Goal: Task Accomplishment & Management: Manage account settings

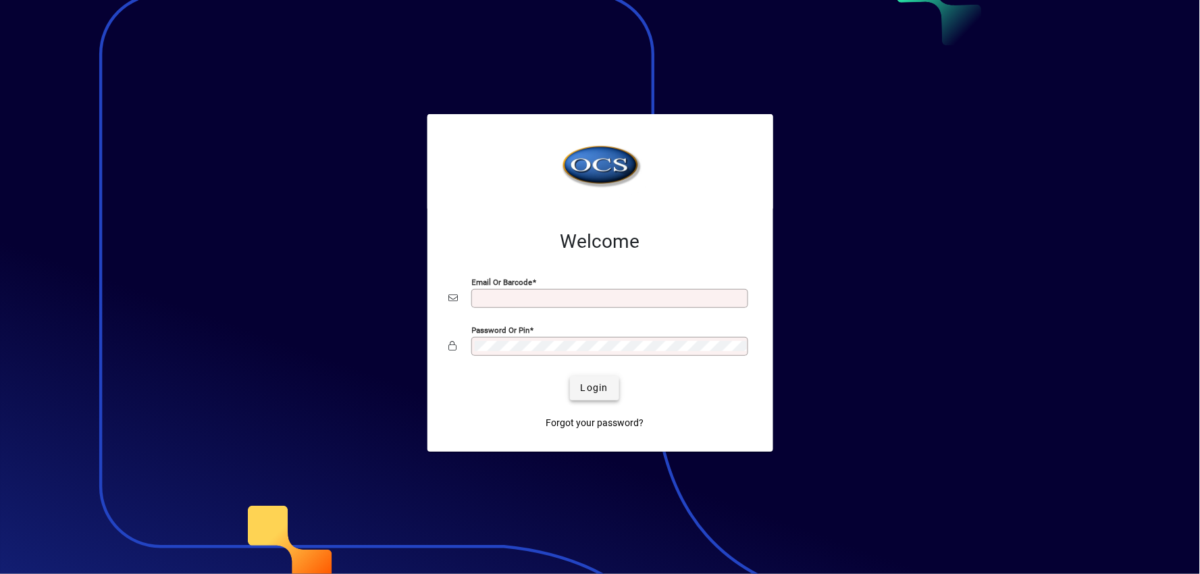
type input "**********"
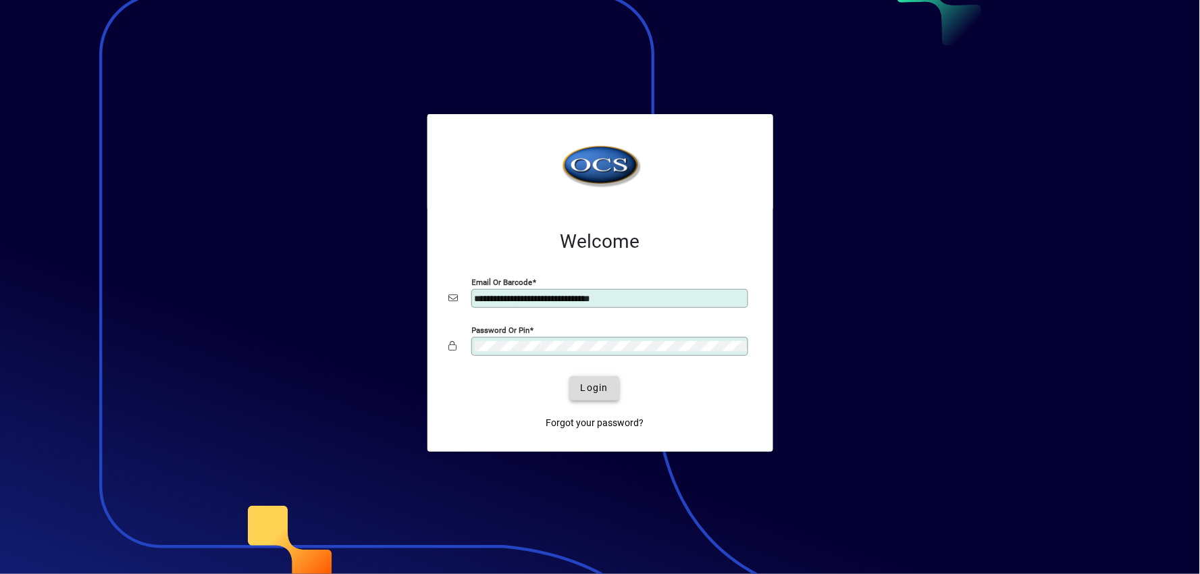
click at [609, 394] on span "submit" at bounding box center [594, 388] width 49 height 32
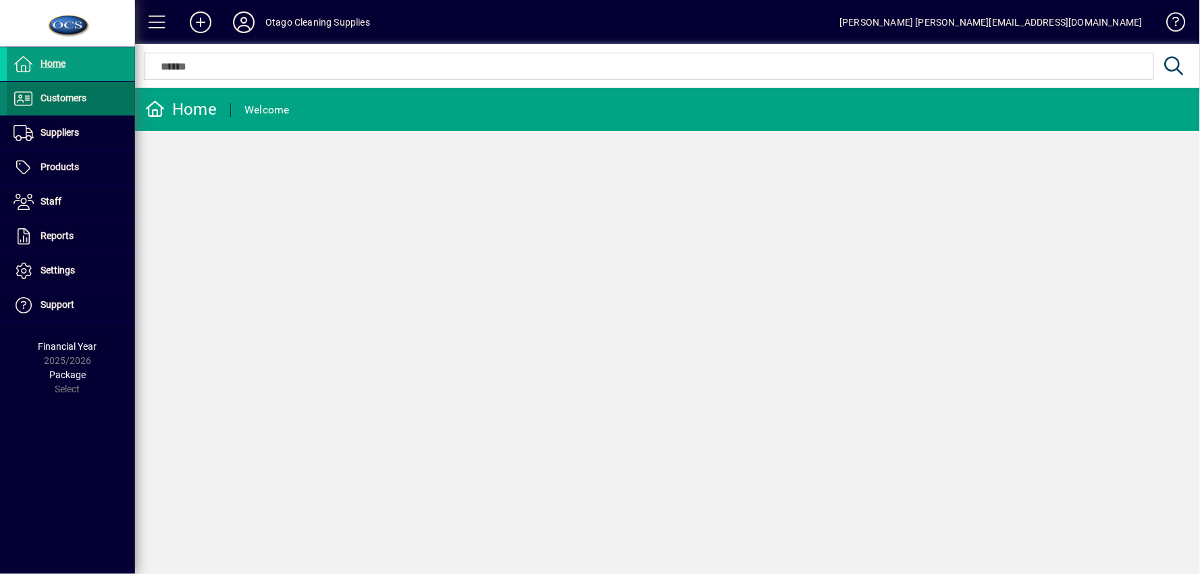
click at [78, 108] on span at bounding box center [71, 98] width 128 height 32
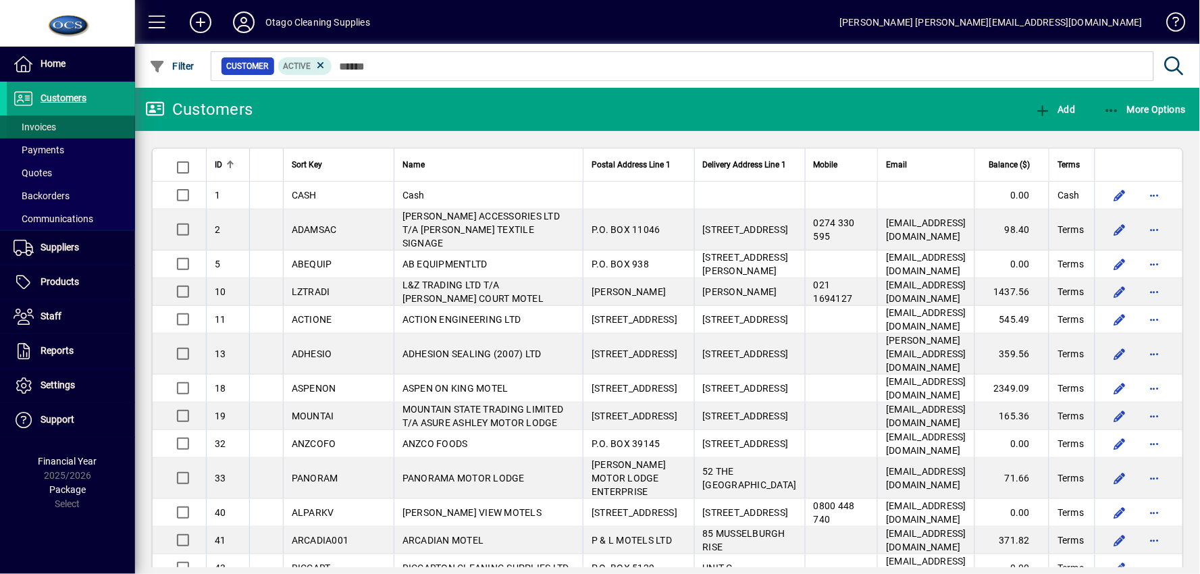
click at [88, 125] on span at bounding box center [71, 127] width 128 height 32
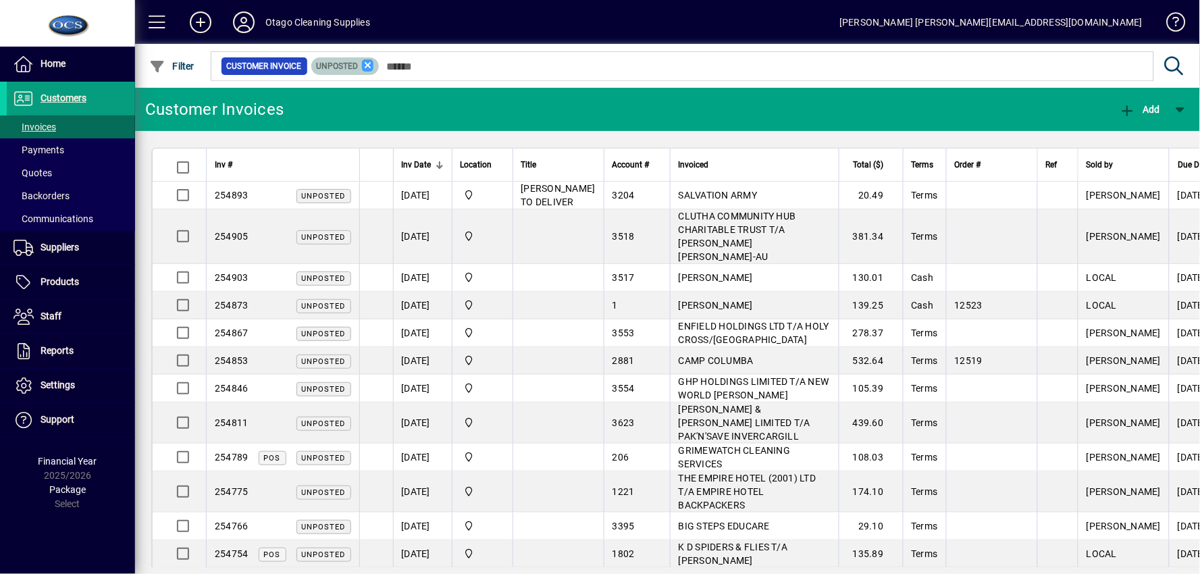
click at [367, 63] on icon at bounding box center [368, 65] width 12 height 12
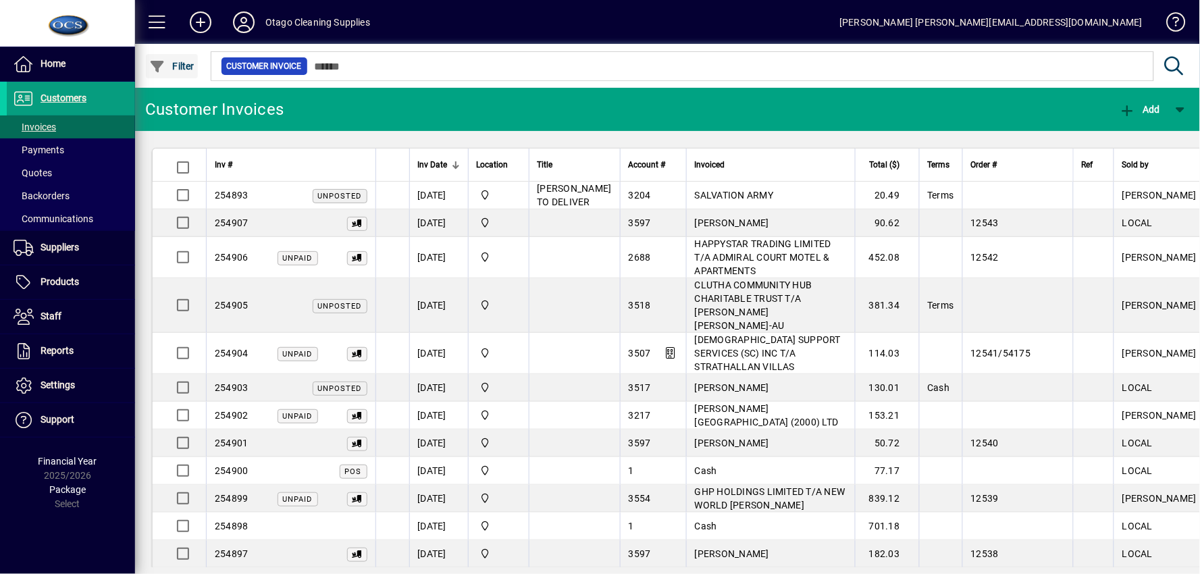
click at [180, 61] on span "Filter" at bounding box center [171, 66] width 45 height 11
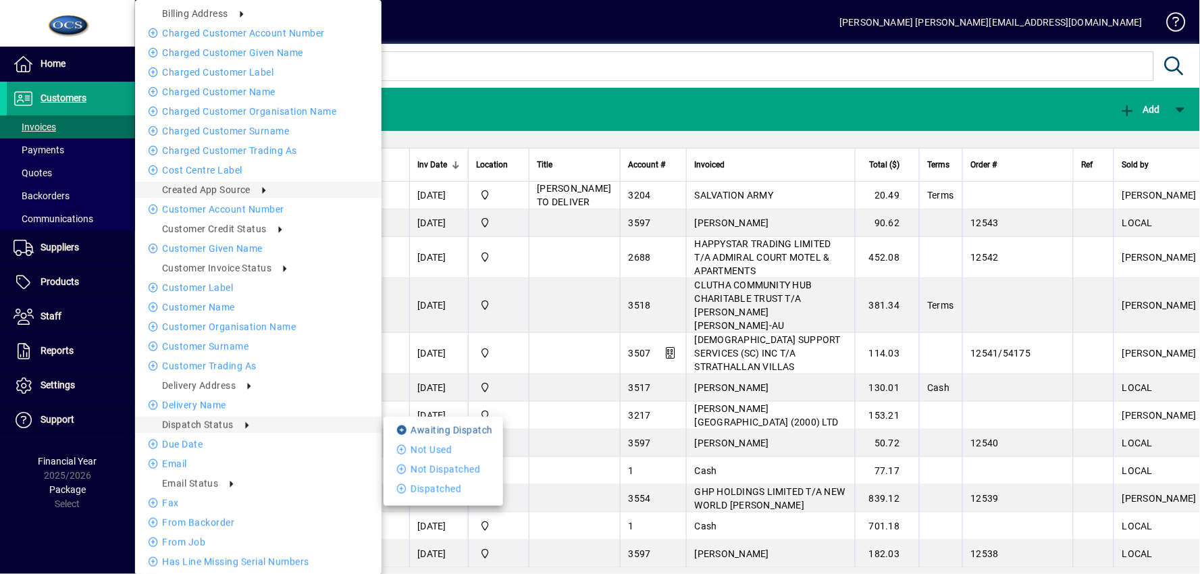
click at [457, 427] on li "Awaiting Dispatch" at bounding box center [444, 430] width 120 height 16
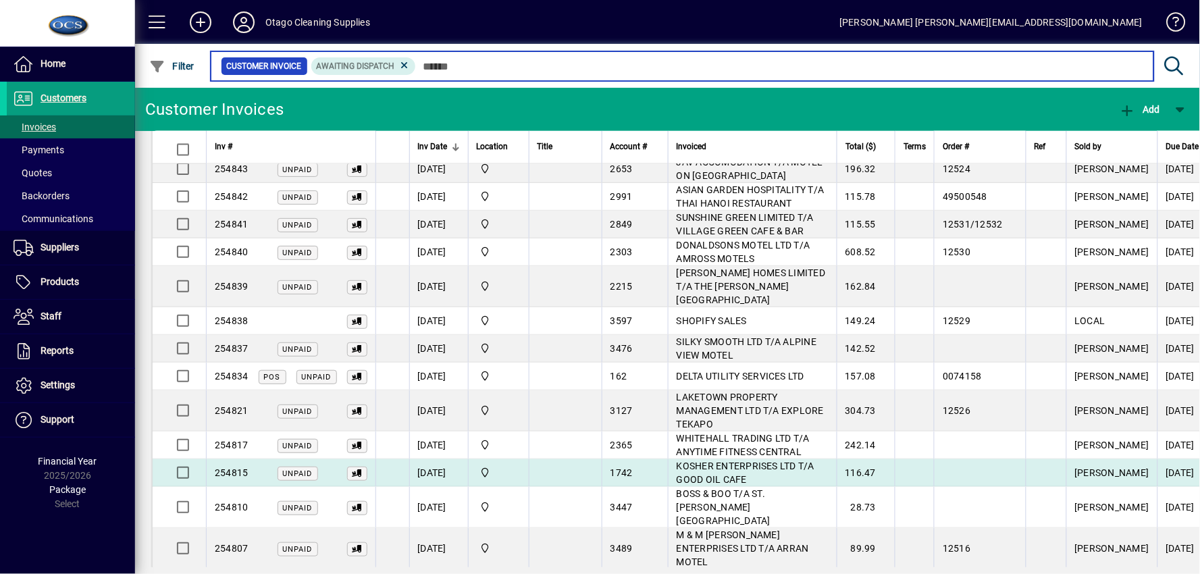
scroll to position [919, 0]
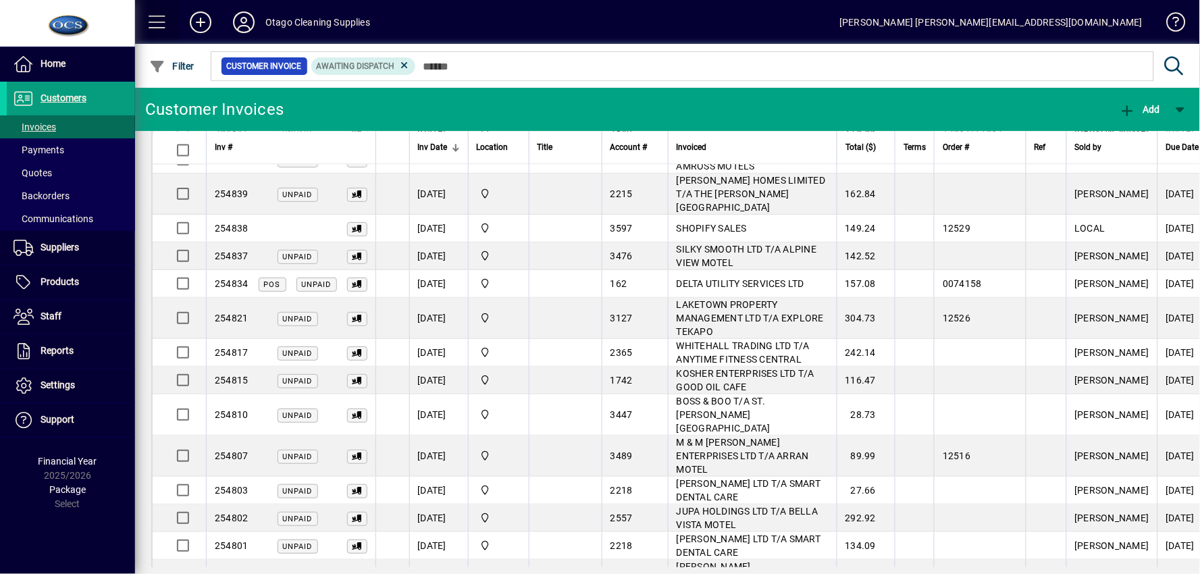
click at [165, 27] on span at bounding box center [157, 22] width 32 height 32
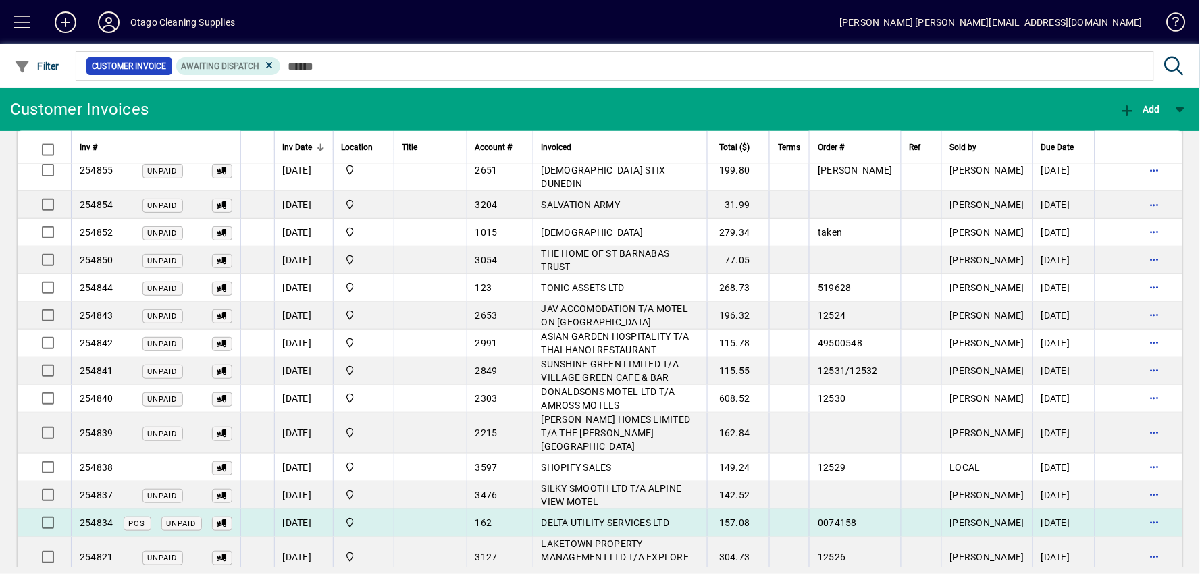
scroll to position [905, 0]
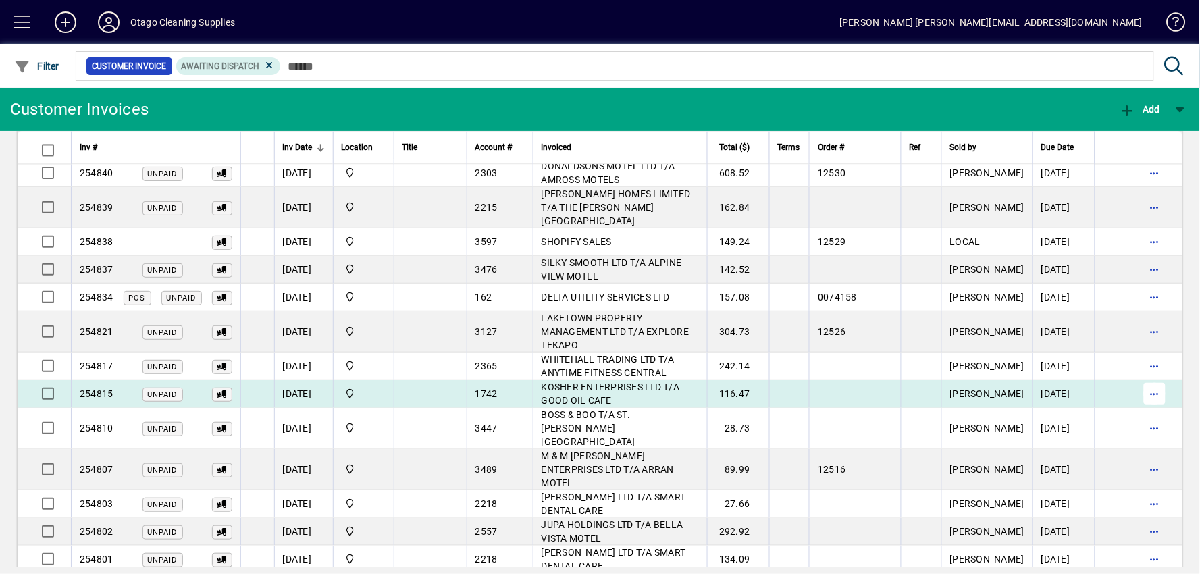
click at [1138, 377] on span "button" at bounding box center [1154, 393] width 32 height 32
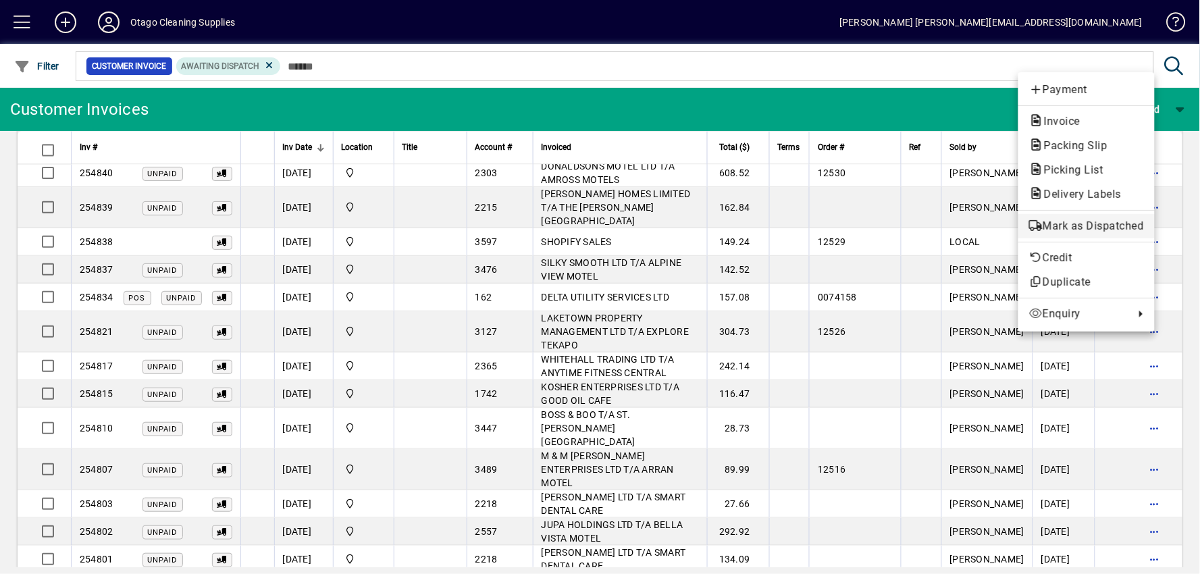
click at [1125, 220] on span "Mark as Dispatched" at bounding box center [1086, 226] width 115 height 16
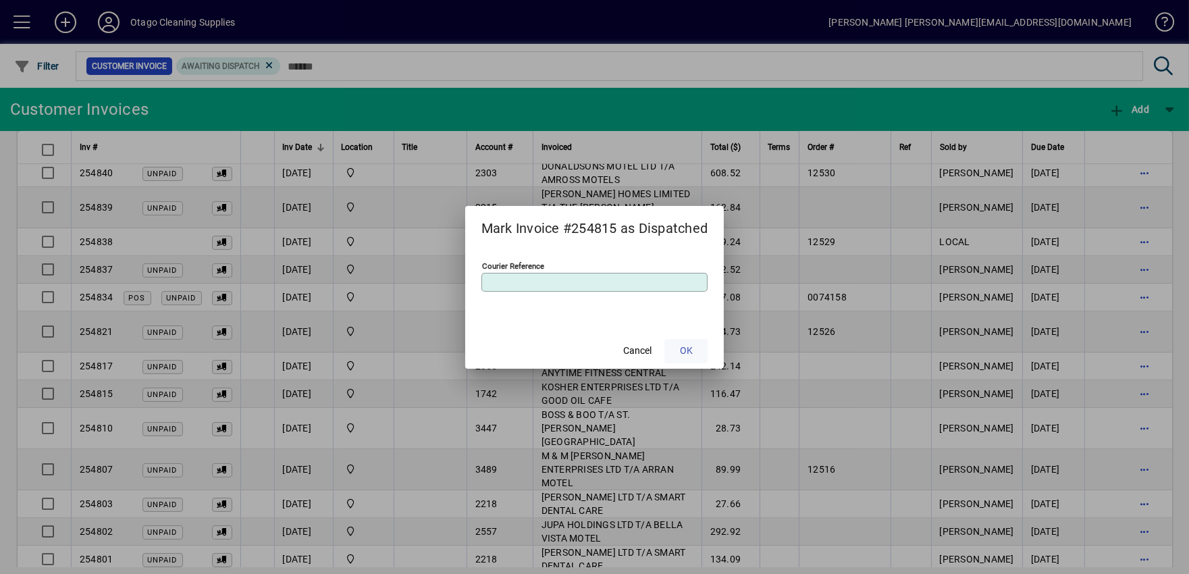
click at [693, 354] on span "OK" at bounding box center [686, 351] width 13 height 14
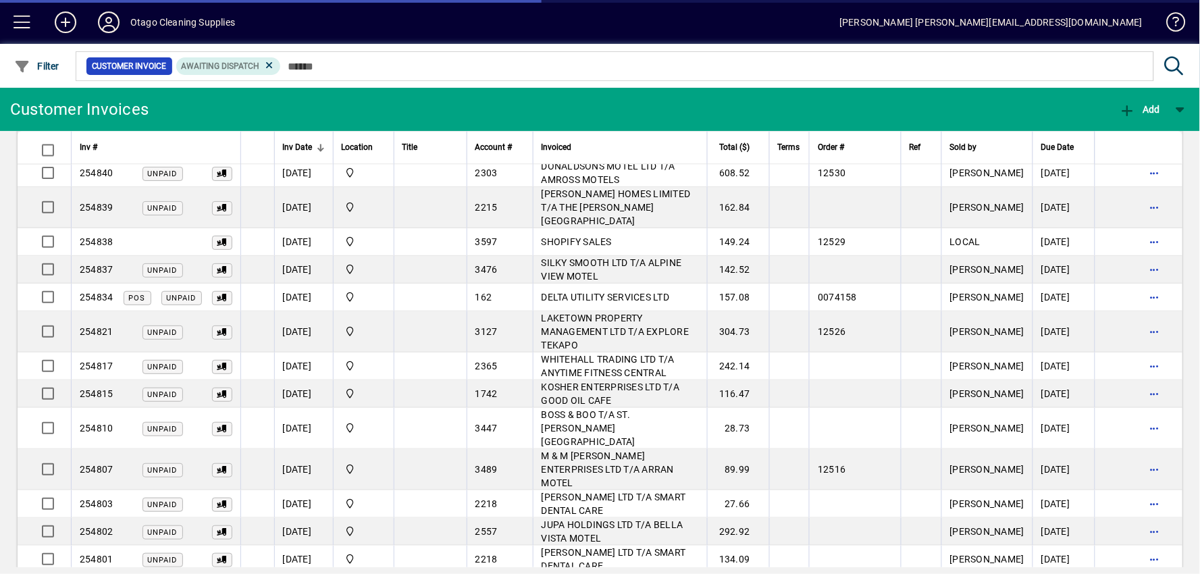
scroll to position [878, 0]
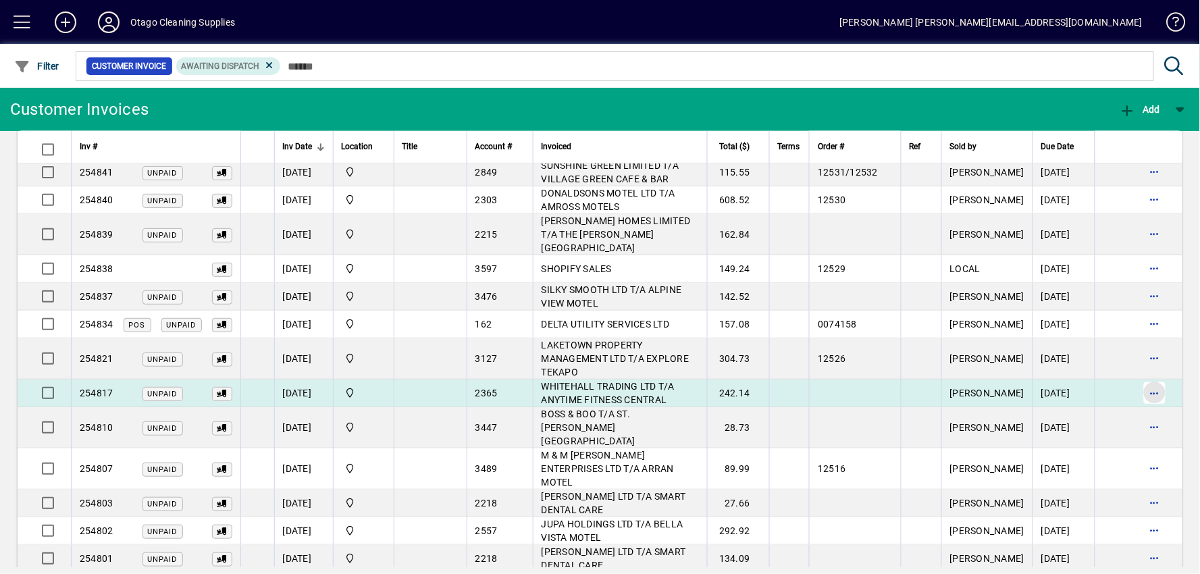
click at [1138, 377] on span "button" at bounding box center [1154, 393] width 32 height 32
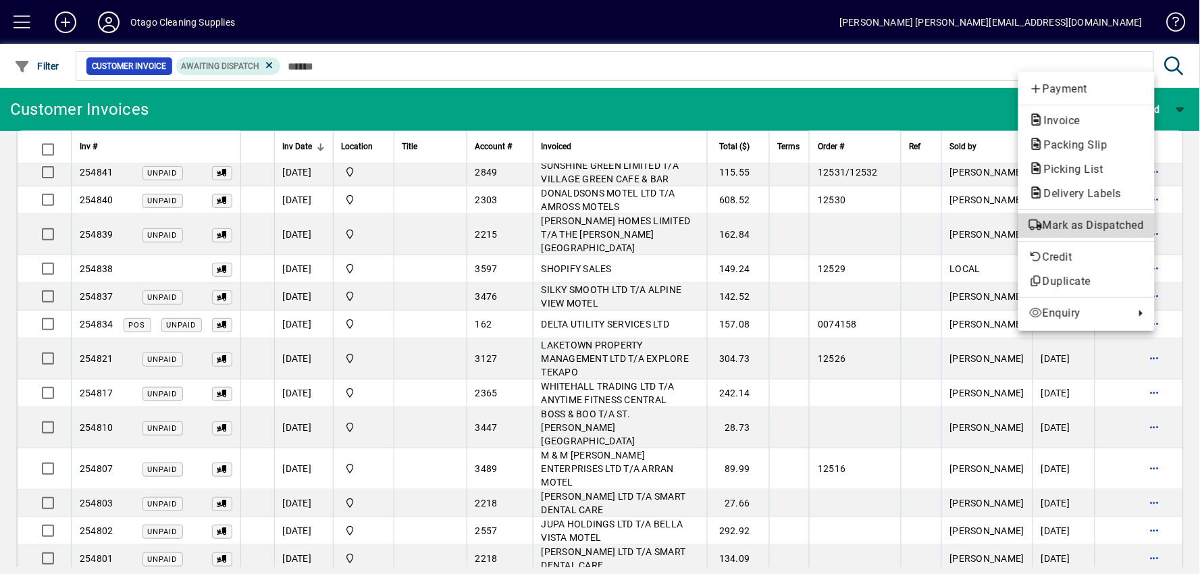
click at [1116, 228] on span "Mark as Dispatched" at bounding box center [1086, 225] width 115 height 16
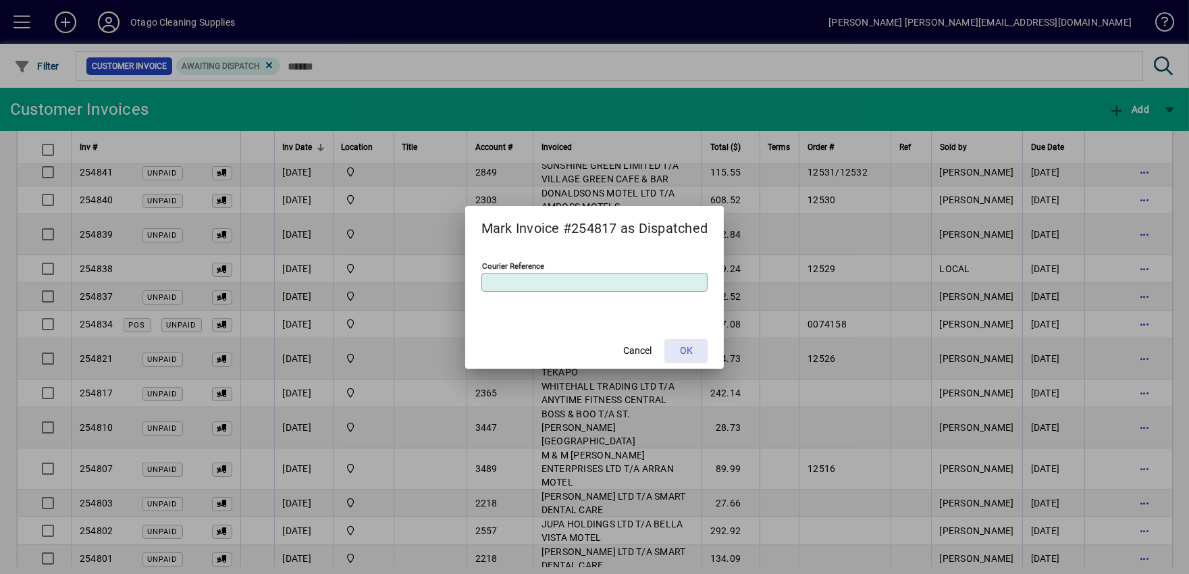
click at [679, 344] on span at bounding box center [685, 351] width 43 height 32
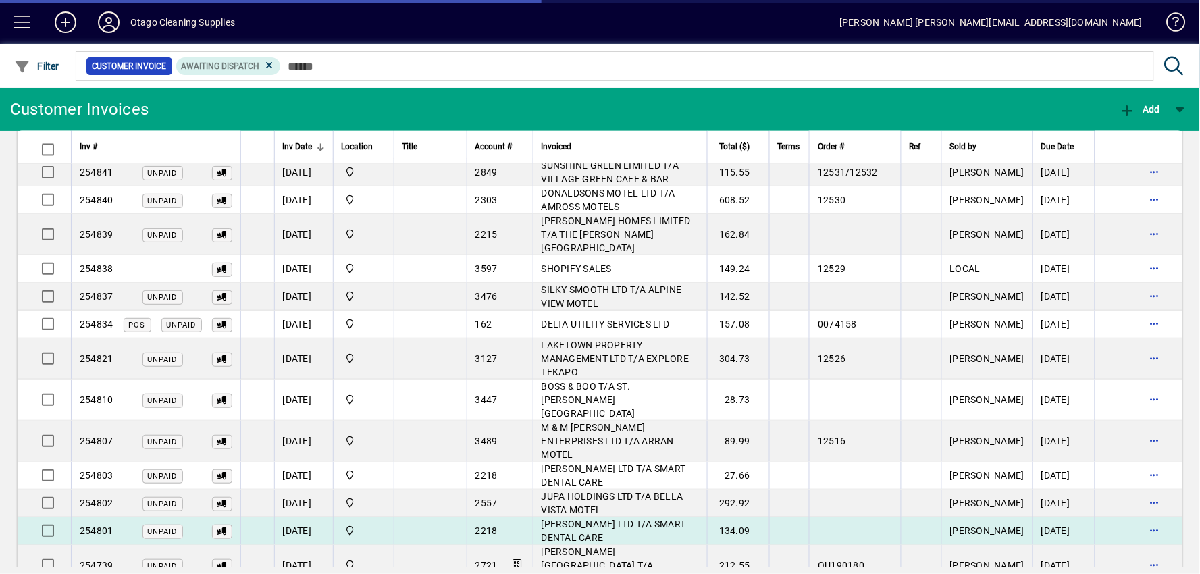
scroll to position [851, 0]
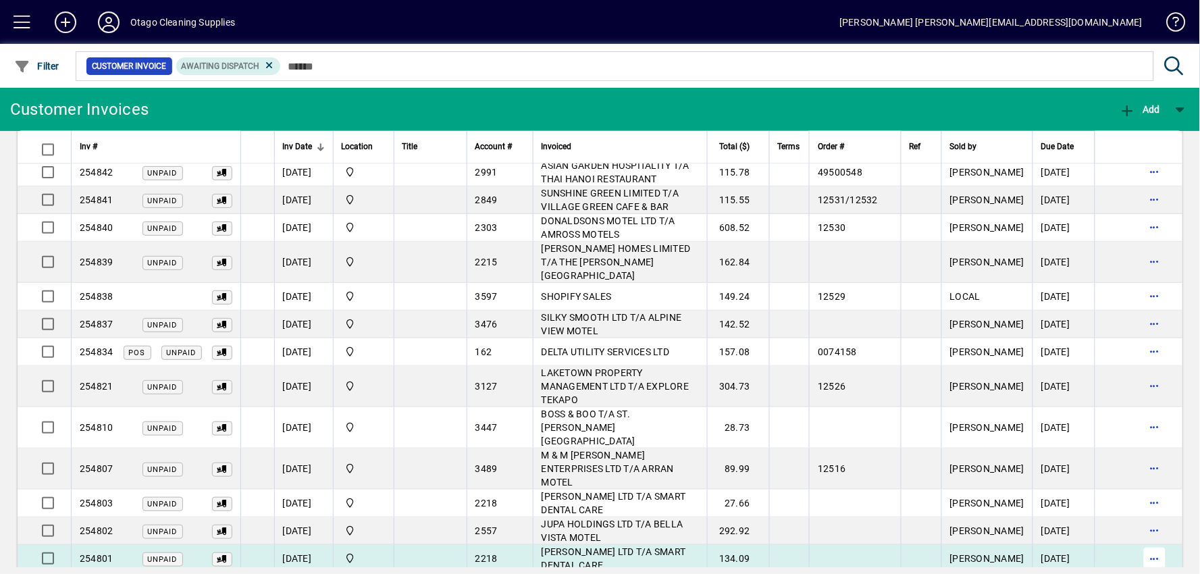
click at [1148, 542] on span "button" at bounding box center [1154, 558] width 32 height 32
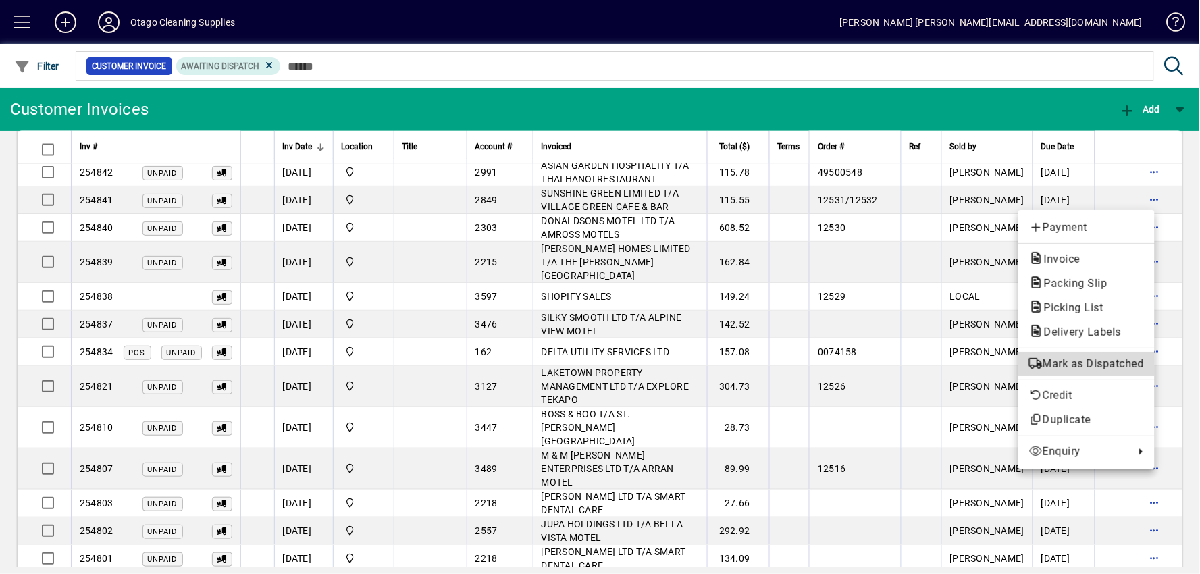
click at [1096, 358] on span "Mark as Dispatched" at bounding box center [1086, 364] width 115 height 16
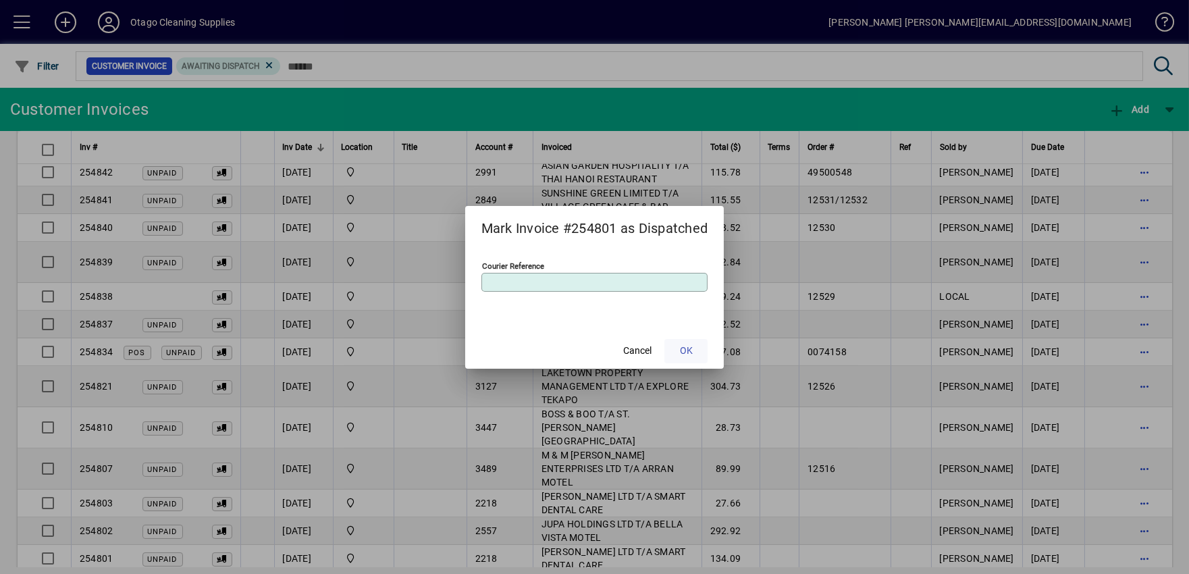
click at [699, 349] on span at bounding box center [685, 351] width 43 height 32
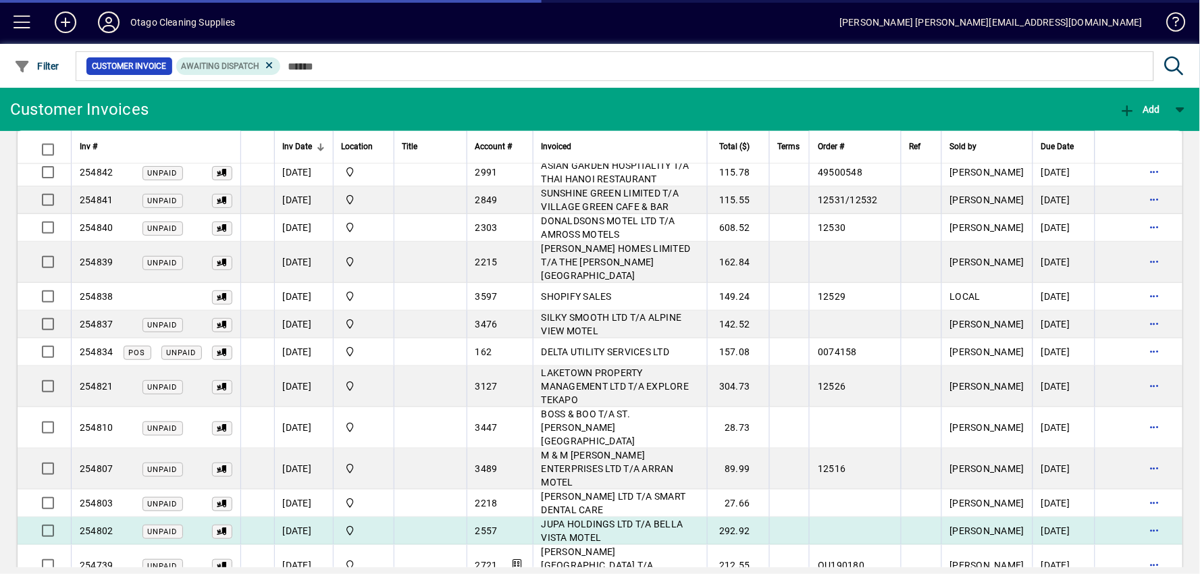
scroll to position [822, 0]
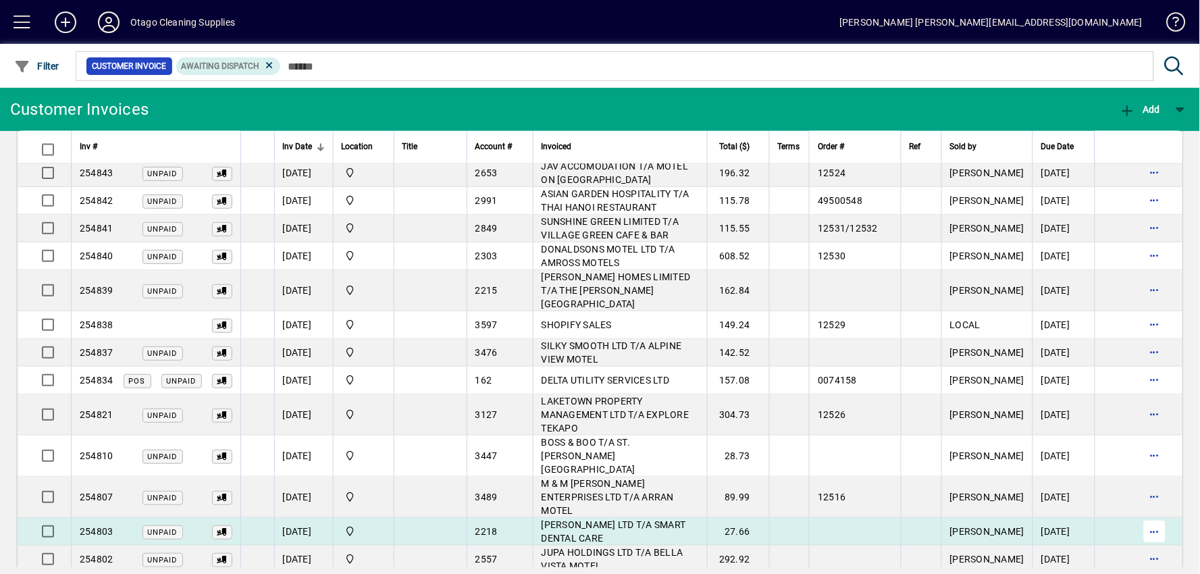
click at [1157, 515] on span "button" at bounding box center [1154, 531] width 32 height 32
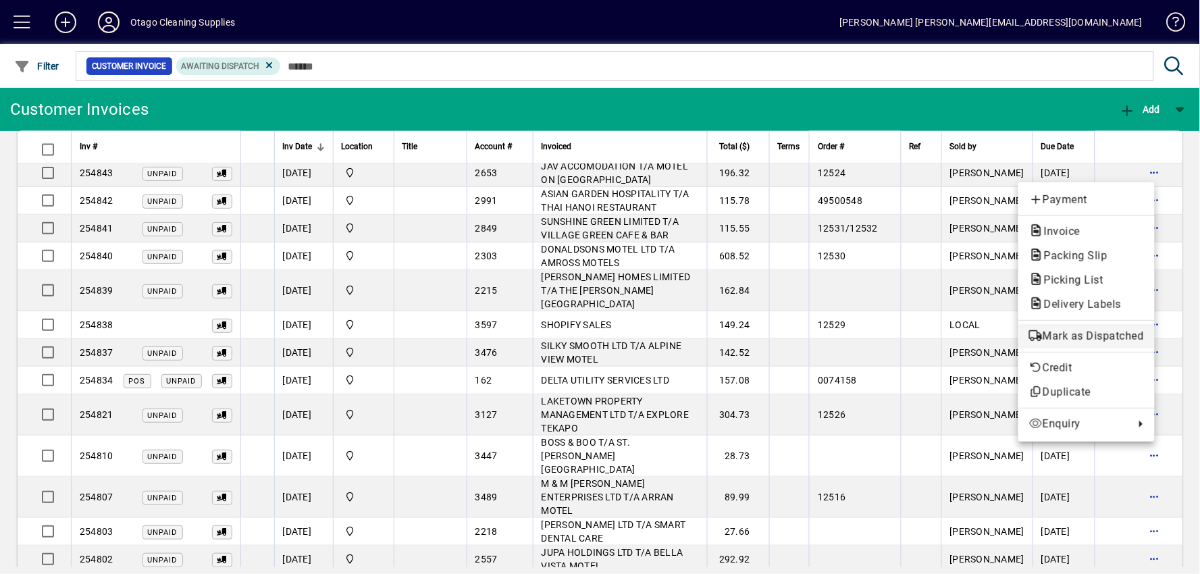
click at [1097, 340] on span "Mark as Dispatched" at bounding box center [1086, 336] width 115 height 16
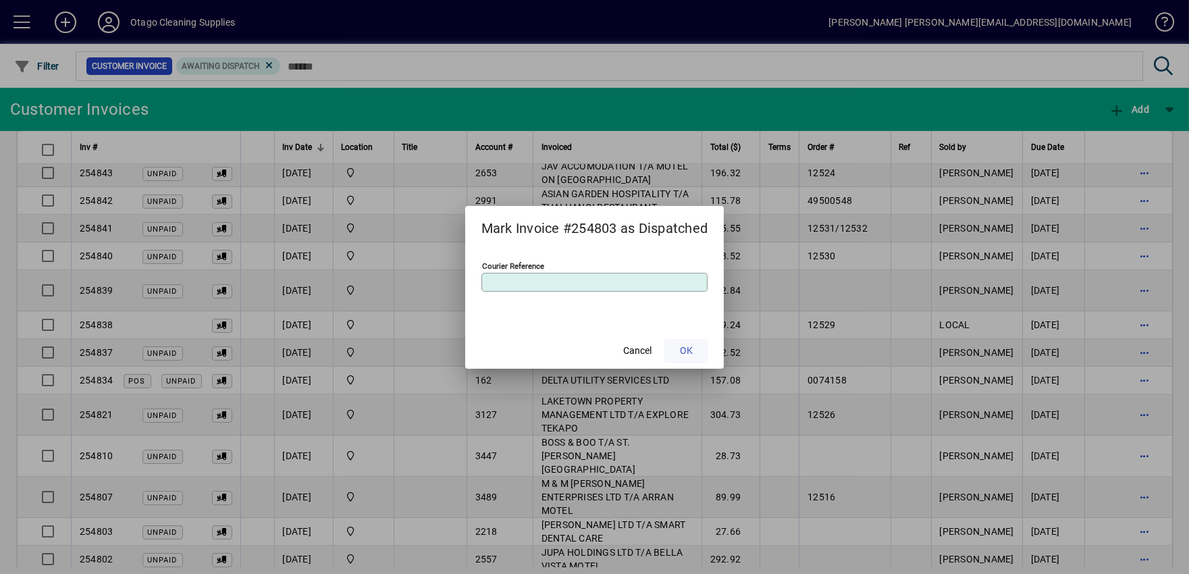
click at [685, 344] on span "OK" at bounding box center [686, 351] width 13 height 14
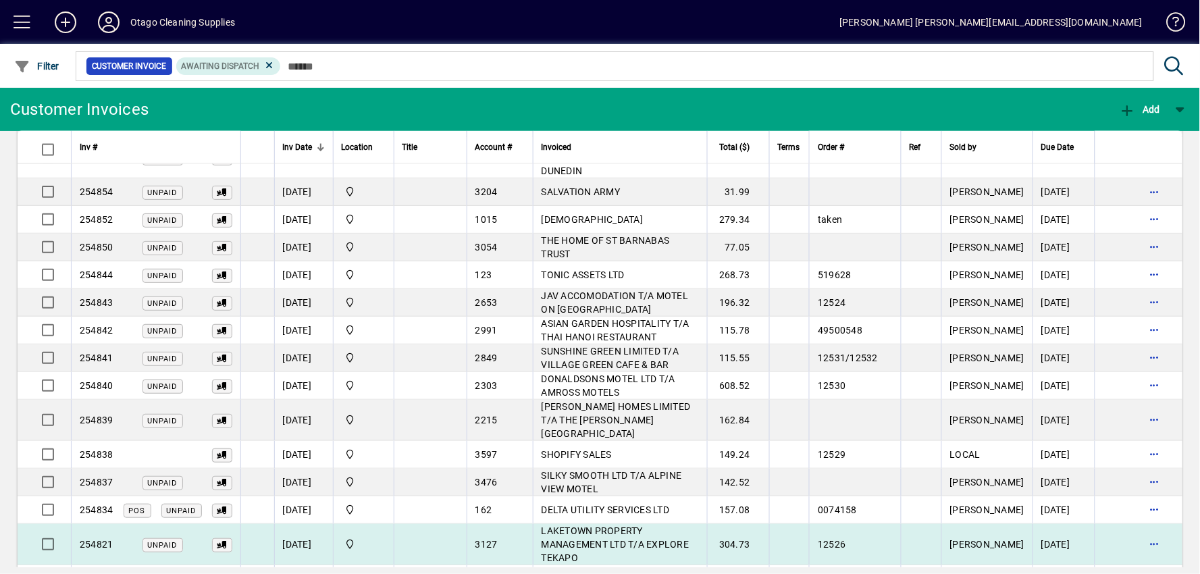
scroll to position [720, 0]
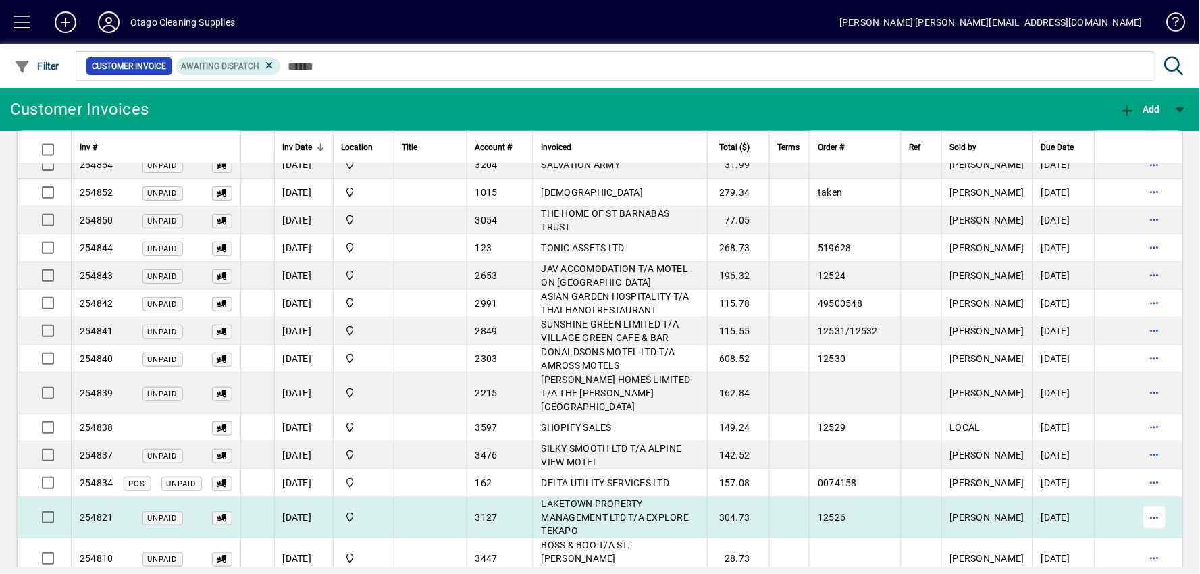
click at [1141, 501] on span "button" at bounding box center [1154, 517] width 32 height 32
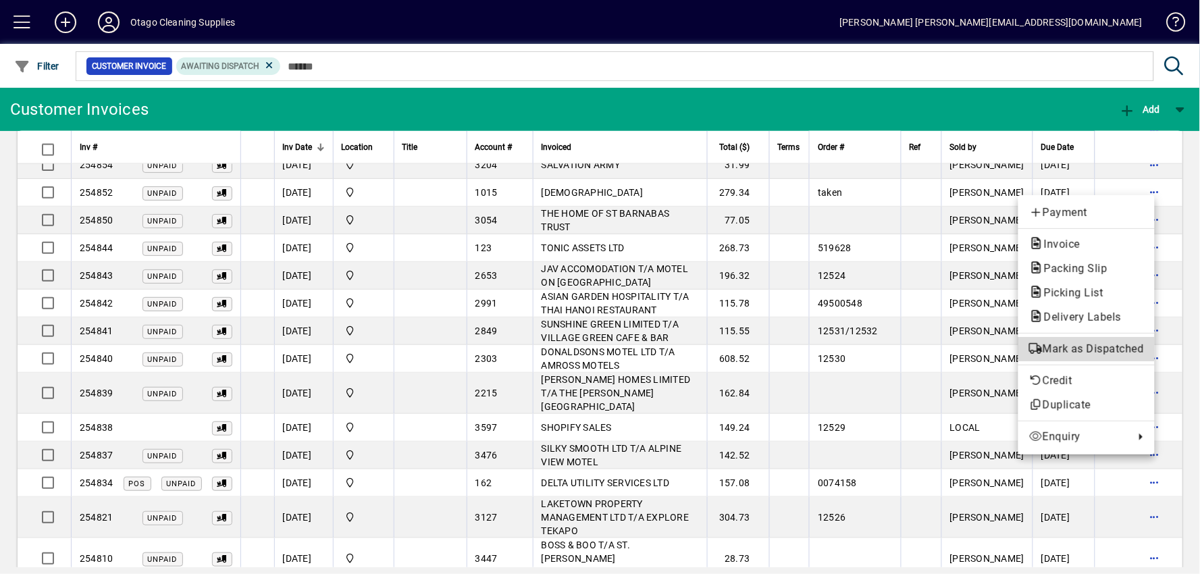
click at [1095, 354] on span "Mark as Dispatched" at bounding box center [1086, 349] width 115 height 16
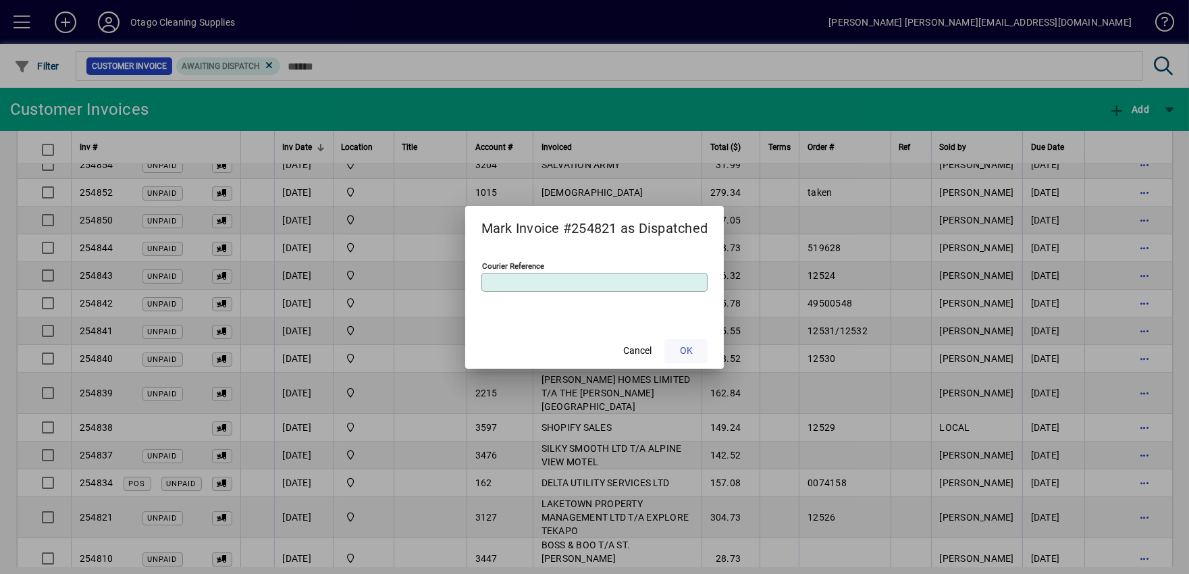
click at [682, 352] on span "OK" at bounding box center [686, 351] width 13 height 14
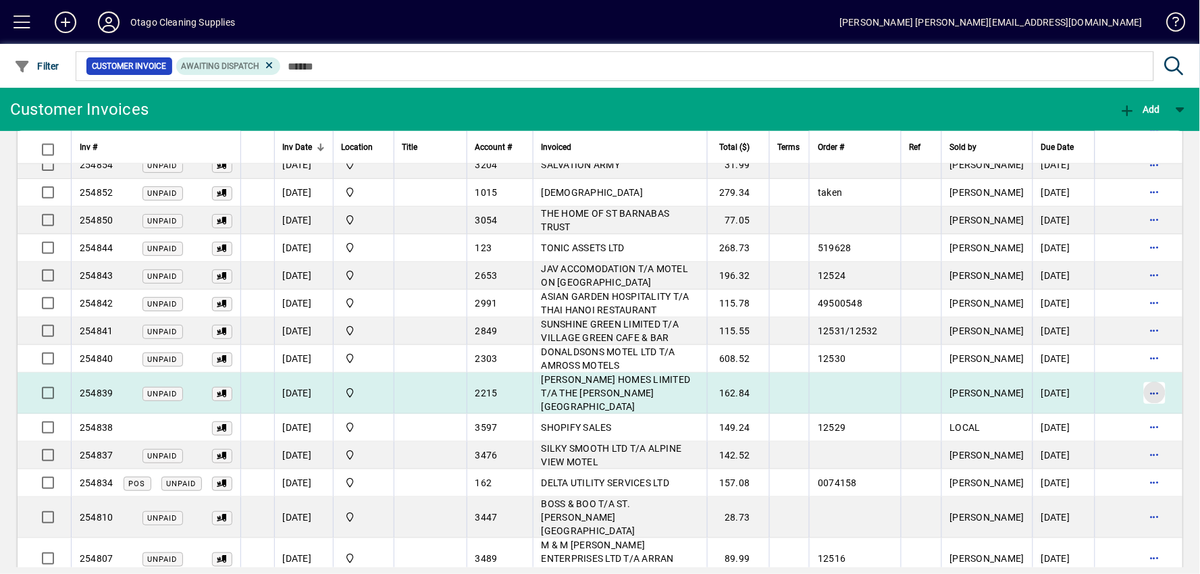
click at [1141, 377] on span "button" at bounding box center [1154, 393] width 32 height 32
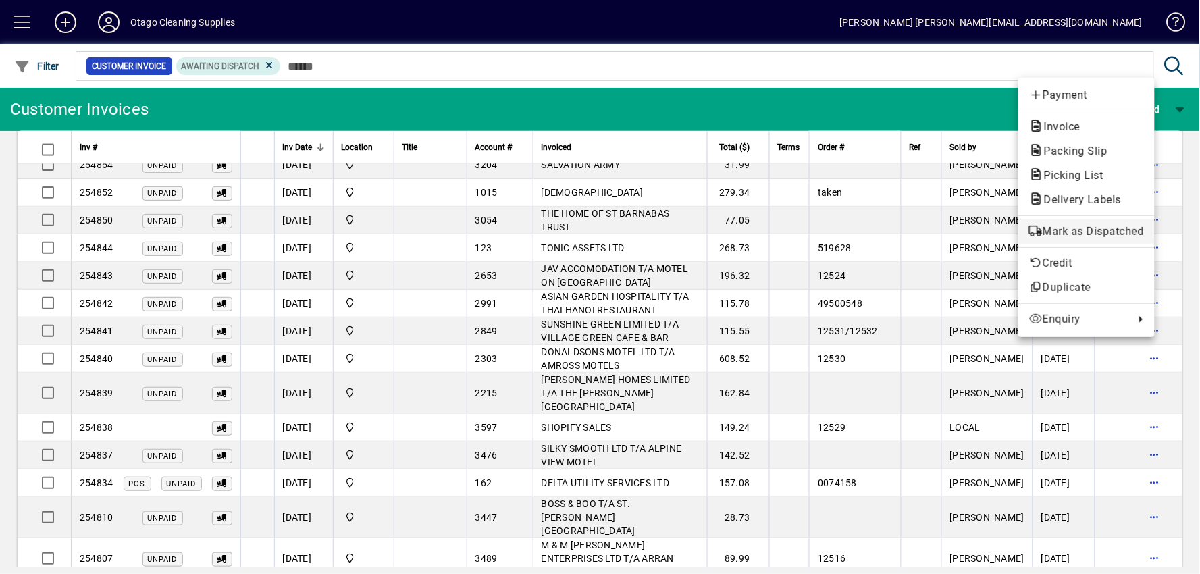
click at [1081, 228] on span "Mark as Dispatched" at bounding box center [1086, 231] width 115 height 16
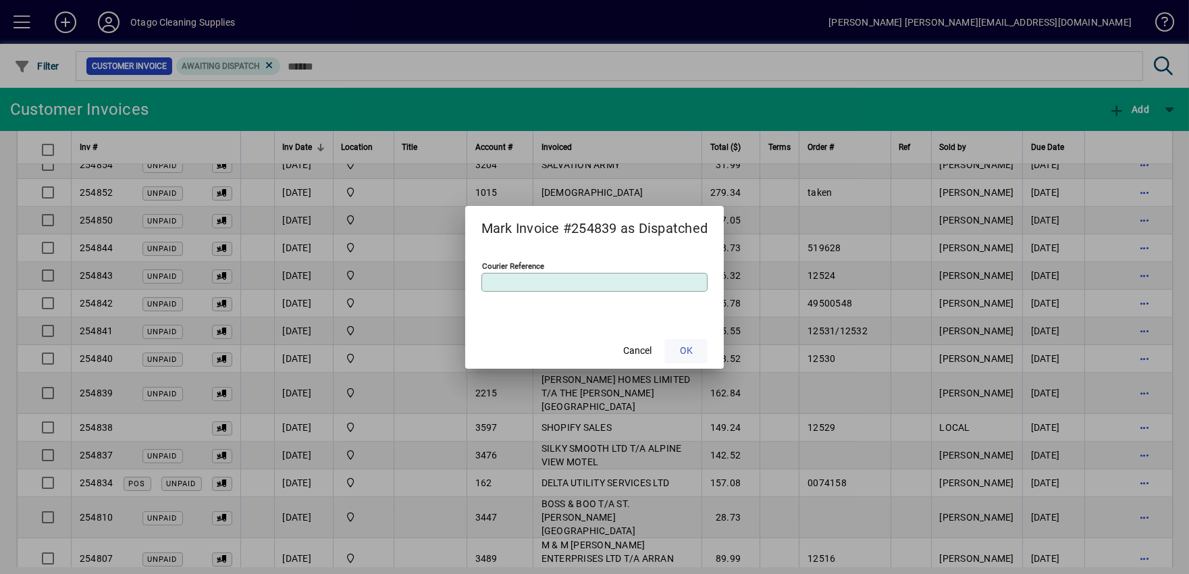
click at [682, 346] on span "OK" at bounding box center [686, 351] width 13 height 14
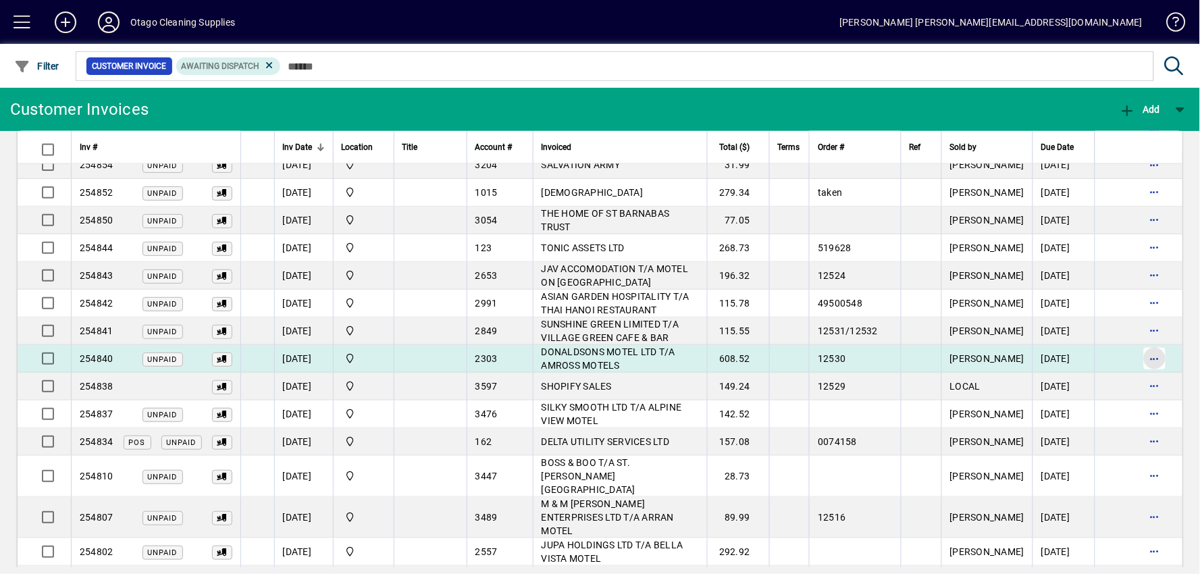
click at [1141, 342] on span "button" at bounding box center [1154, 358] width 32 height 32
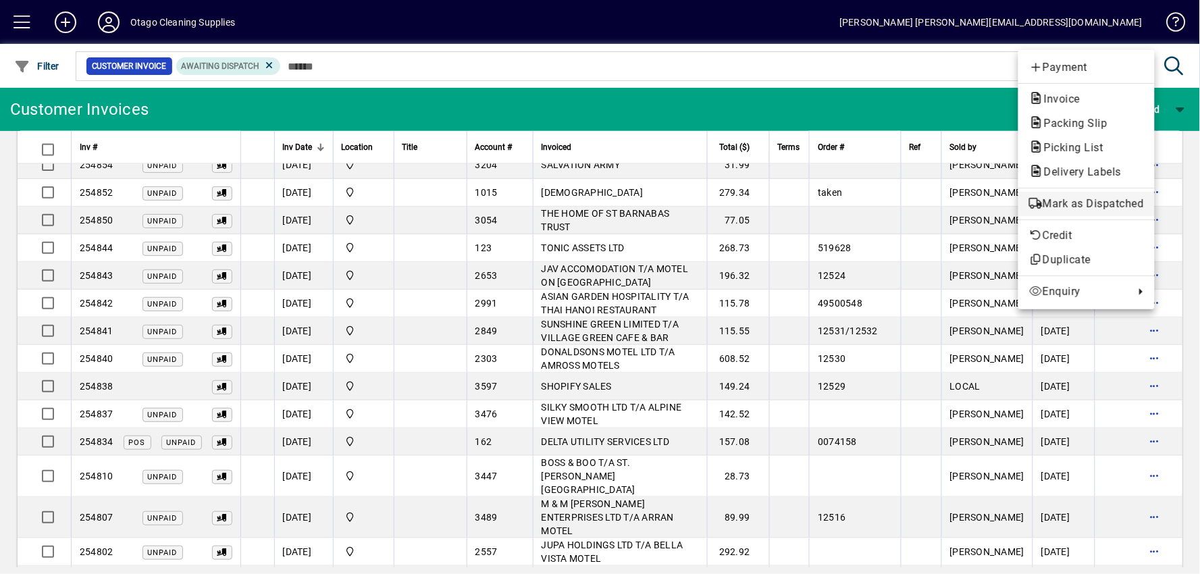
click at [1057, 193] on button "Mark as Dispatched" at bounding box center [1086, 204] width 136 height 24
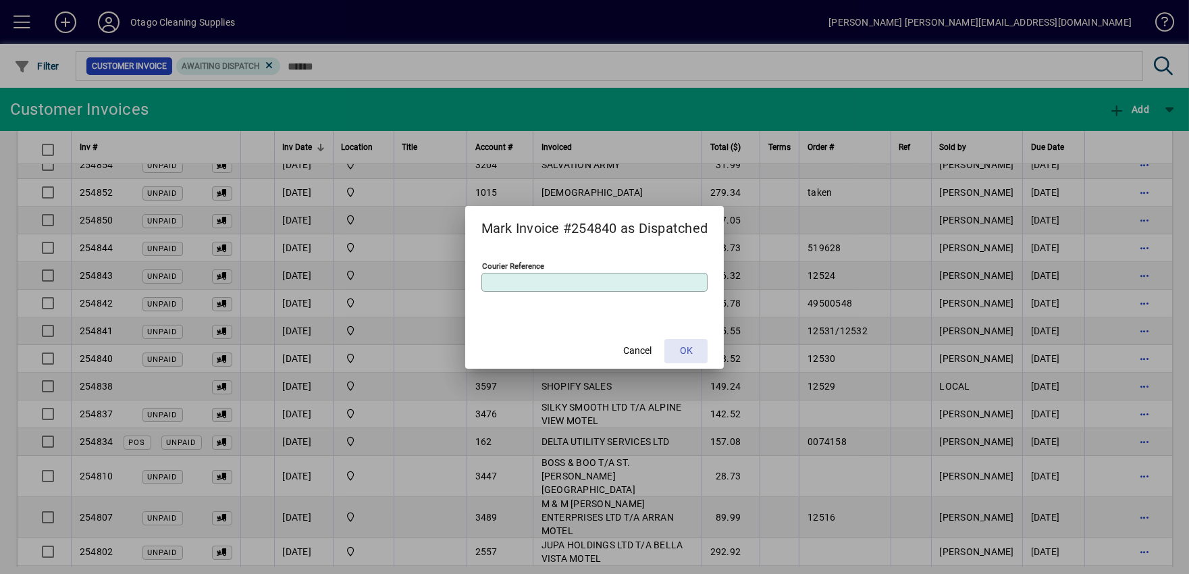
click at [693, 349] on span "OK" at bounding box center [686, 351] width 13 height 14
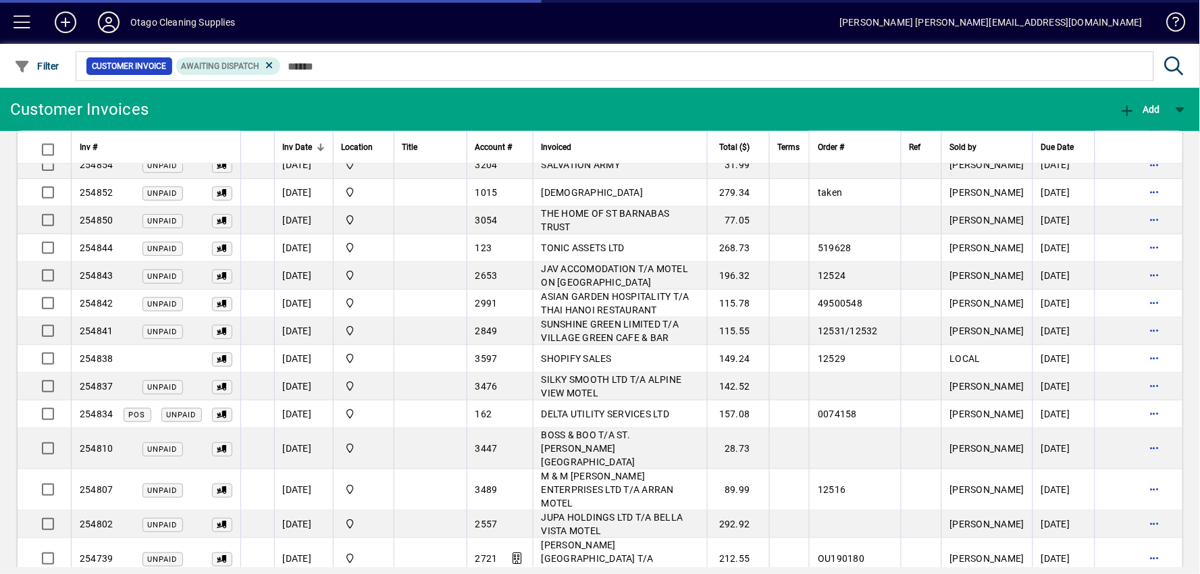
scroll to position [698, 0]
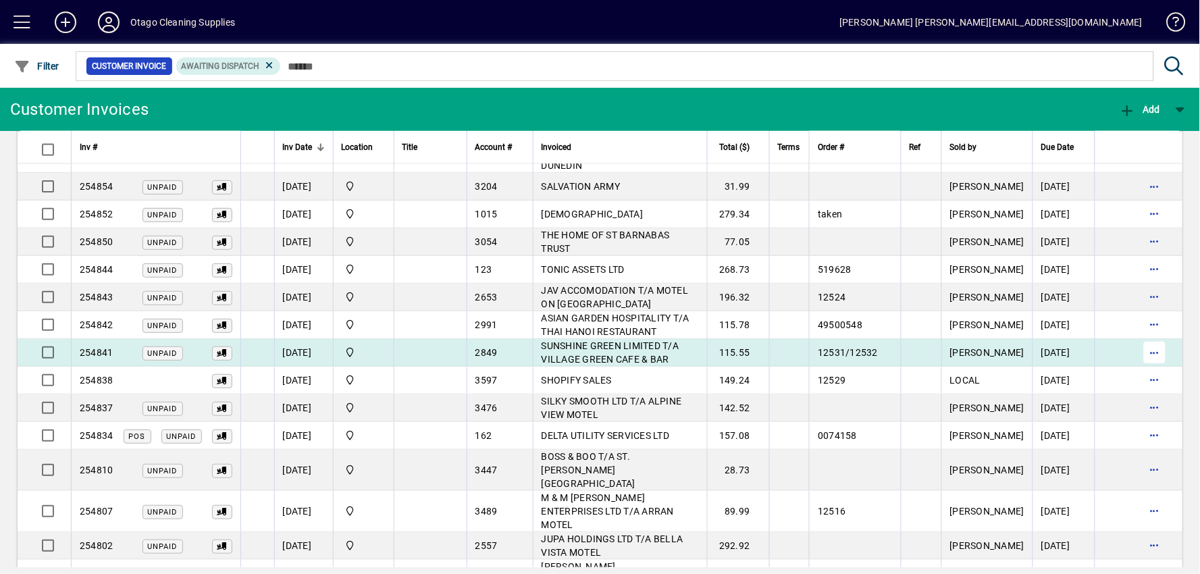
click at [1138, 336] on span "button" at bounding box center [1154, 352] width 32 height 32
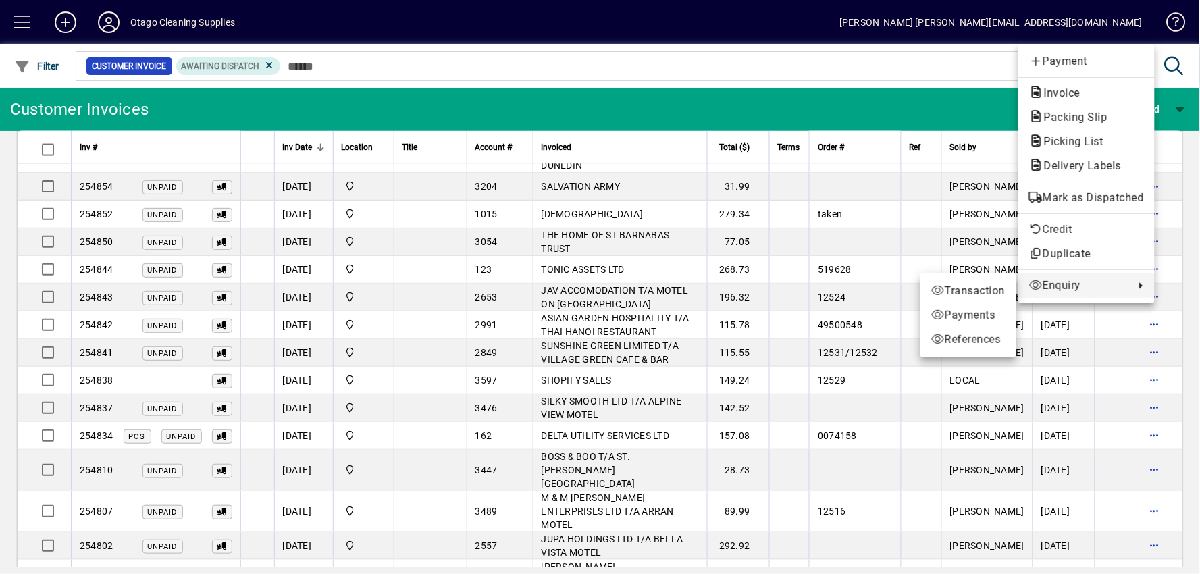
click at [896, 330] on div at bounding box center [600, 287] width 1200 height 574
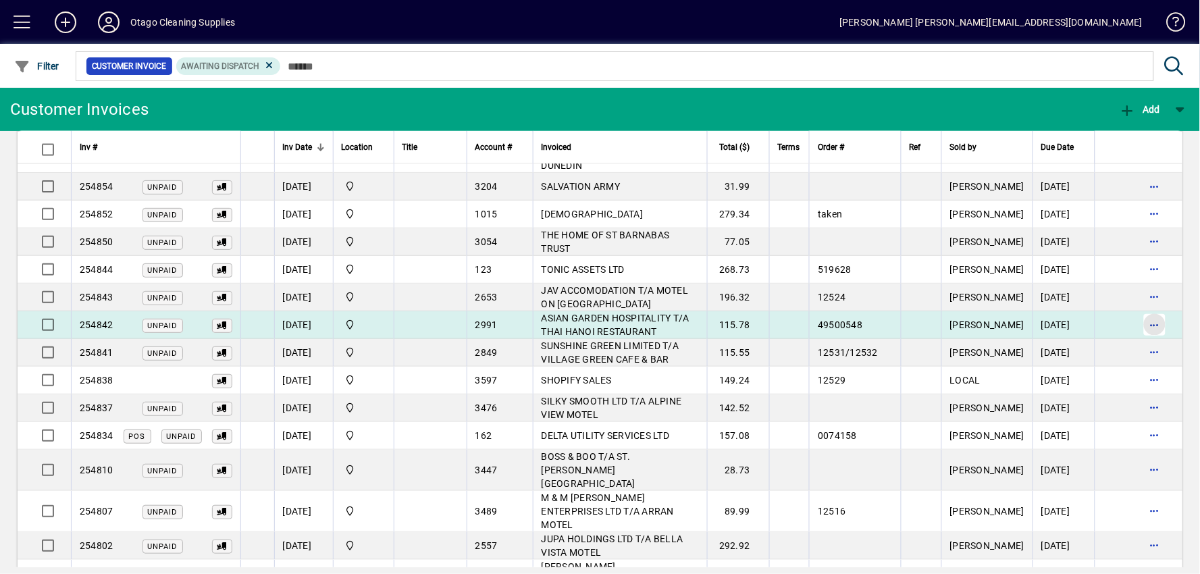
click at [1138, 309] on span "button" at bounding box center [1154, 325] width 32 height 32
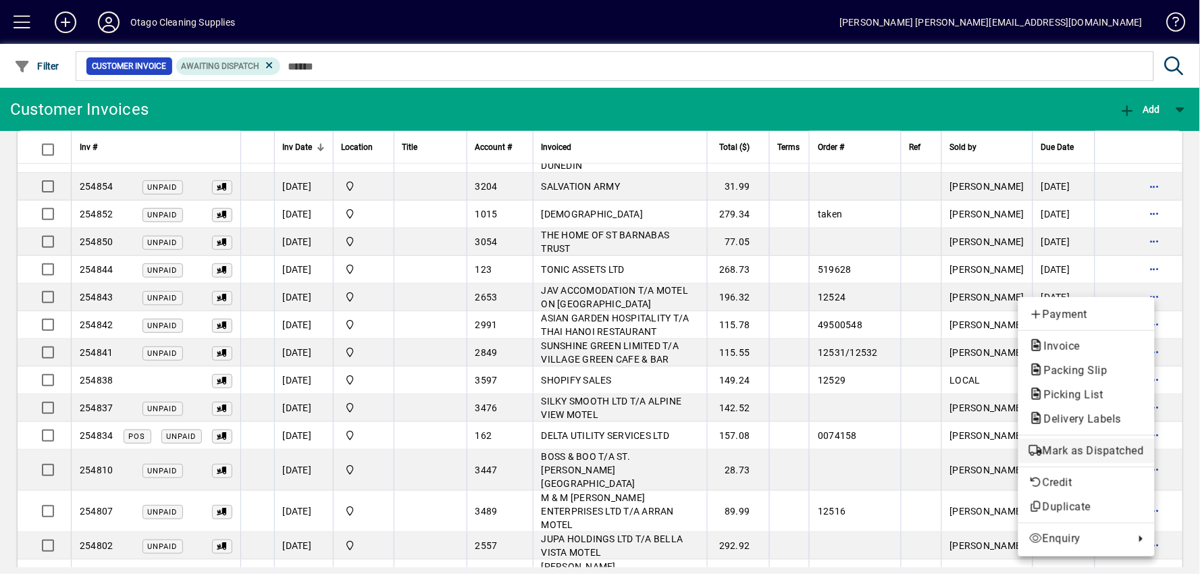
click at [1099, 456] on span "Mark as Dispatched" at bounding box center [1086, 451] width 115 height 16
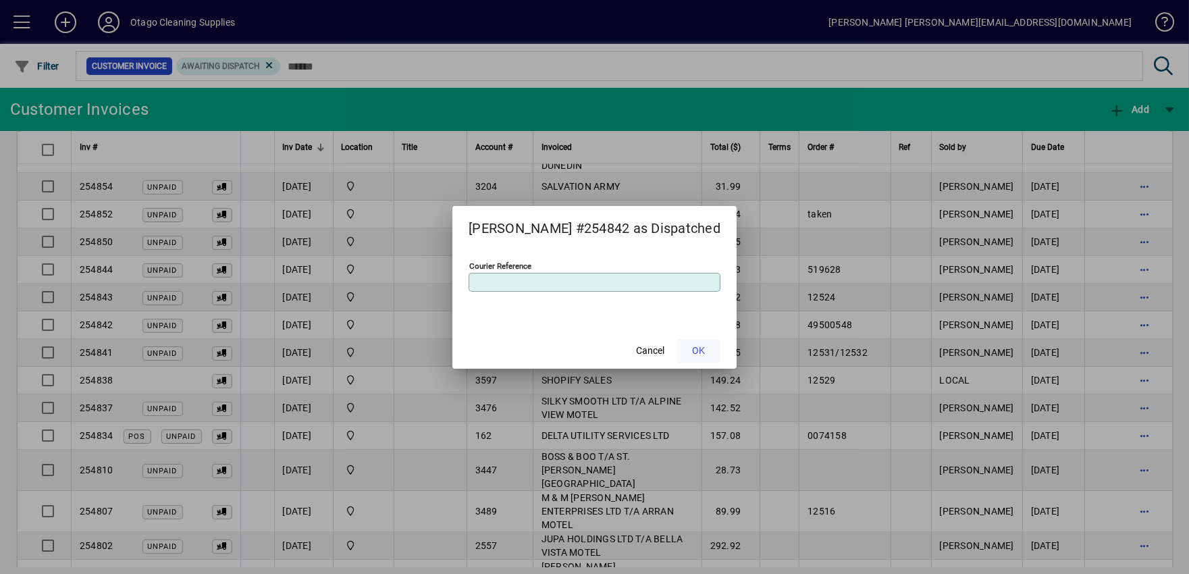
click at [699, 342] on span at bounding box center [698, 351] width 43 height 32
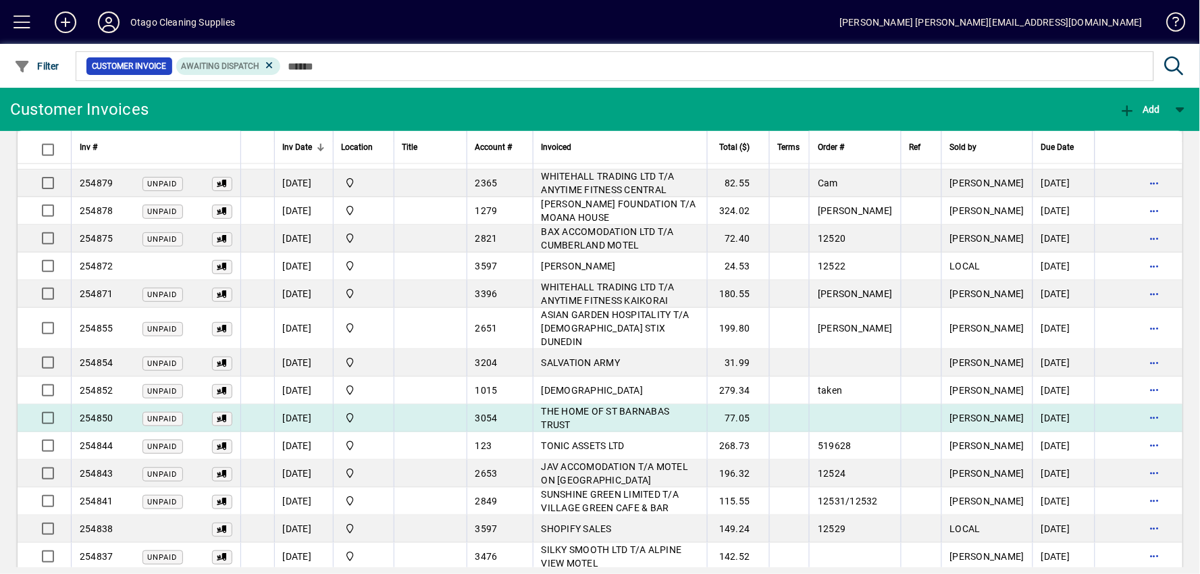
scroll to position [521, 0]
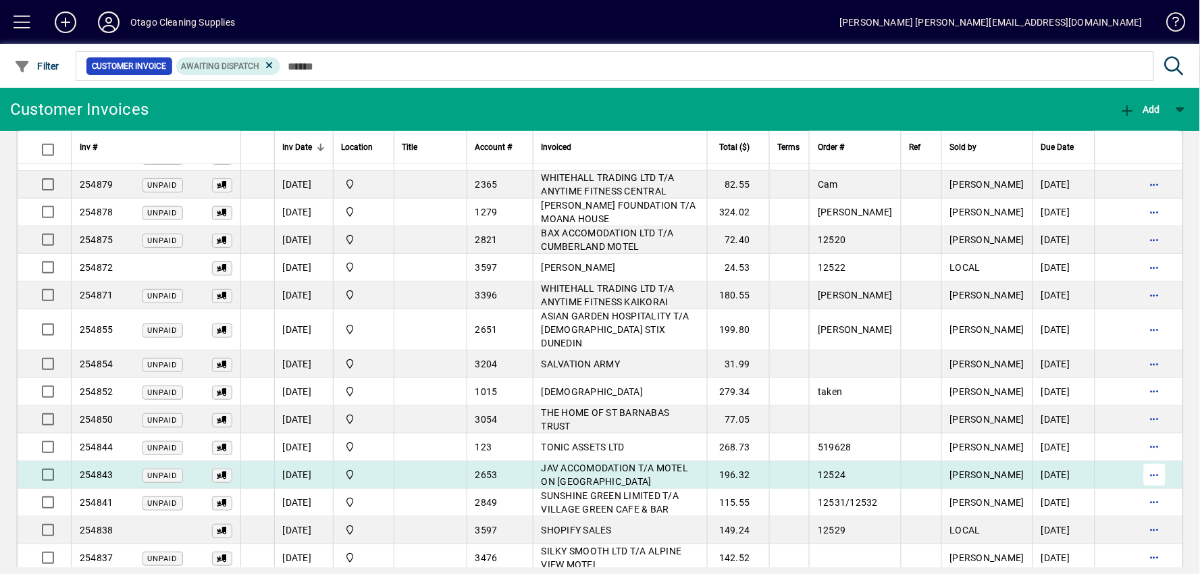
click at [1138, 458] on span "button" at bounding box center [1154, 474] width 32 height 32
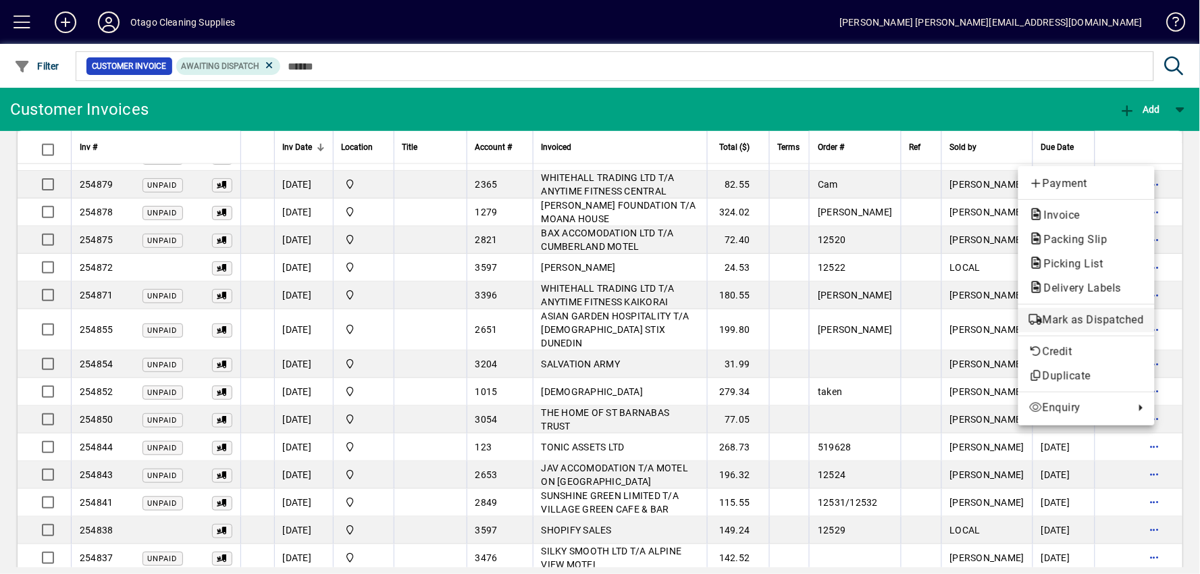
click at [1105, 323] on span "Mark as Dispatched" at bounding box center [1086, 320] width 115 height 16
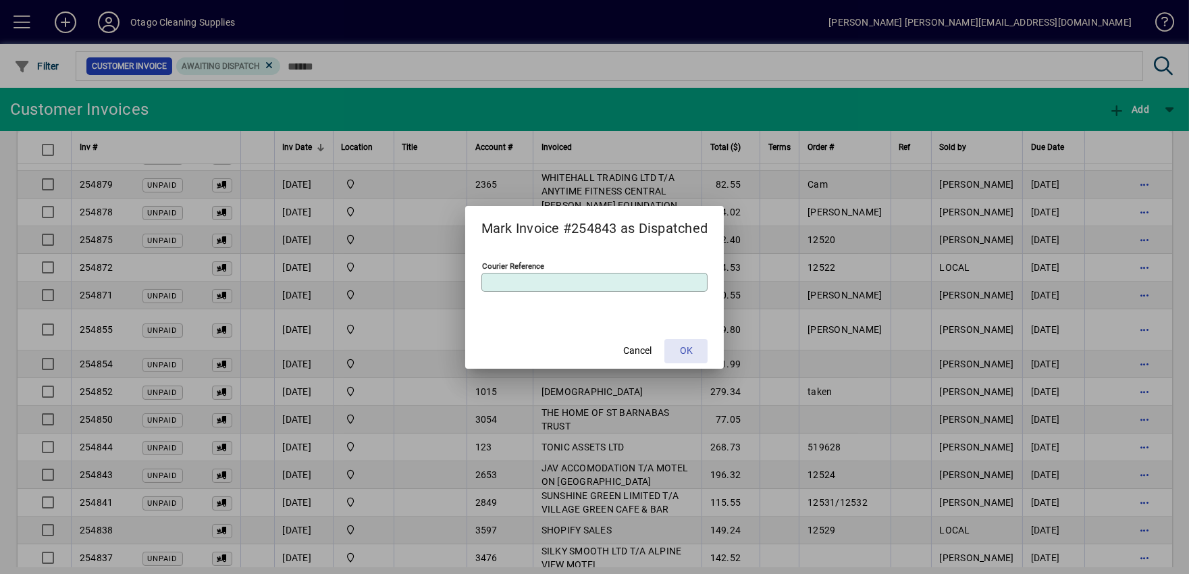
click at [682, 348] on span "OK" at bounding box center [686, 351] width 13 height 14
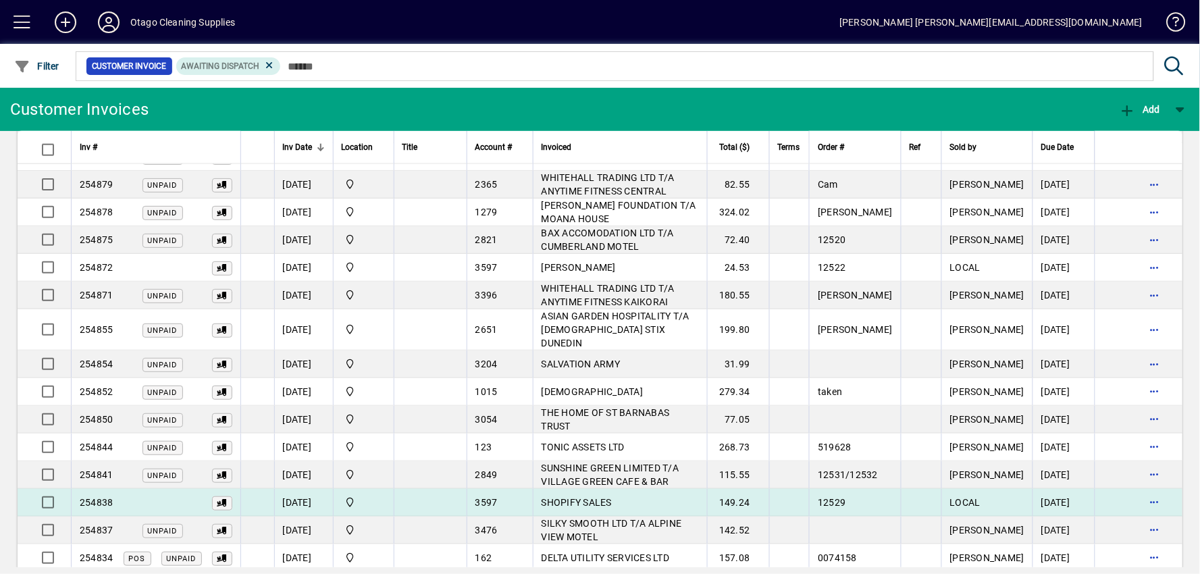
click at [670, 489] on td "SHOPIFY SALES" at bounding box center [620, 503] width 174 height 28
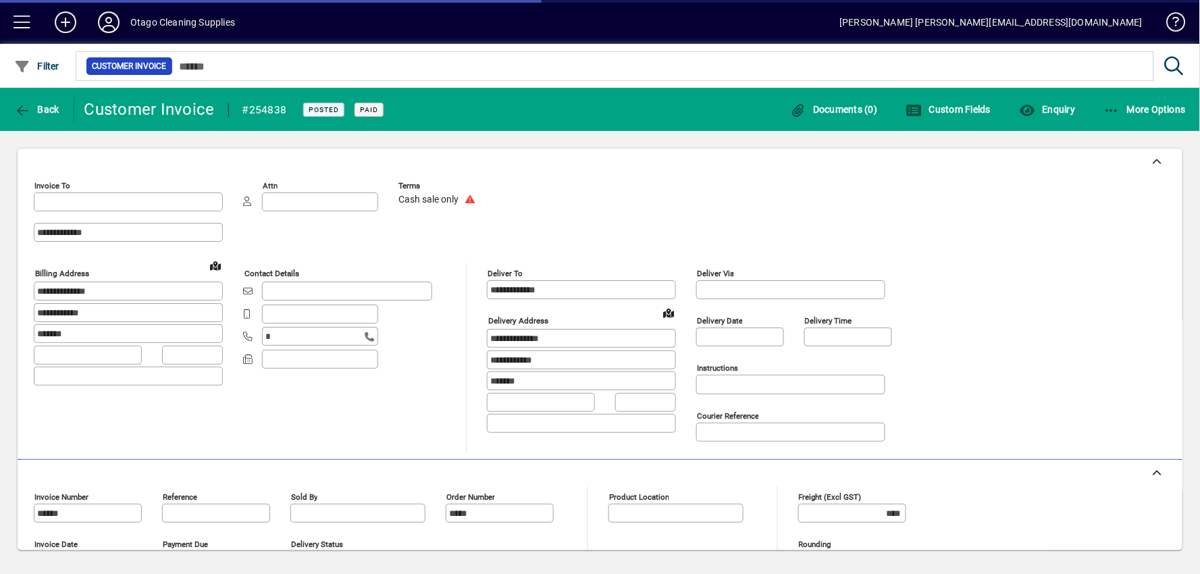
type input "**********"
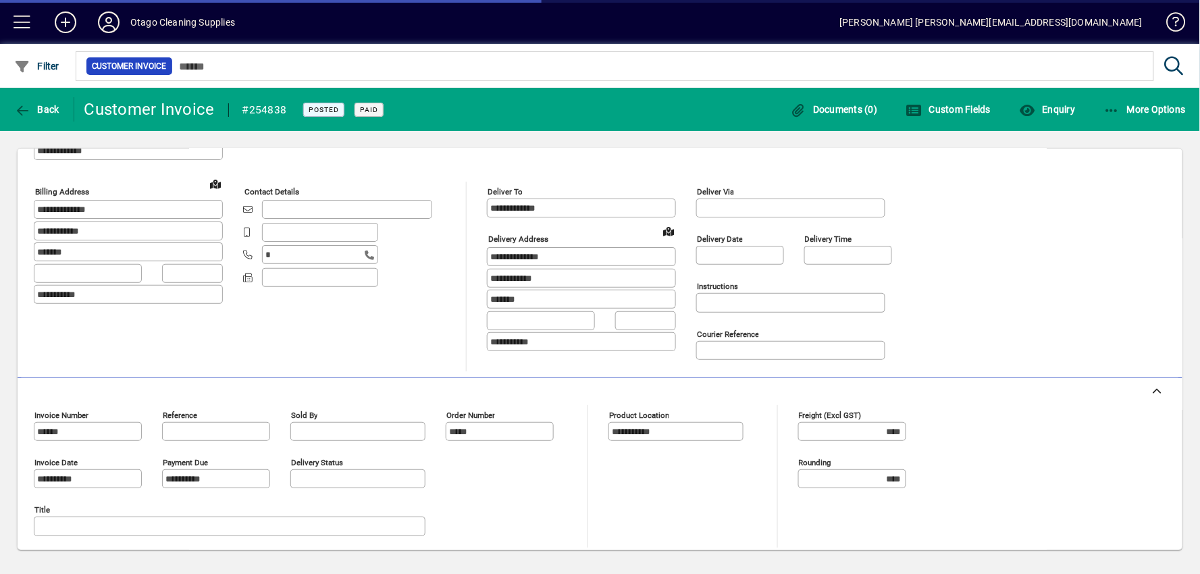
type input "**********"
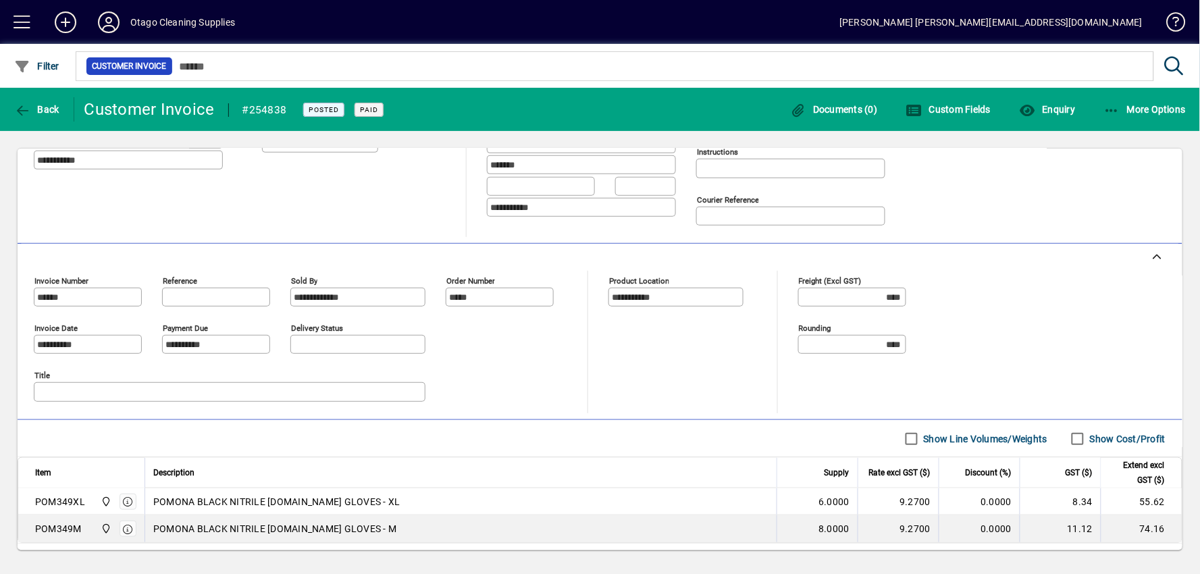
scroll to position [291, 0]
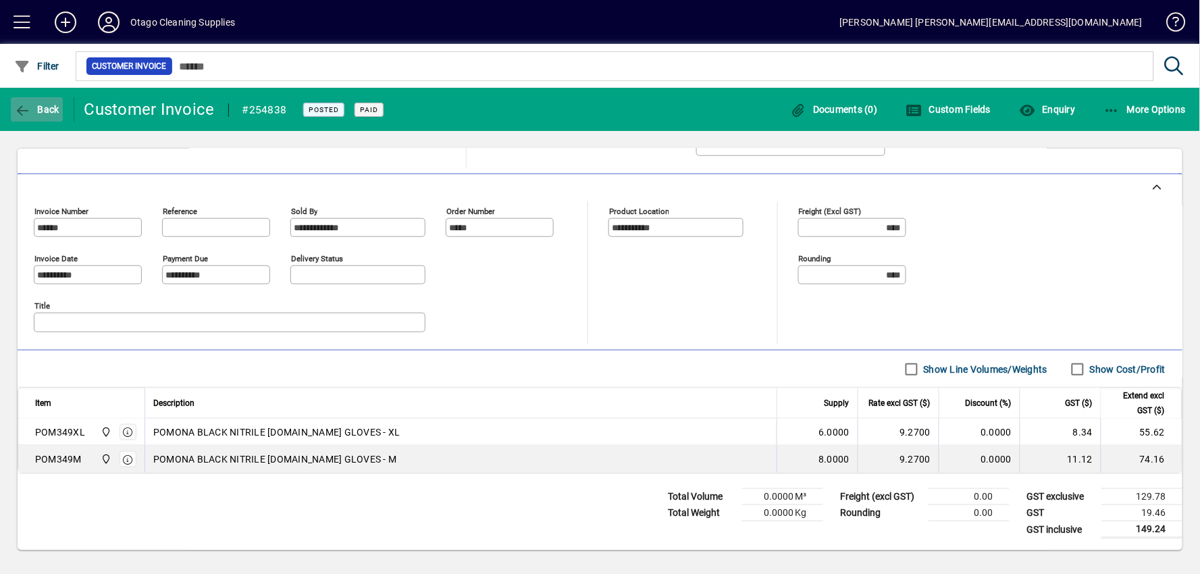
click at [32, 120] on span "button" at bounding box center [37, 109] width 52 height 32
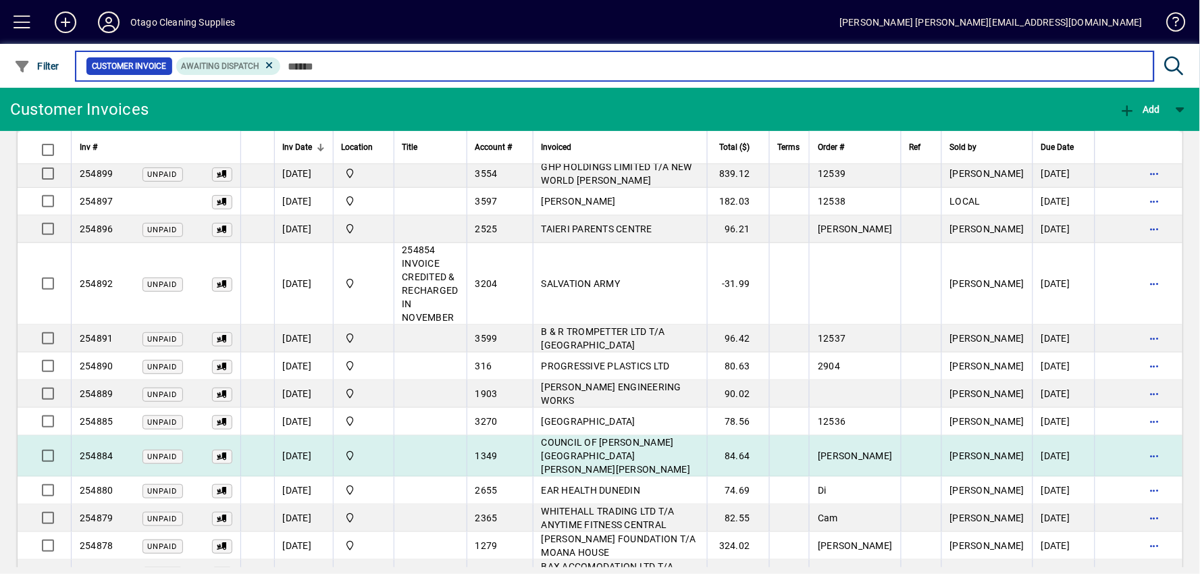
scroll to position [225, 0]
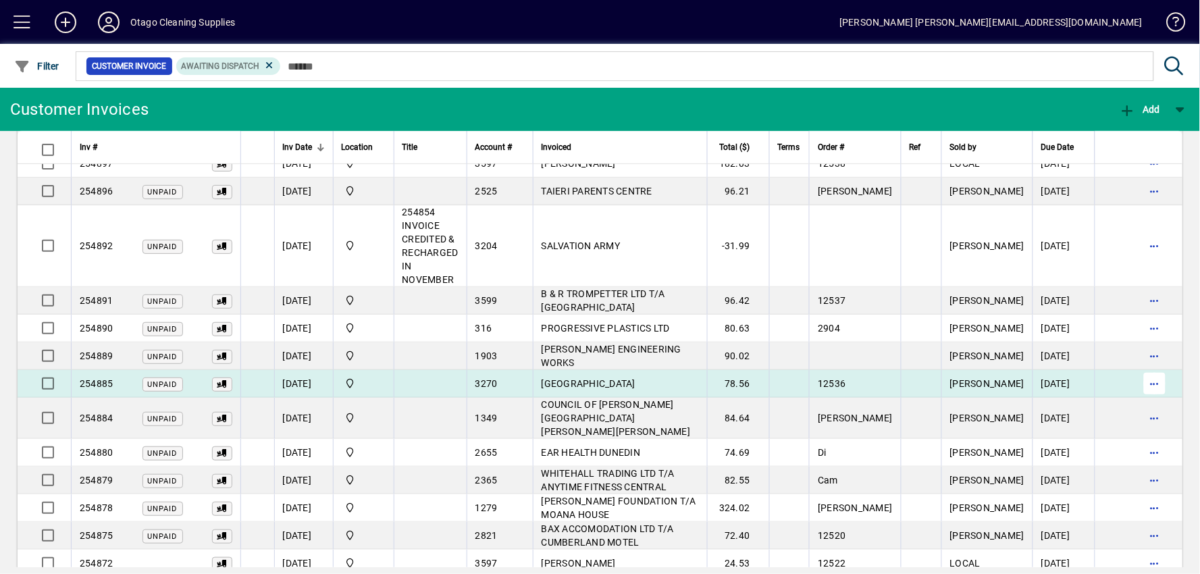
click at [1155, 369] on span "button" at bounding box center [1154, 383] width 32 height 32
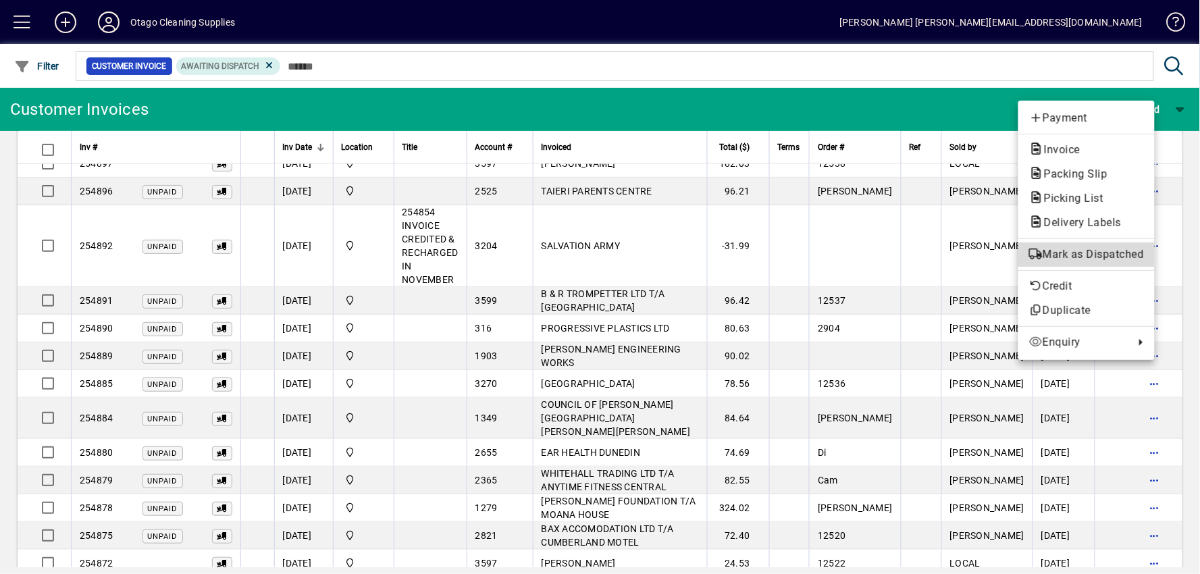
click at [1098, 258] on span "Mark as Dispatched" at bounding box center [1086, 254] width 115 height 16
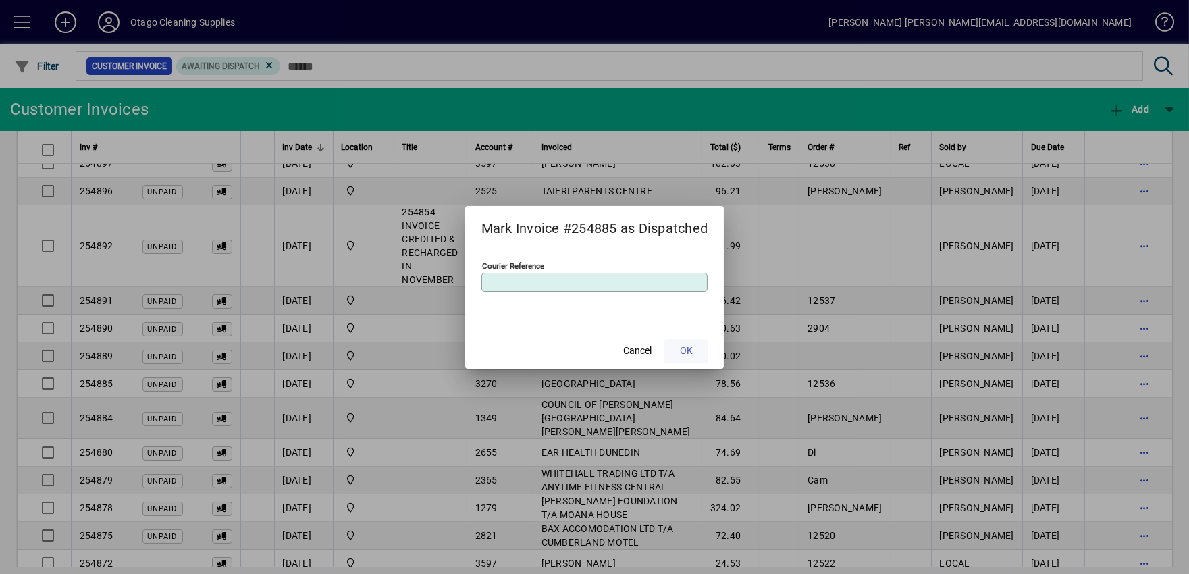
click at [685, 354] on span "OK" at bounding box center [686, 351] width 13 height 14
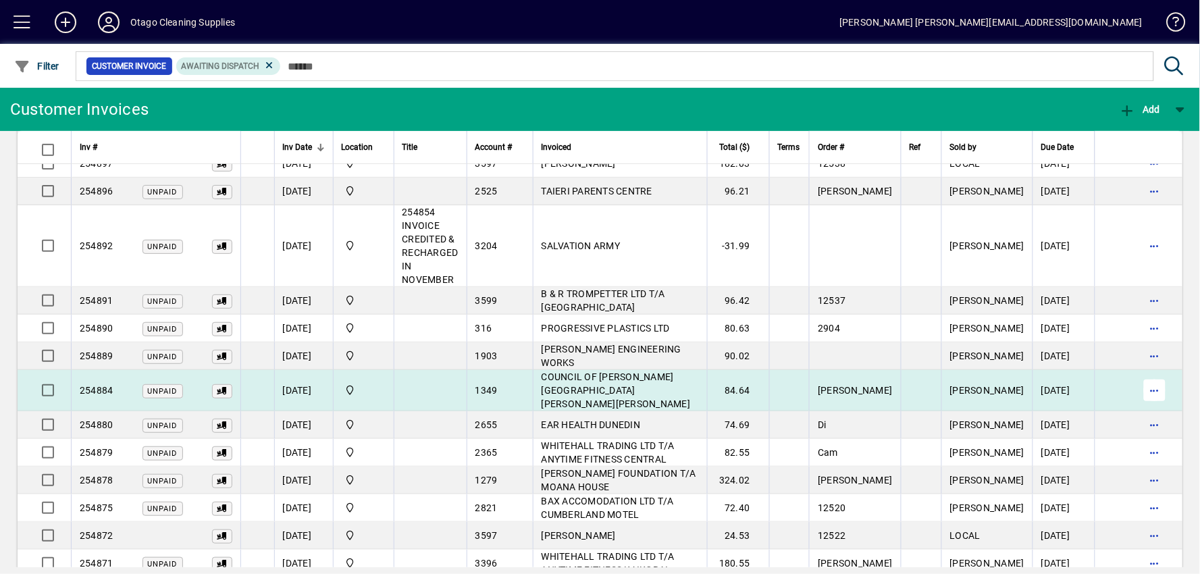
click at [1151, 374] on span "button" at bounding box center [1154, 390] width 32 height 32
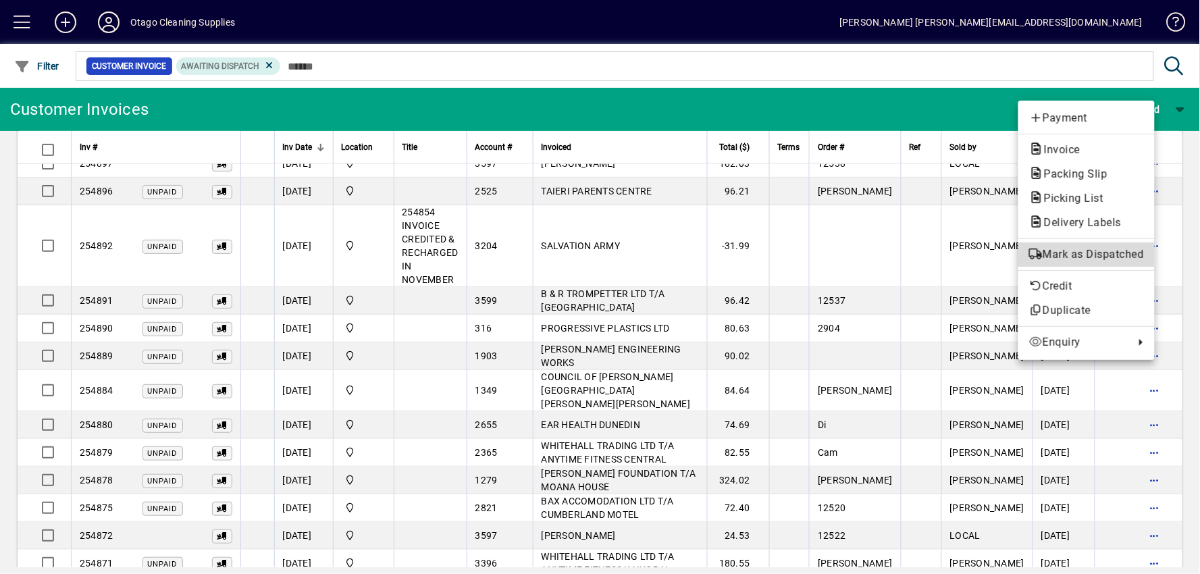
click at [1113, 259] on span "Mark as Dispatched" at bounding box center [1086, 254] width 115 height 16
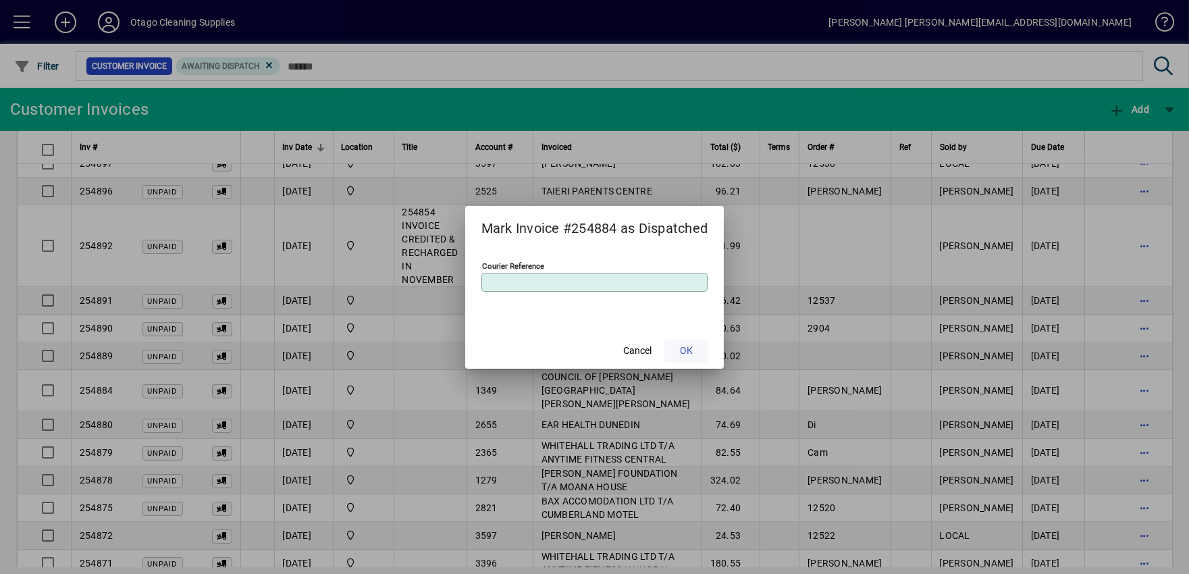
click at [681, 340] on span at bounding box center [685, 351] width 43 height 32
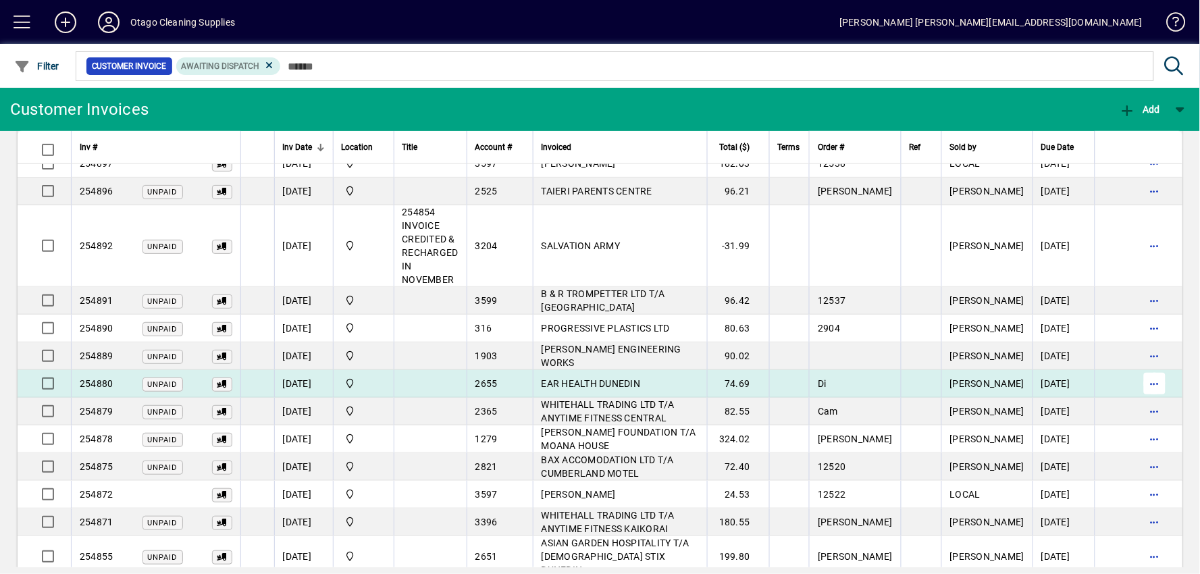
click at [1142, 374] on span "button" at bounding box center [1154, 383] width 32 height 32
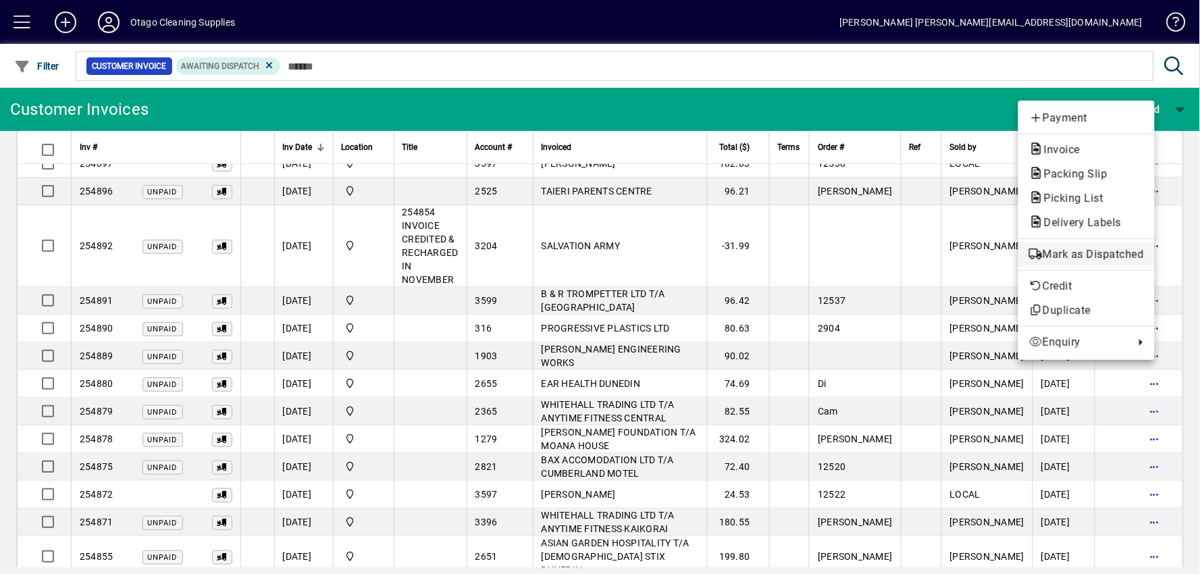
click at [1116, 251] on span "Mark as Dispatched" at bounding box center [1086, 254] width 115 height 16
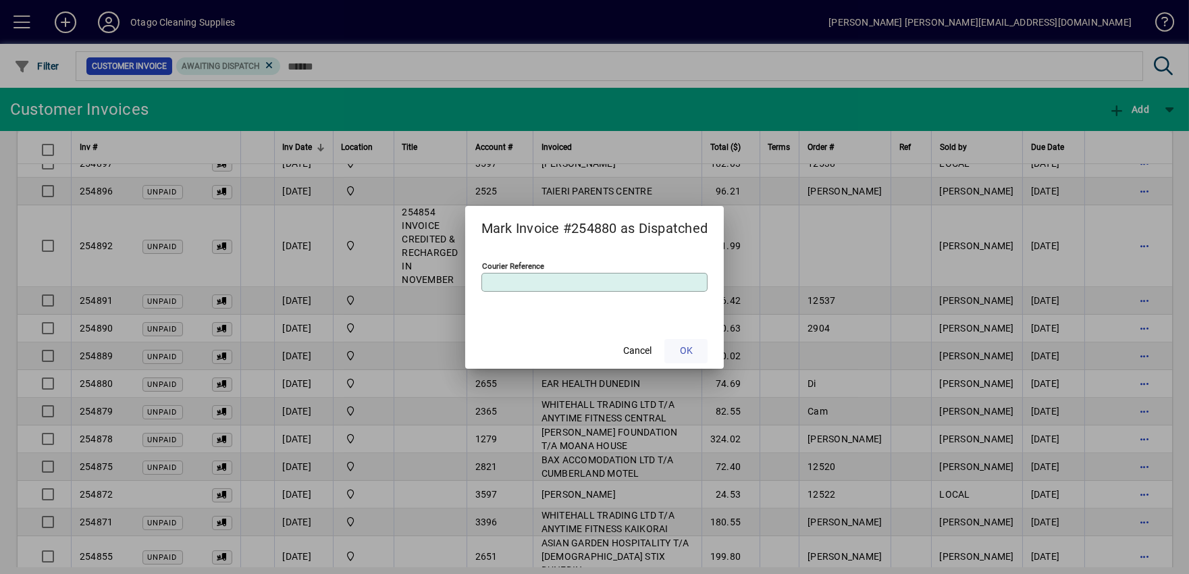
click at [698, 347] on span at bounding box center [685, 351] width 43 height 32
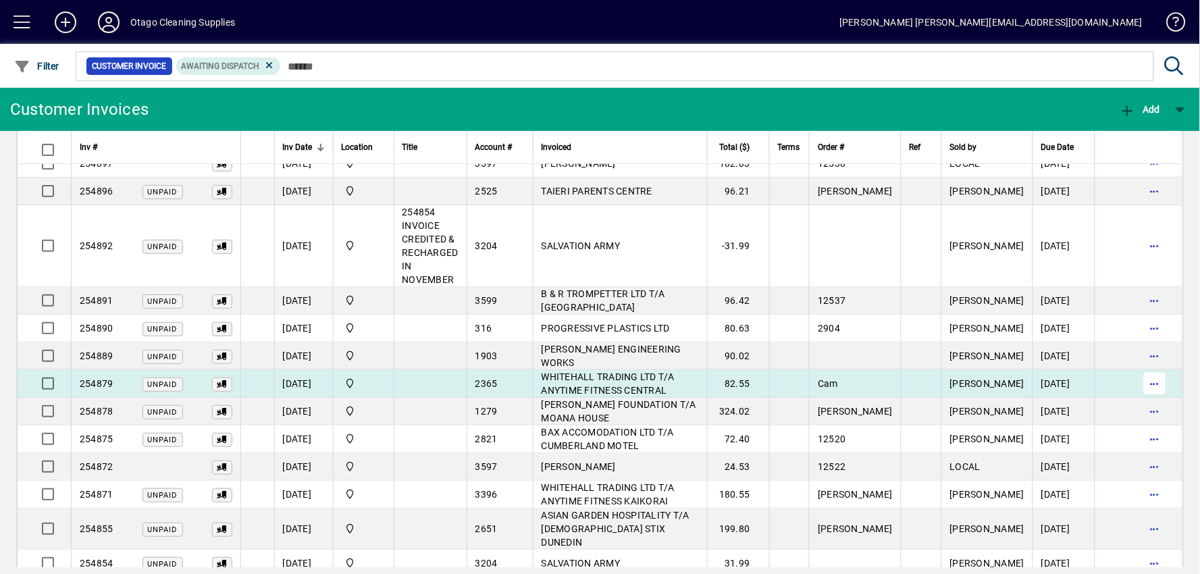
click at [1142, 374] on span "button" at bounding box center [1154, 383] width 32 height 32
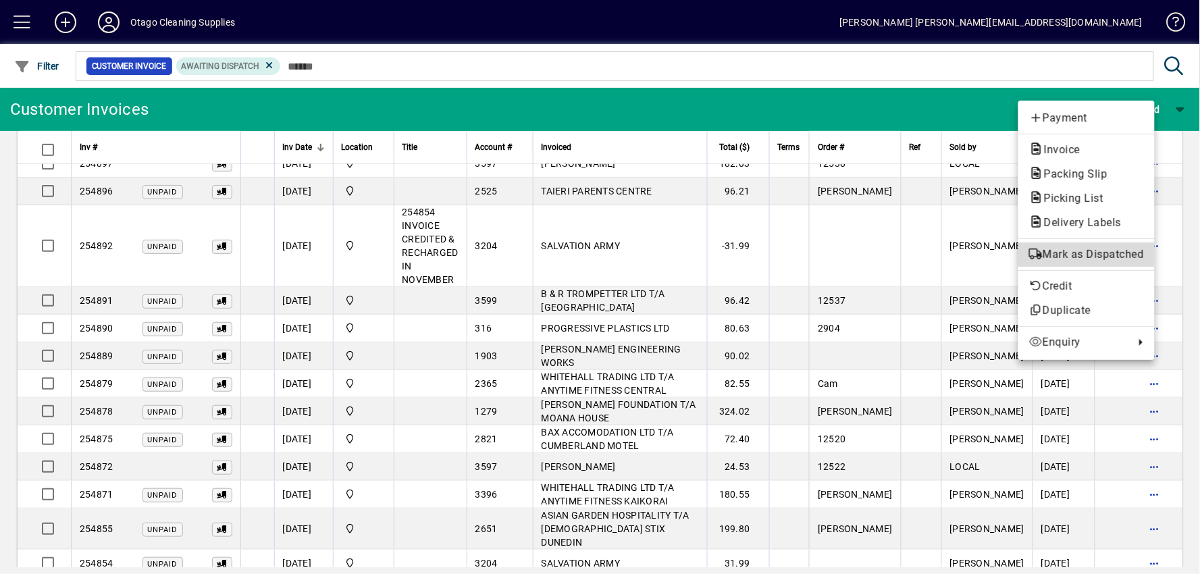
click at [1092, 251] on span "Mark as Dispatched" at bounding box center [1086, 254] width 115 height 16
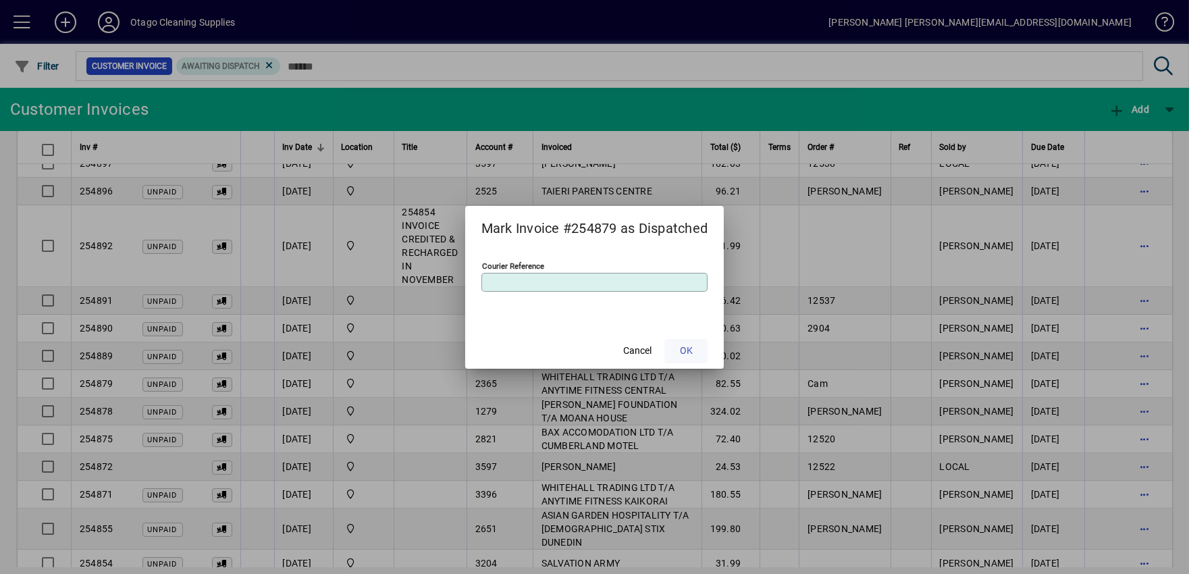
click at [680, 354] on span at bounding box center [685, 351] width 43 height 32
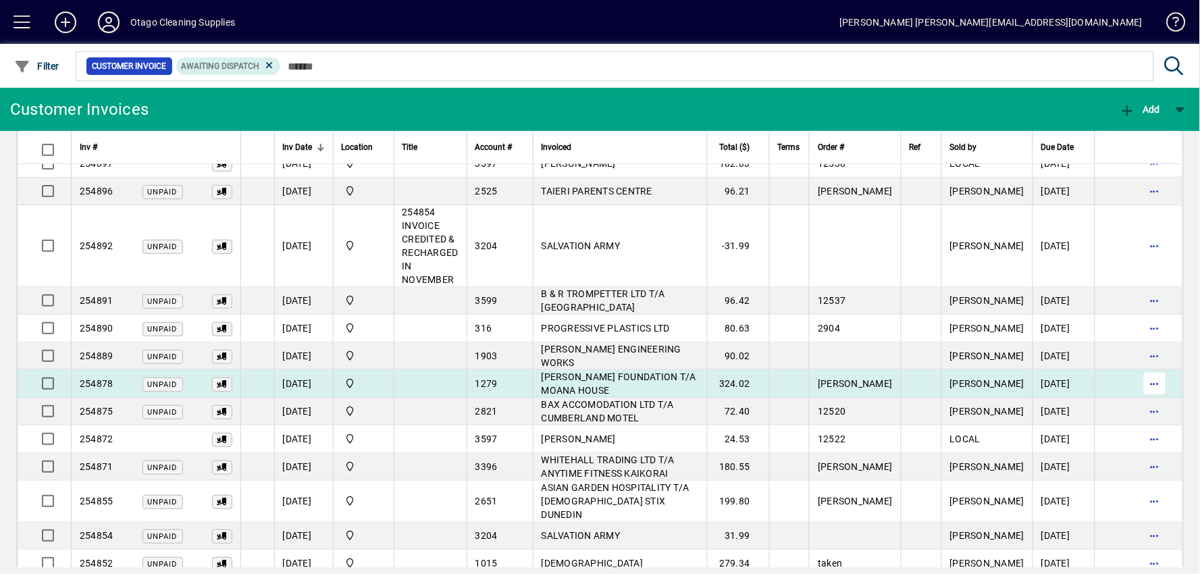
click at [1143, 371] on span "button" at bounding box center [1154, 383] width 32 height 32
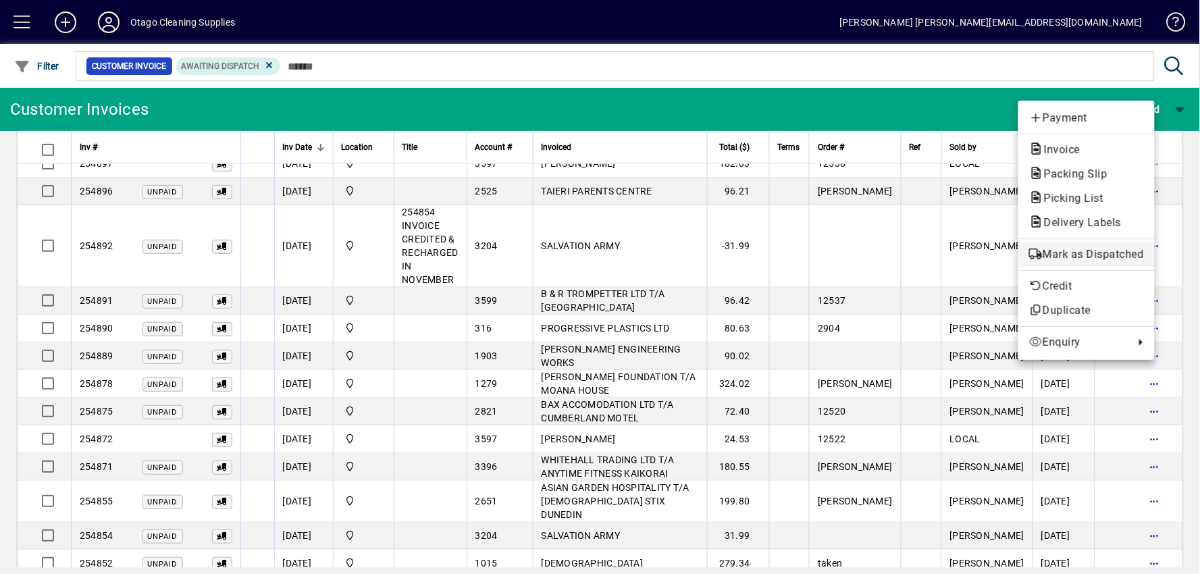
click at [1103, 255] on span "Mark as Dispatched" at bounding box center [1086, 254] width 115 height 16
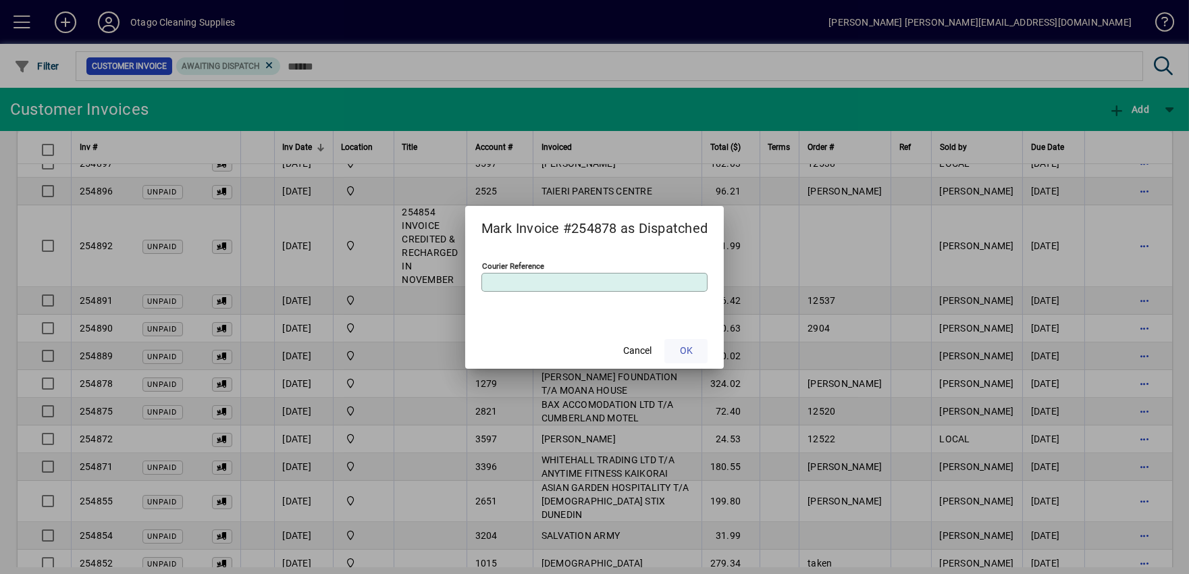
click at [696, 347] on span at bounding box center [685, 351] width 43 height 32
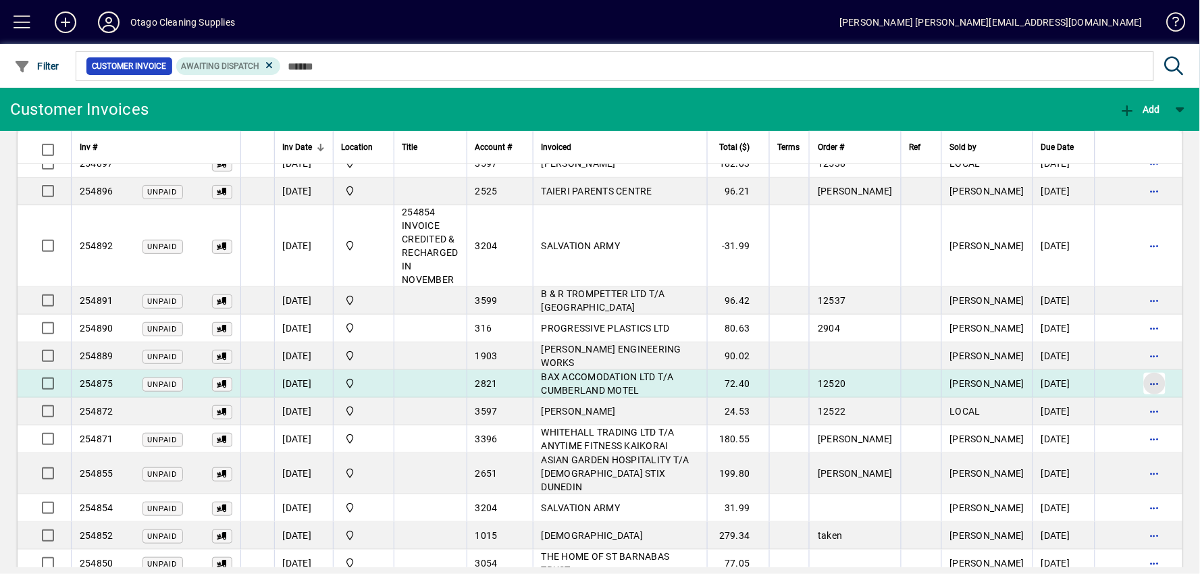
click at [1147, 367] on span "button" at bounding box center [1154, 383] width 32 height 32
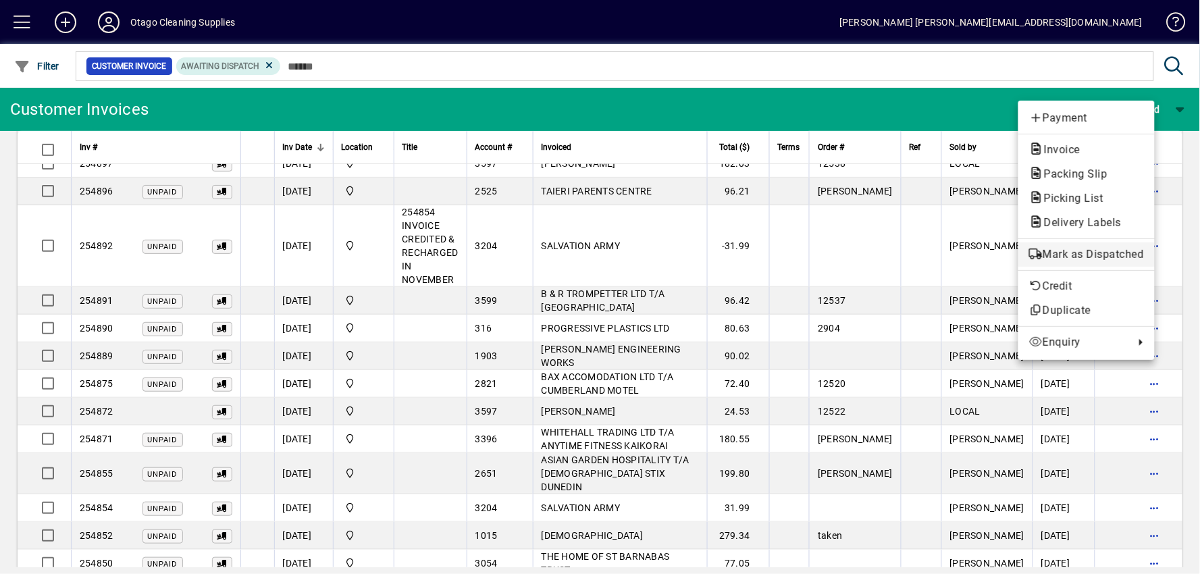
click at [1088, 257] on span "Mark as Dispatched" at bounding box center [1086, 254] width 115 height 16
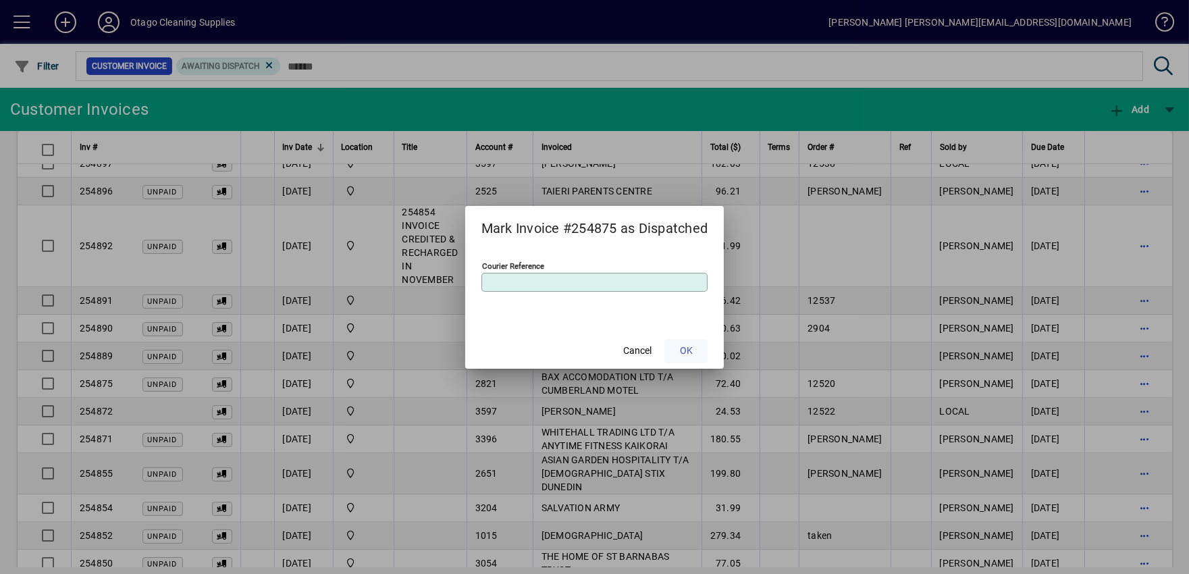
click at [685, 348] on span "OK" at bounding box center [686, 351] width 13 height 14
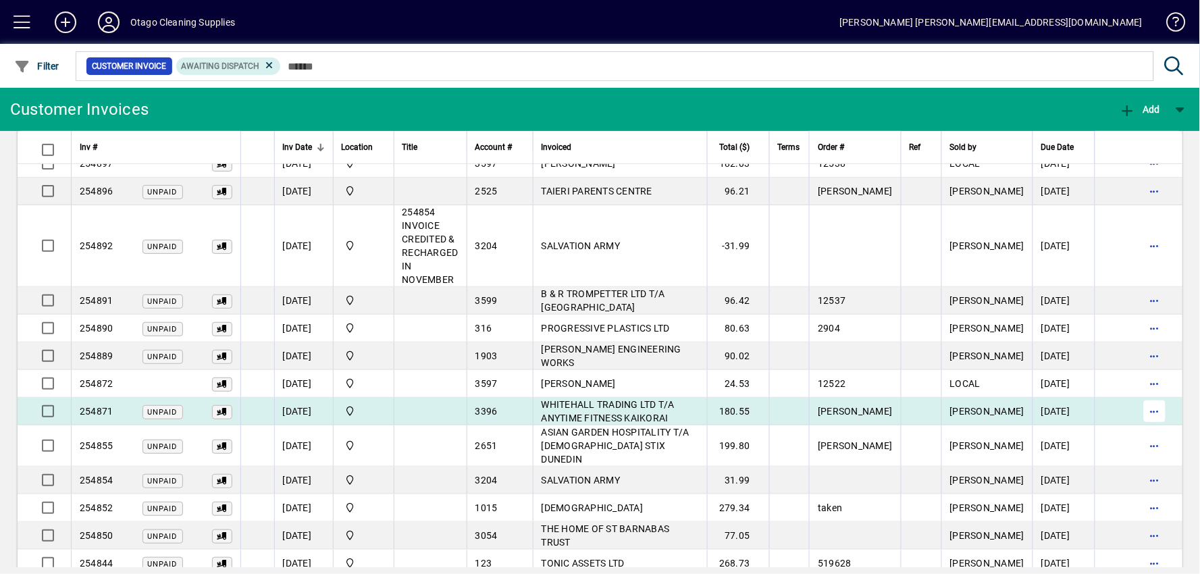
click at [1141, 398] on span "button" at bounding box center [1154, 411] width 32 height 32
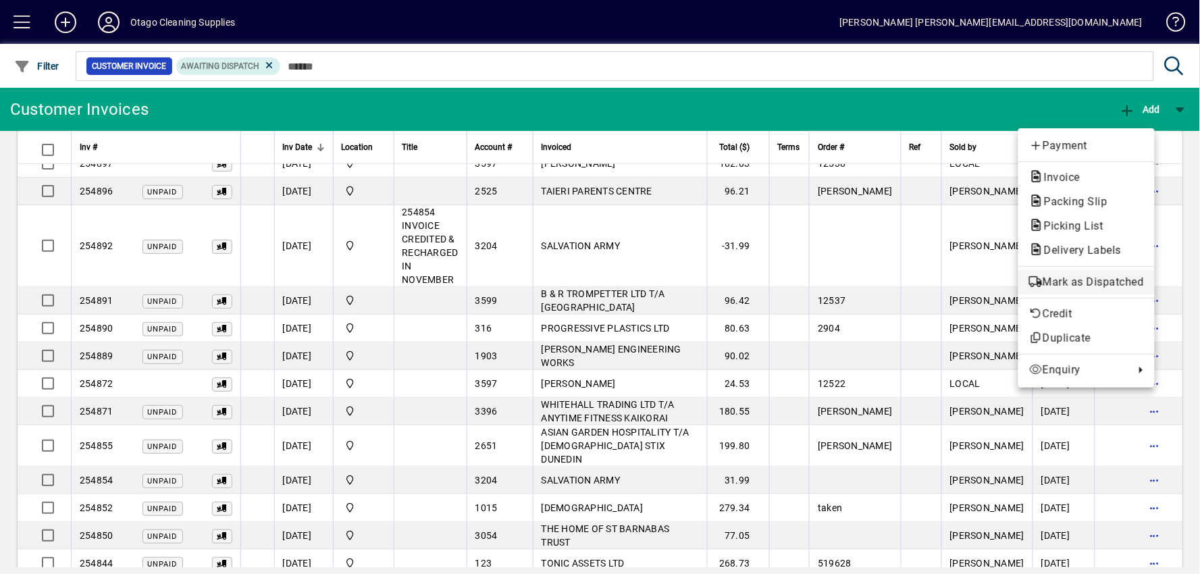
click at [1094, 286] on span "Mark as Dispatched" at bounding box center [1086, 282] width 115 height 16
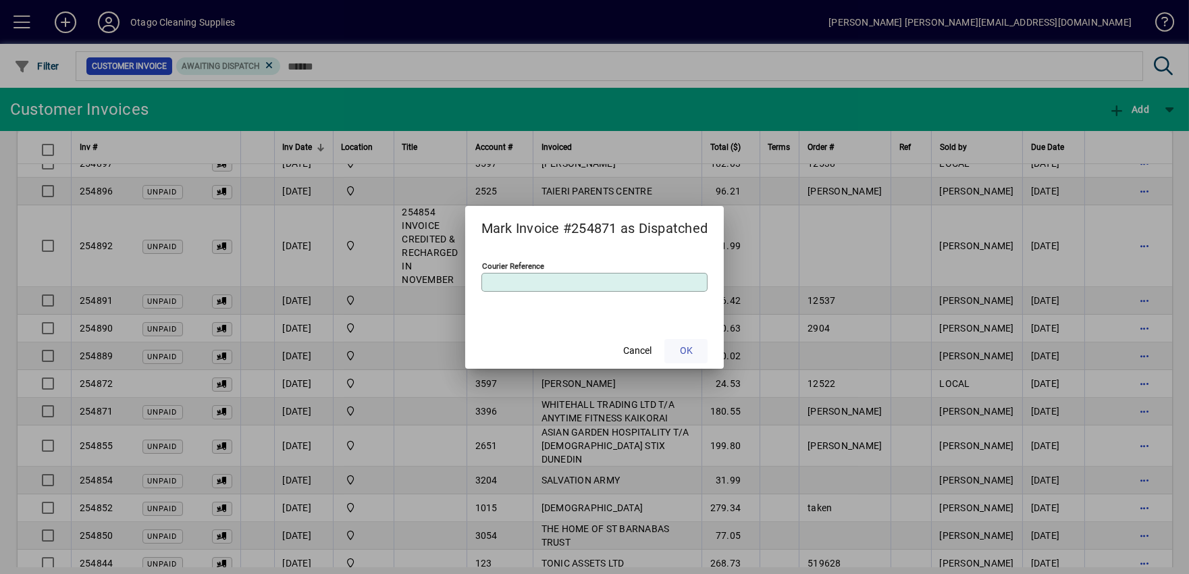
click at [702, 346] on span at bounding box center [685, 351] width 43 height 32
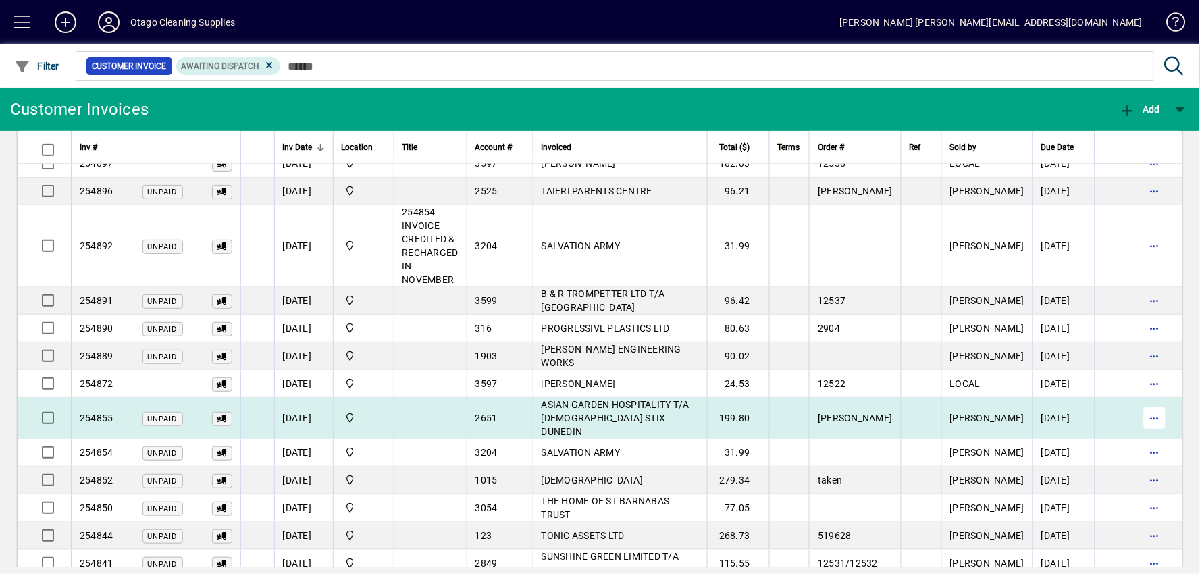
click at [1144, 402] on span "button" at bounding box center [1154, 418] width 32 height 32
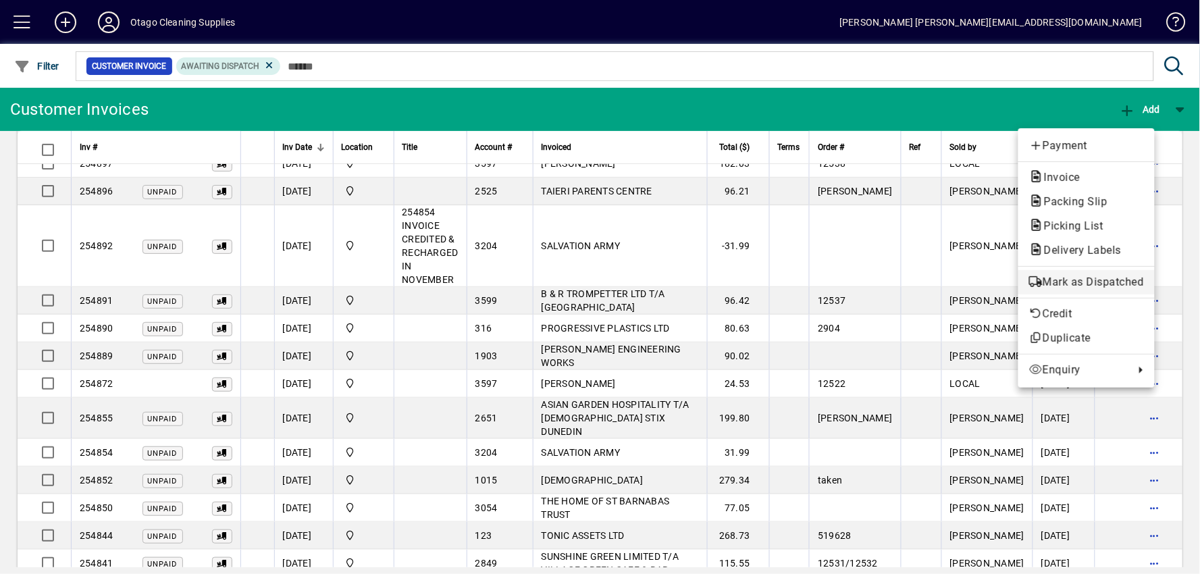
click at [1090, 284] on span "Mark as Dispatched" at bounding box center [1086, 282] width 115 height 16
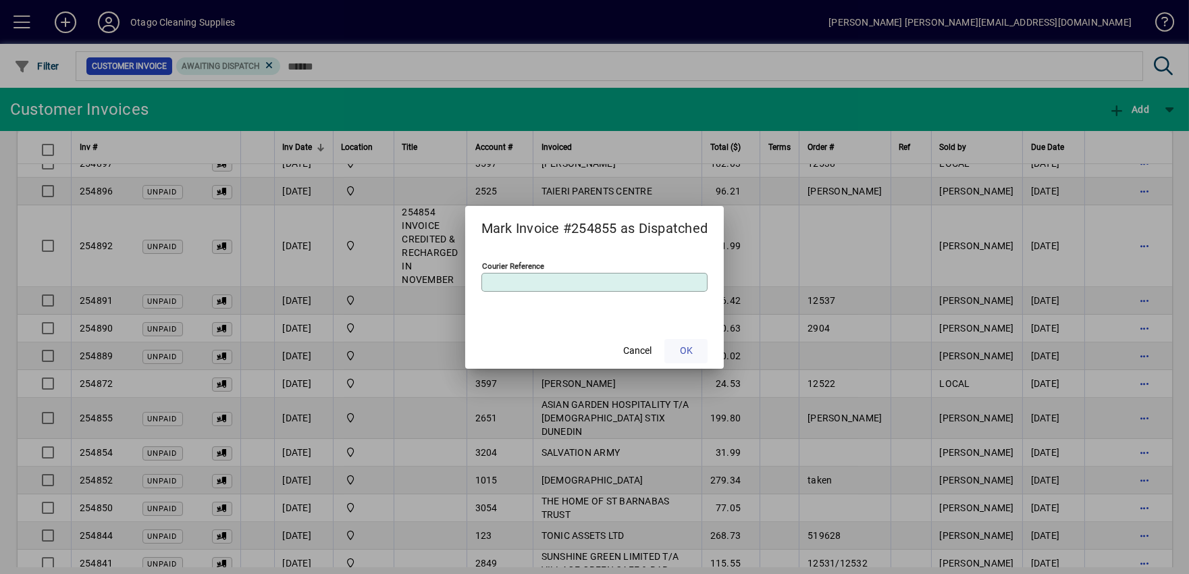
click at [696, 351] on span at bounding box center [685, 351] width 43 height 32
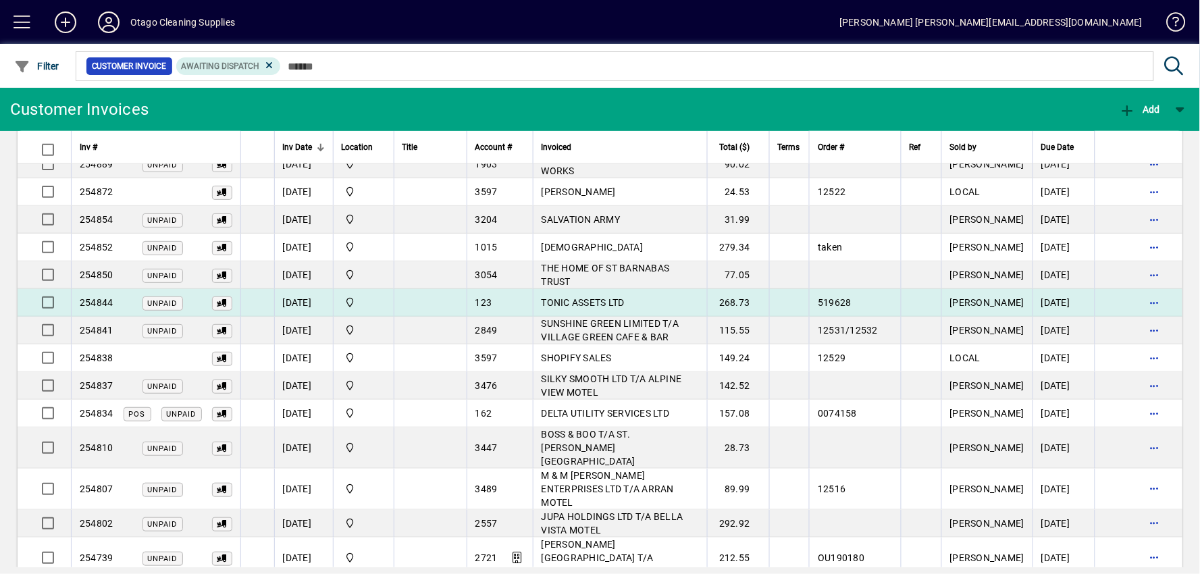
scroll to position [420, 0]
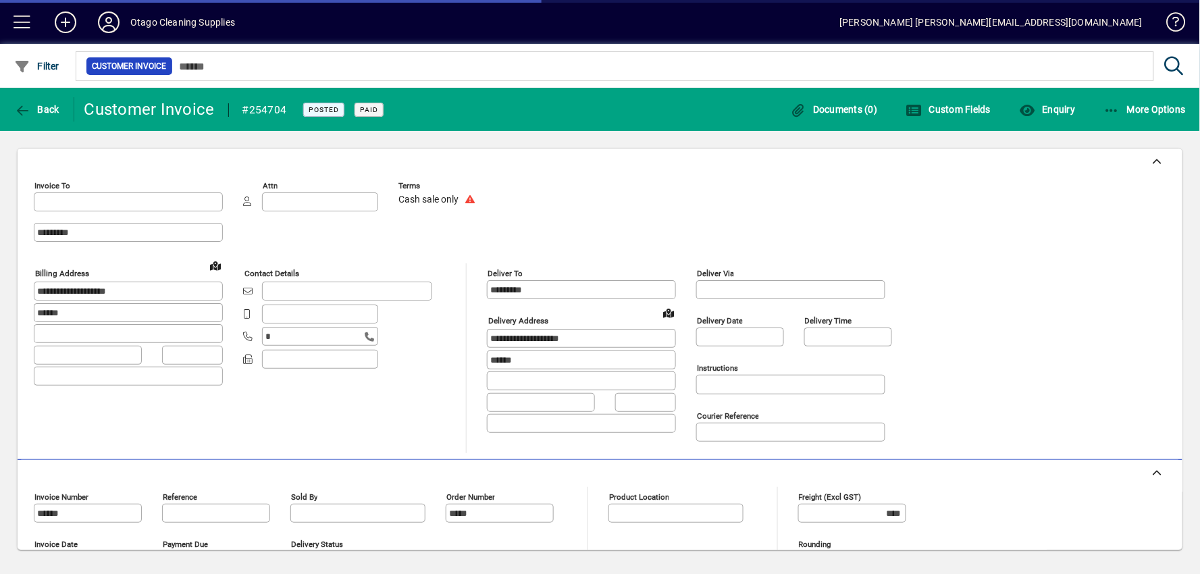
type input "**********"
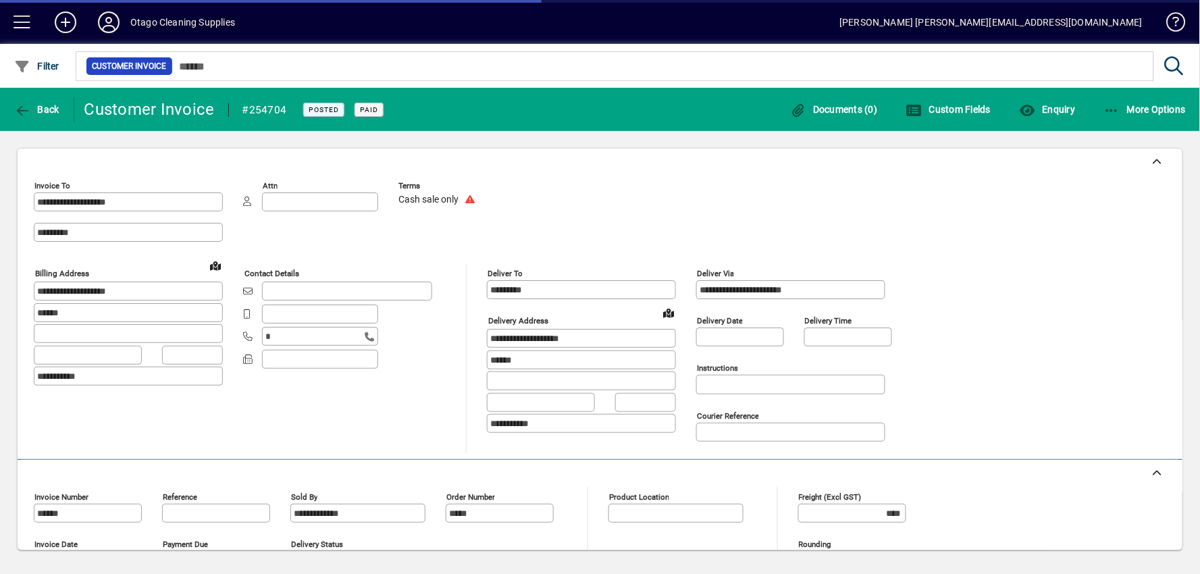
type input "**********"
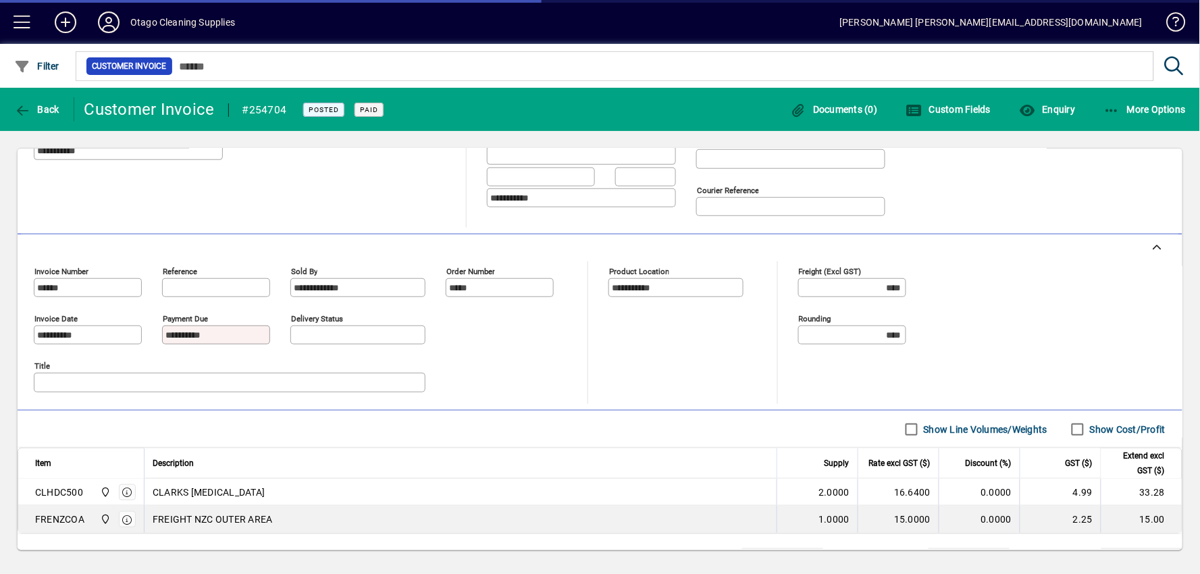
scroll to position [291, 0]
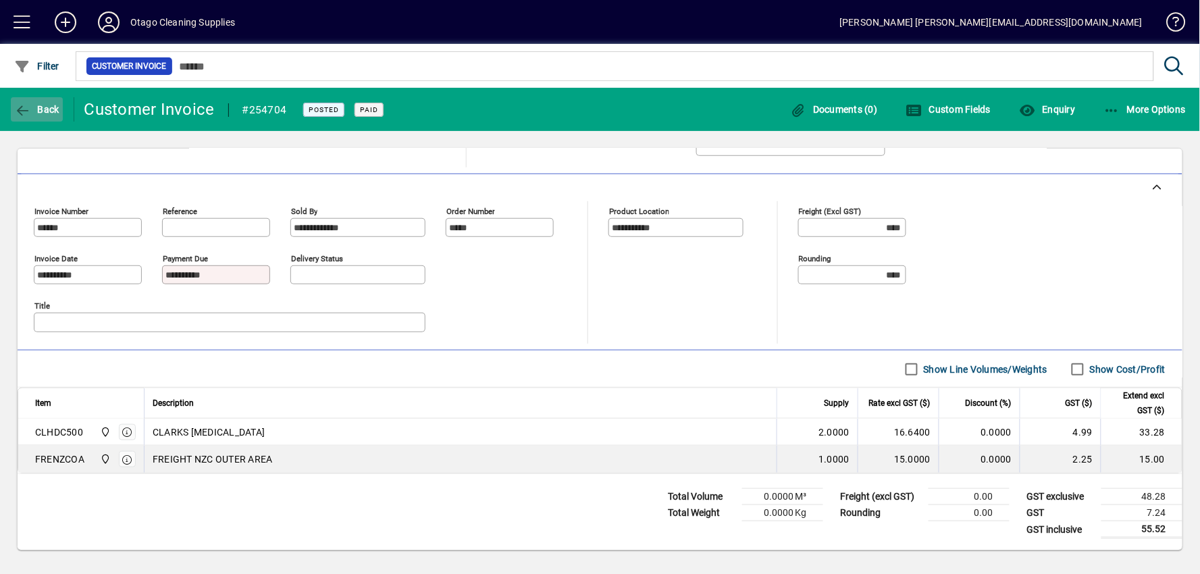
click at [39, 115] on span "button" at bounding box center [37, 109] width 52 height 32
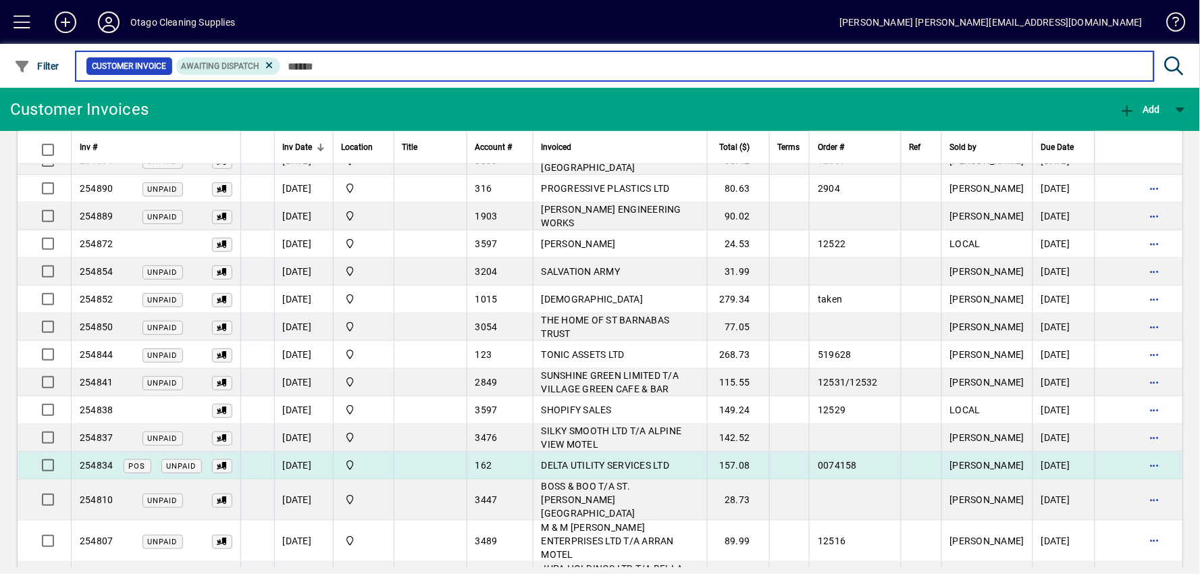
scroll to position [420, 0]
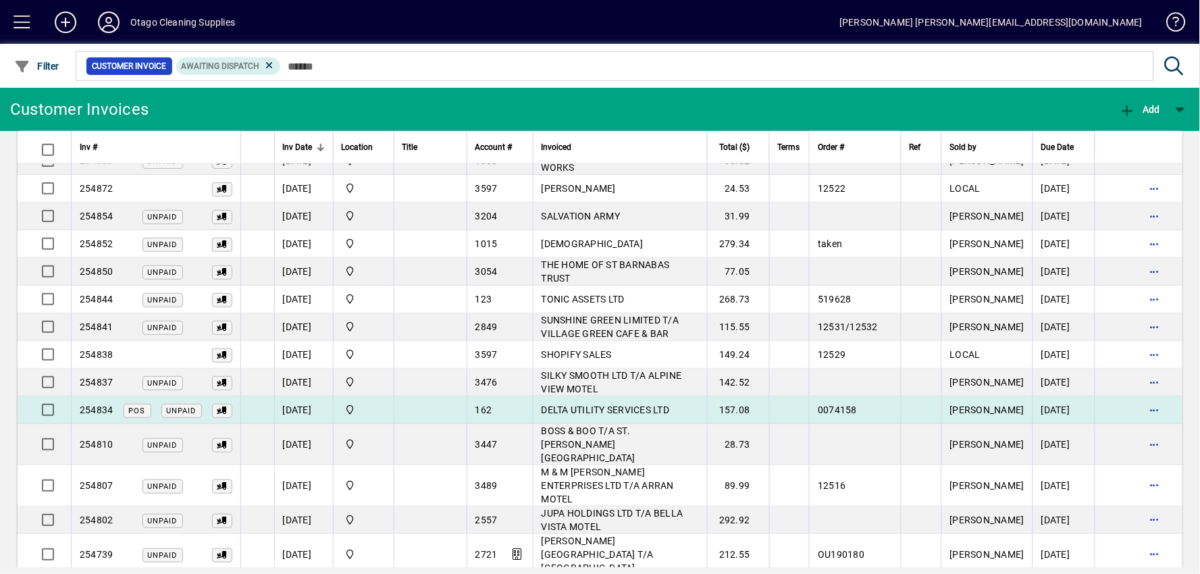
click at [624, 403] on td "DELTA UTILITY SERVICES LTD" at bounding box center [620, 410] width 174 height 28
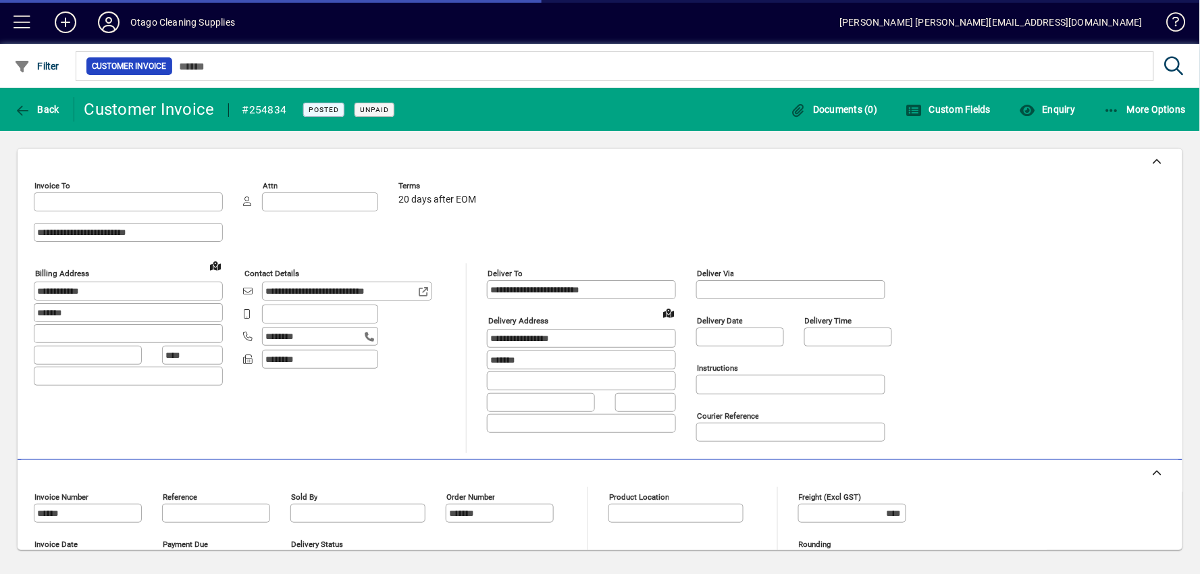
type input "**********"
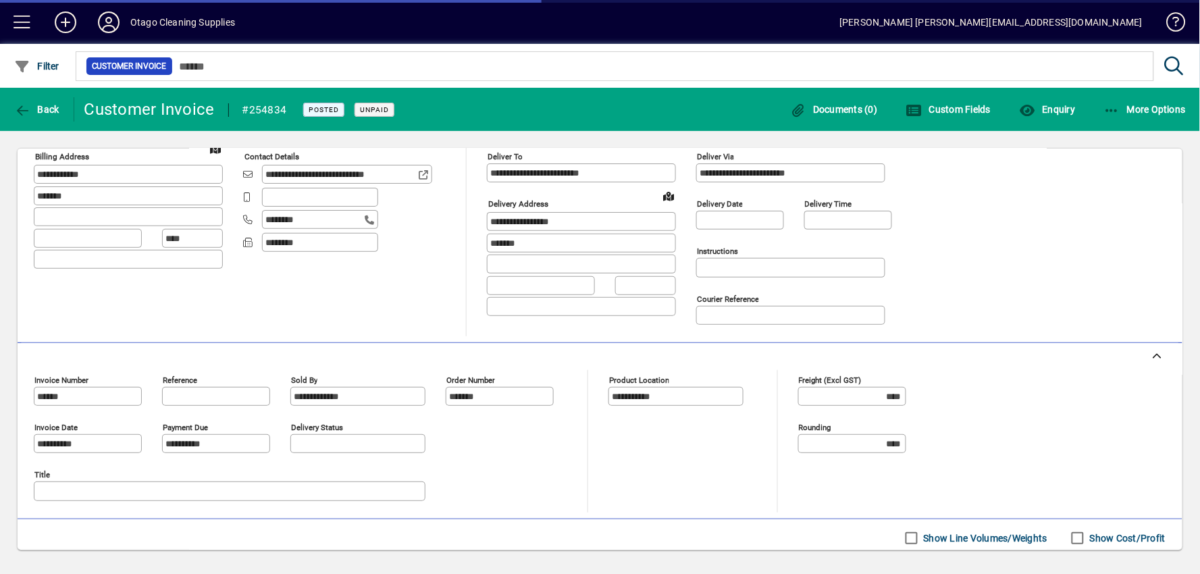
scroll to position [372, 0]
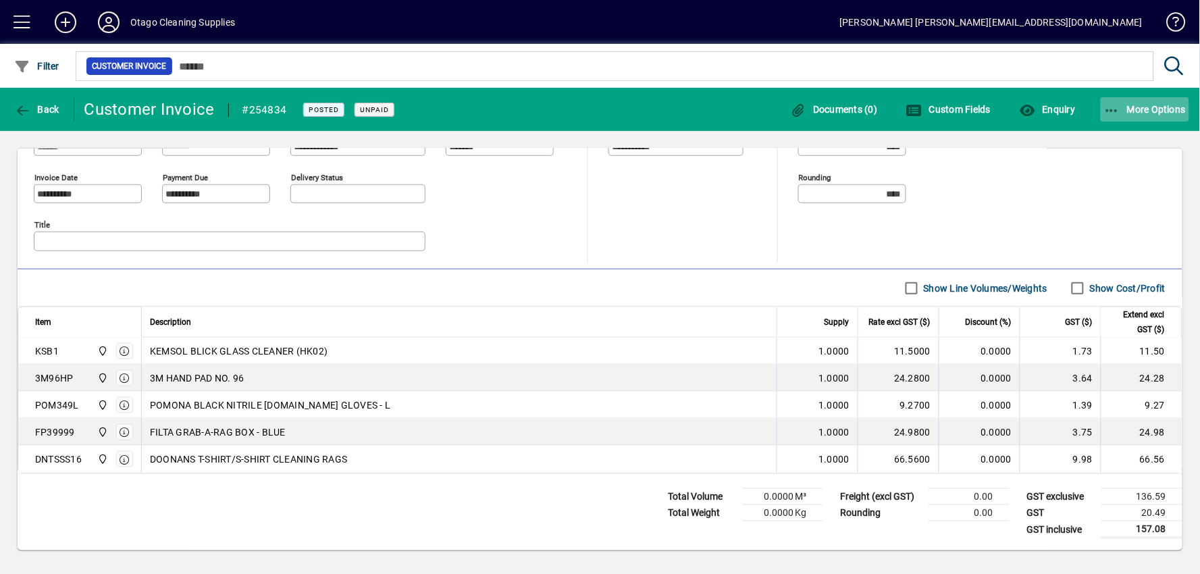
click at [1165, 115] on span "button" at bounding box center [1145, 109] width 89 height 32
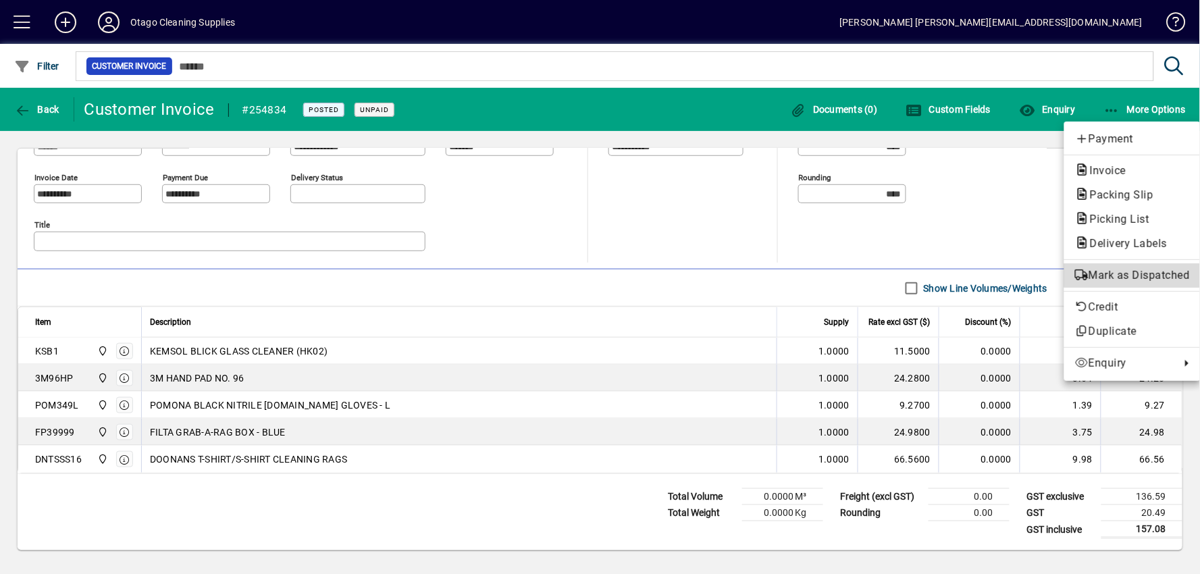
click at [1132, 267] on span "Mark as Dispatched" at bounding box center [1132, 275] width 115 height 16
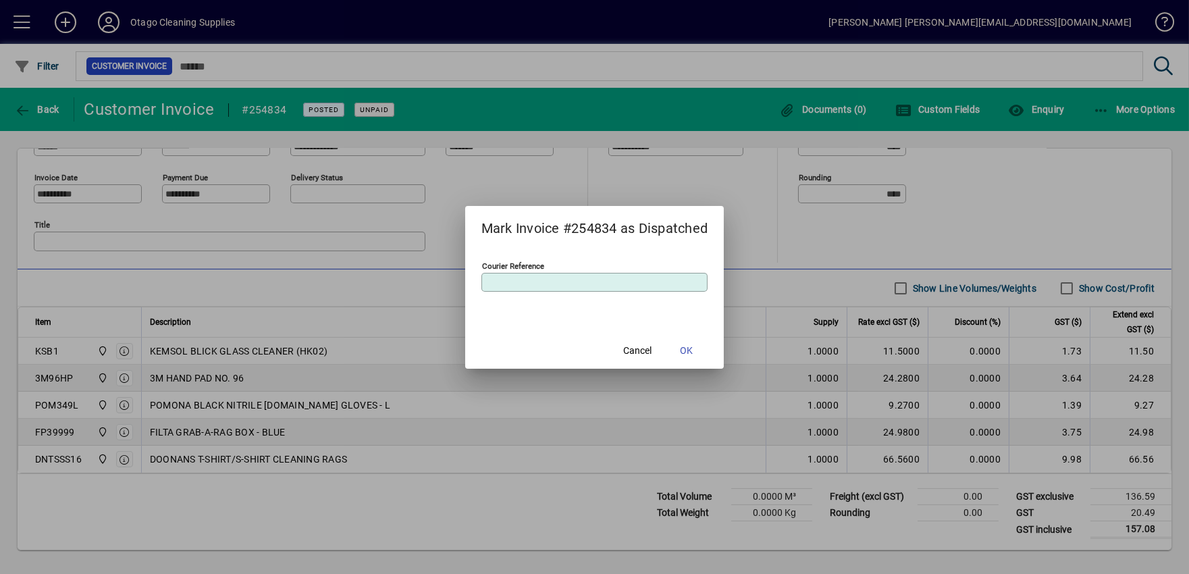
click at [690, 344] on span "OK" at bounding box center [686, 351] width 13 height 14
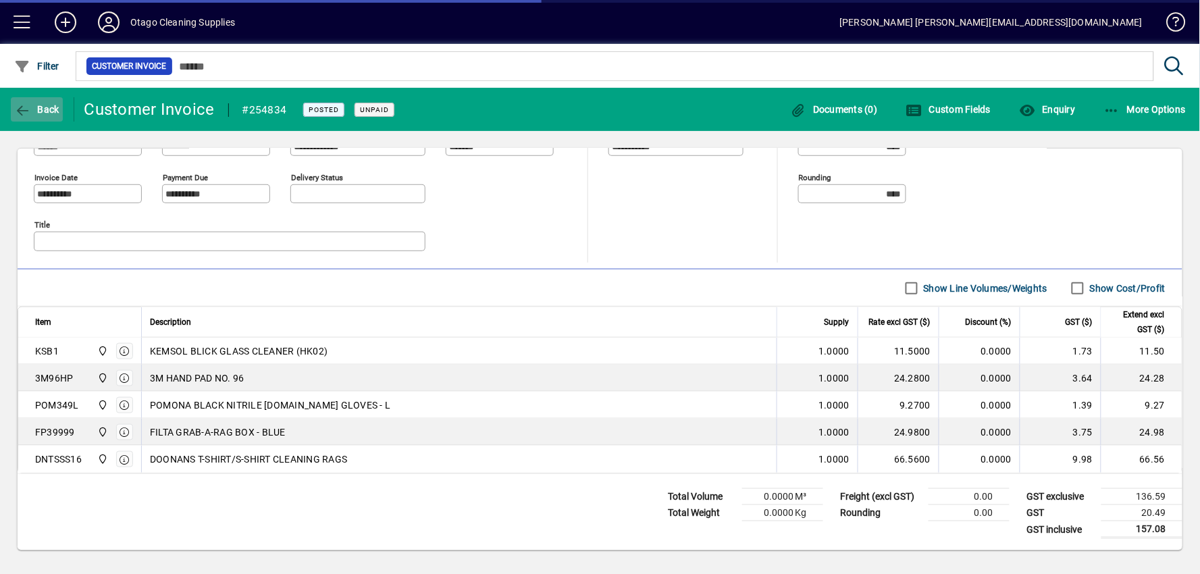
click at [34, 113] on span "button" at bounding box center [37, 109] width 52 height 32
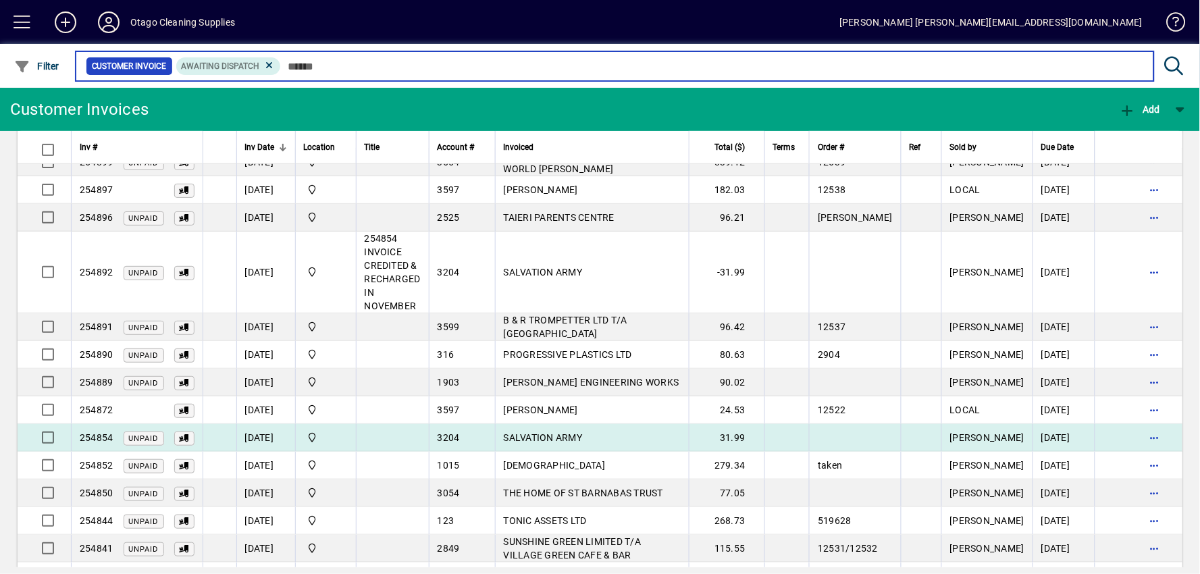
scroll to position [225, 0]
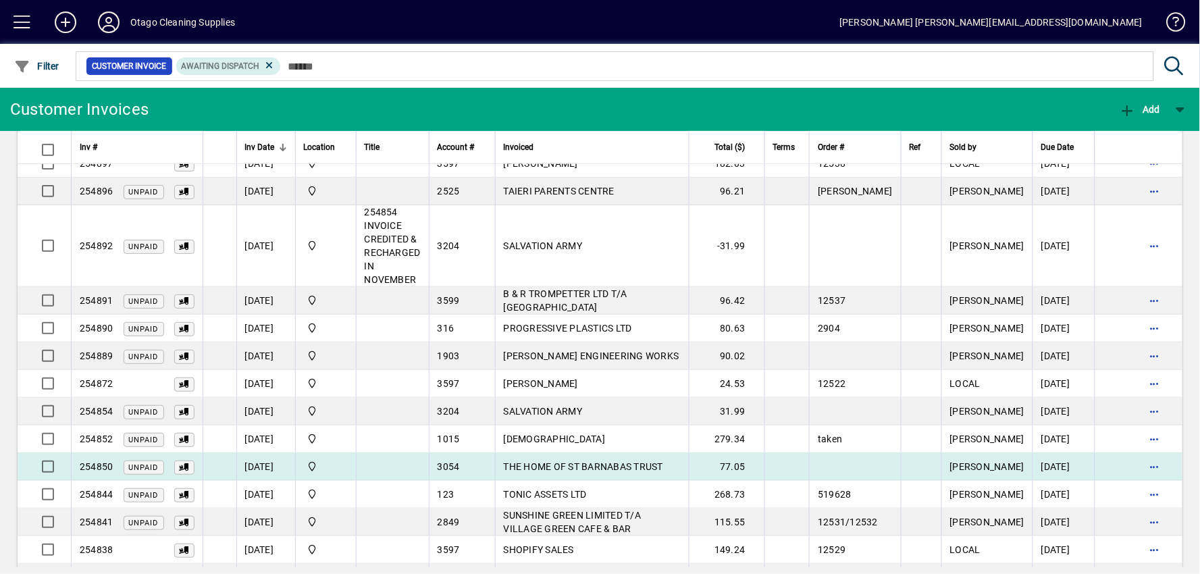
click at [1169, 453] on td at bounding box center [1139, 467] width 88 height 28
click at [1146, 450] on span "button" at bounding box center [1154, 466] width 32 height 32
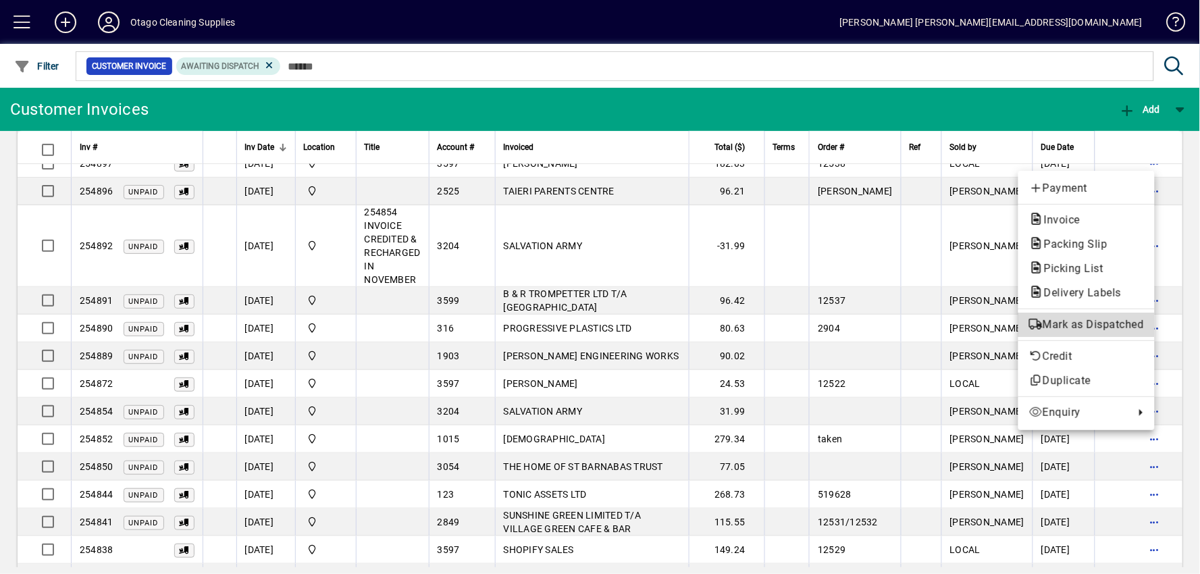
click at [1079, 333] on button "Mark as Dispatched" at bounding box center [1086, 325] width 136 height 24
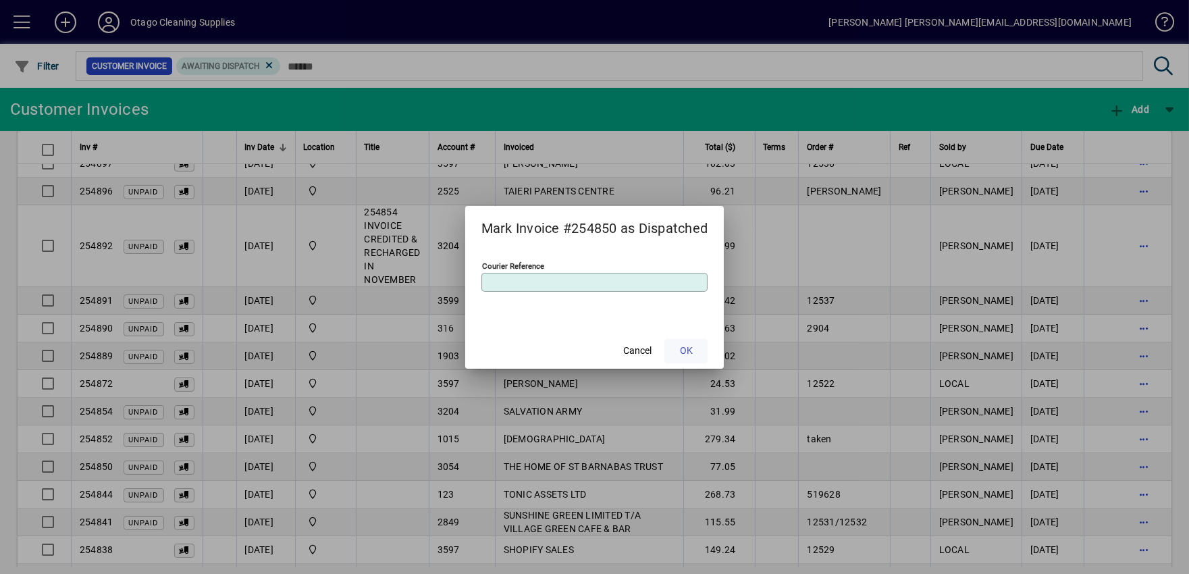
click at [698, 352] on span at bounding box center [685, 351] width 43 height 32
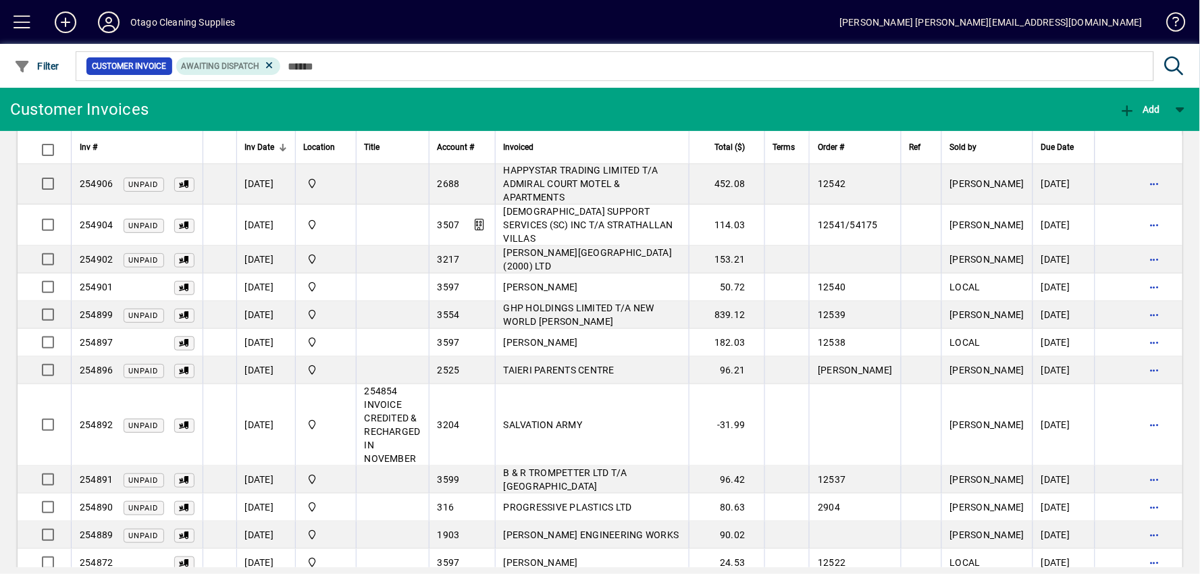
scroll to position [0, 0]
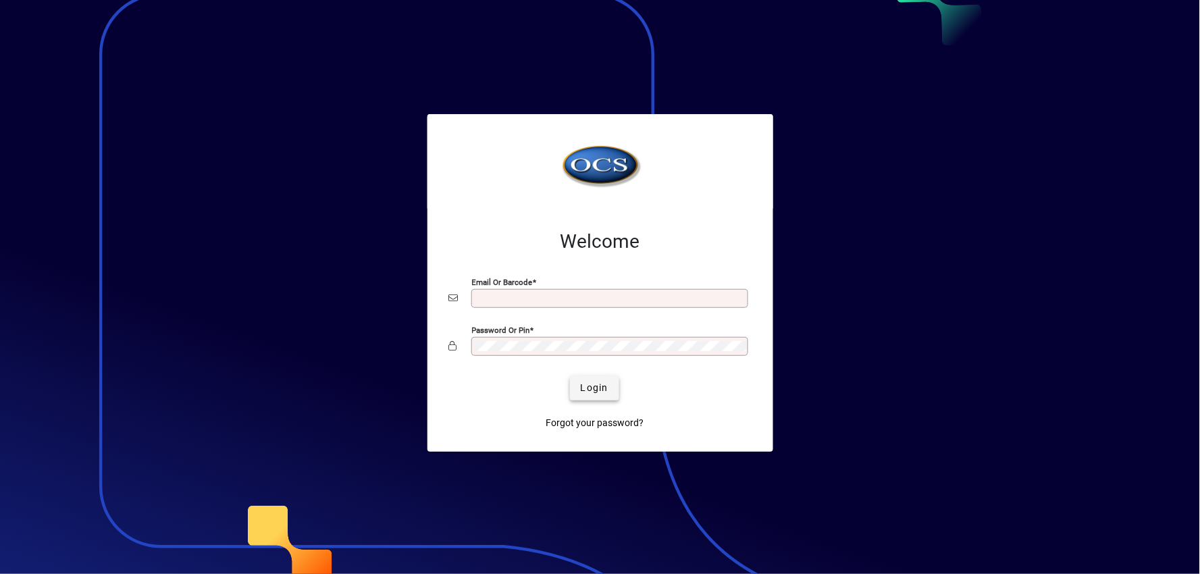
type input "**********"
click at [608, 396] on span "submit" at bounding box center [594, 388] width 49 height 32
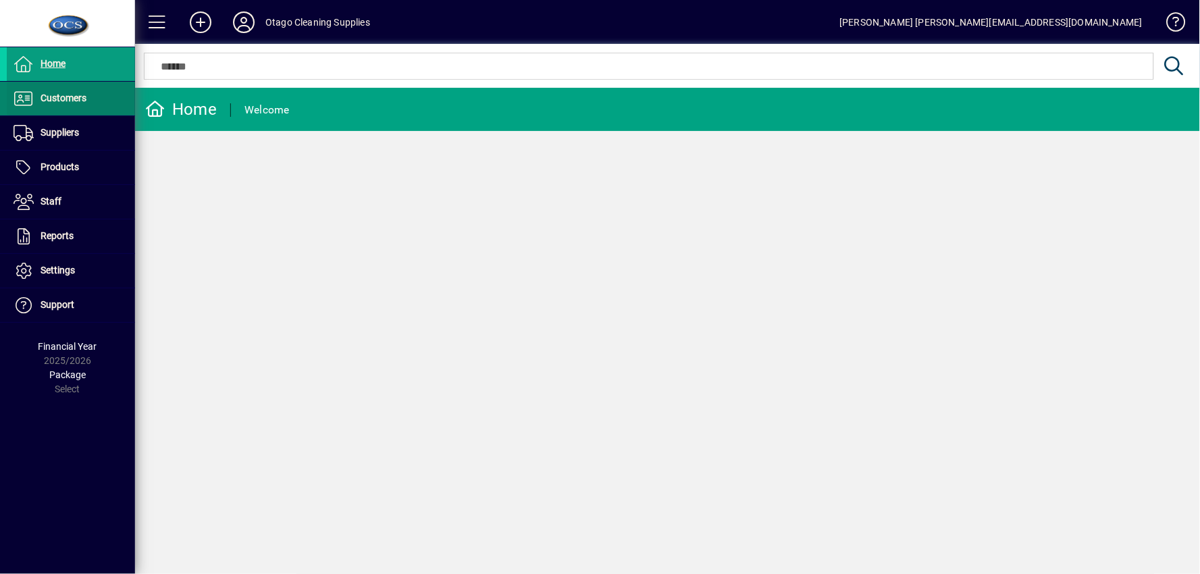
click at [52, 97] on span "Customers" at bounding box center [64, 98] width 46 height 11
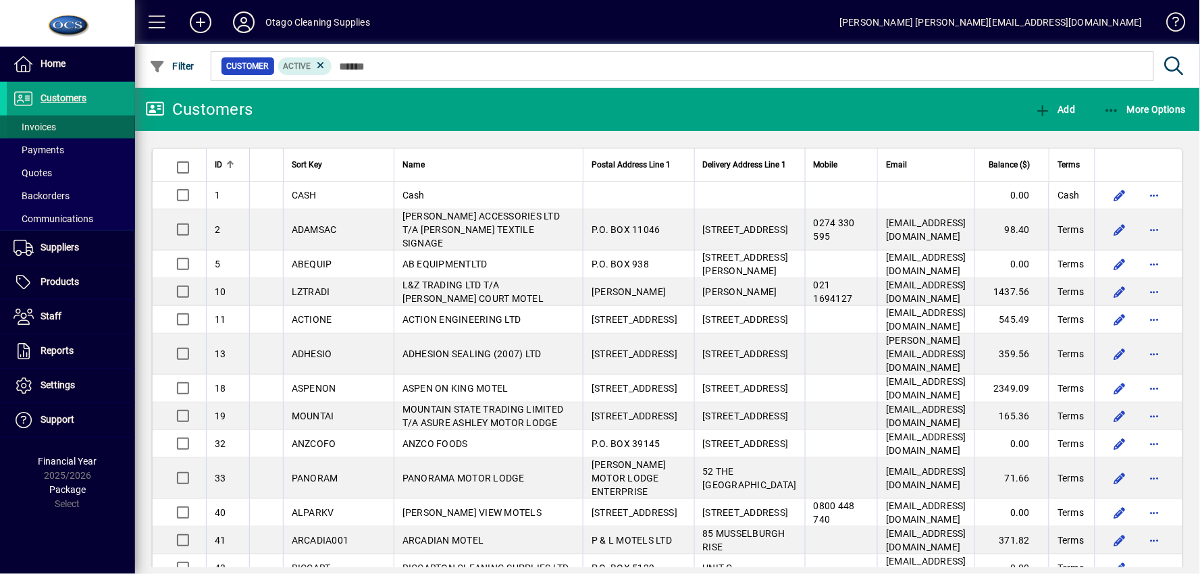
click at [53, 128] on span "Invoices" at bounding box center [35, 127] width 43 height 11
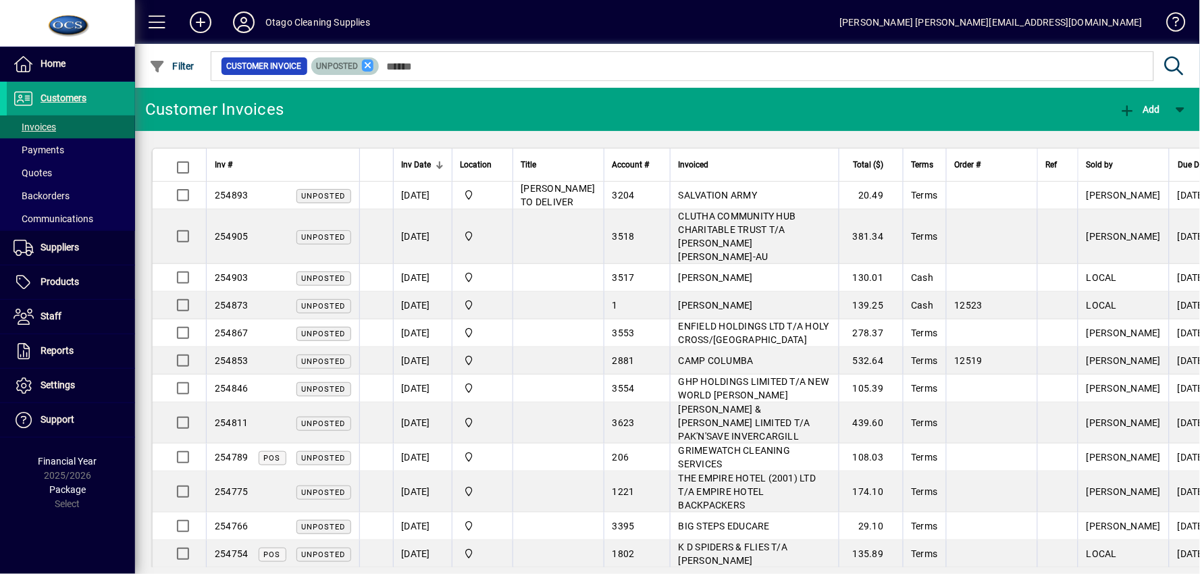
click at [363, 68] on icon at bounding box center [368, 65] width 12 height 12
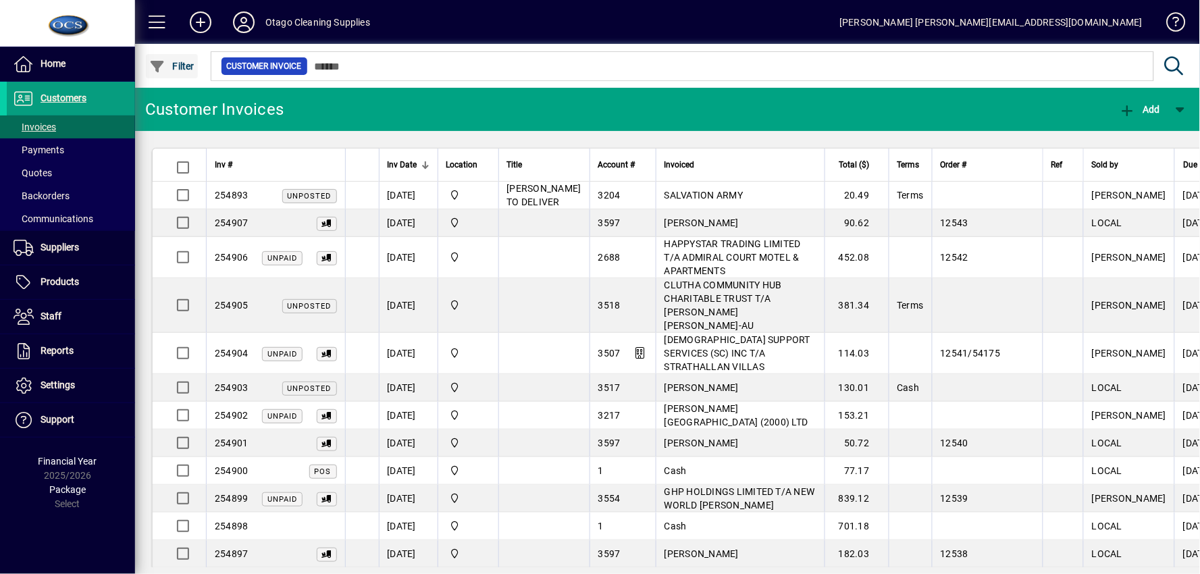
click at [161, 62] on icon "button" at bounding box center [157, 67] width 17 height 14
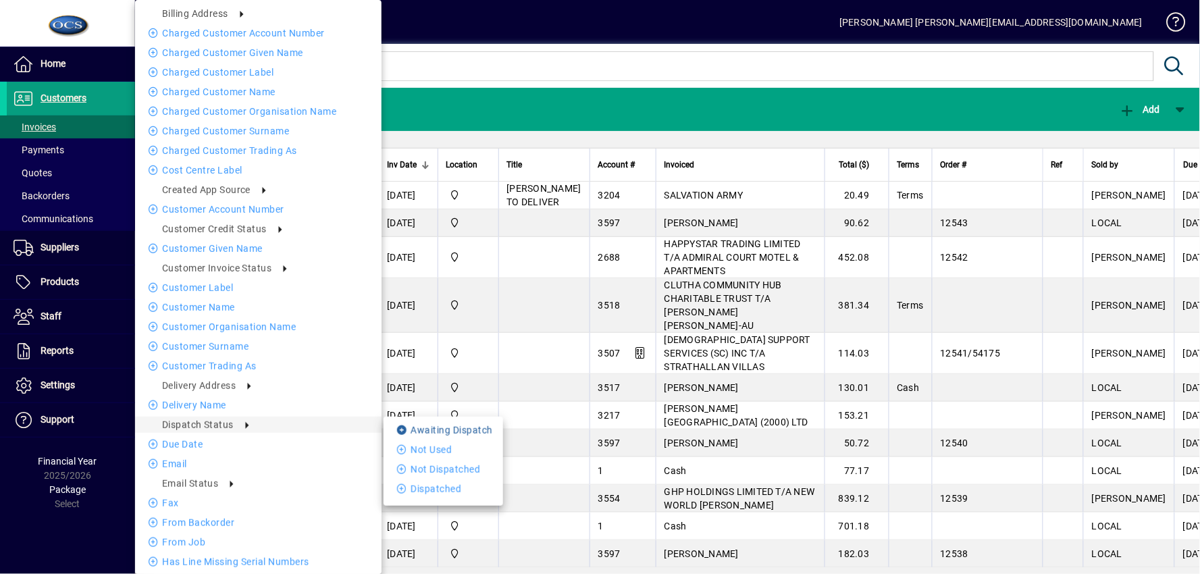
click at [415, 427] on li "Awaiting Dispatch" at bounding box center [444, 430] width 120 height 16
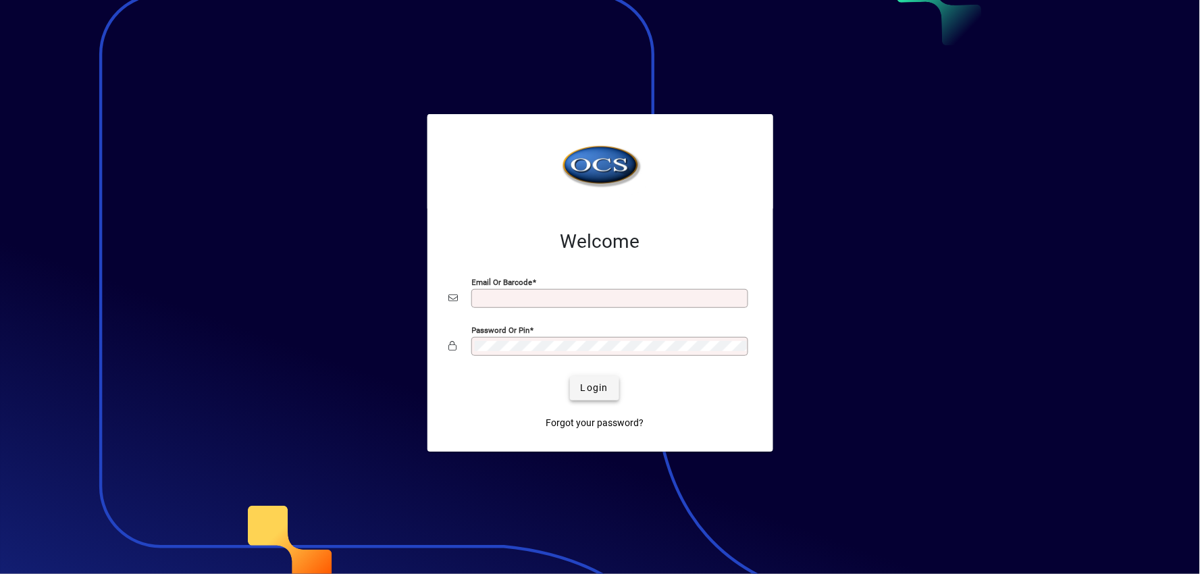
type input "**********"
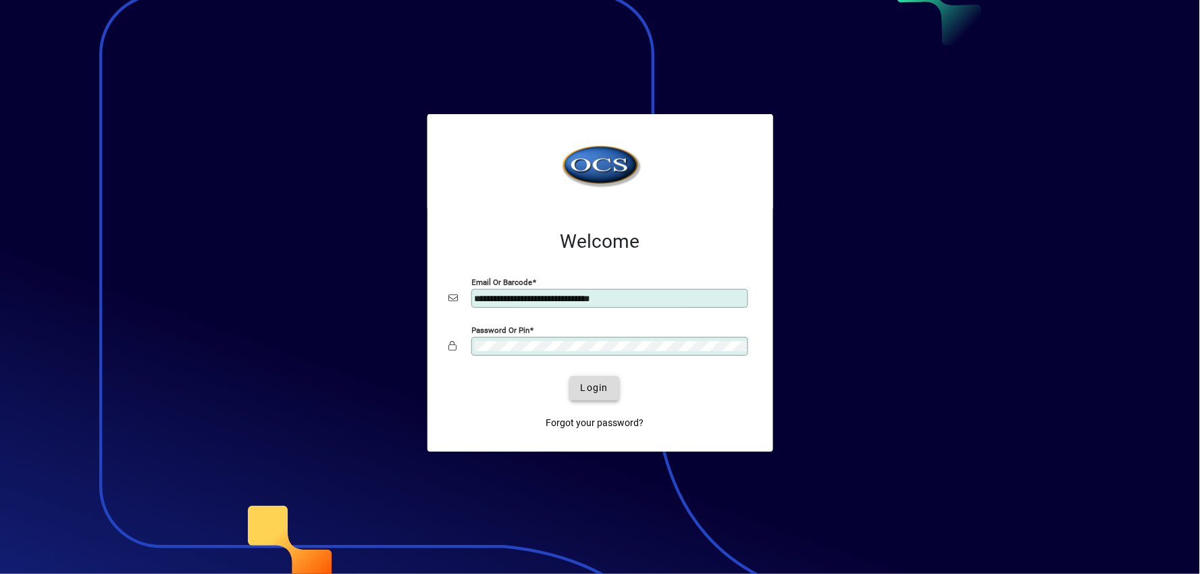
click at [599, 394] on span "Login" at bounding box center [595, 388] width 28 height 14
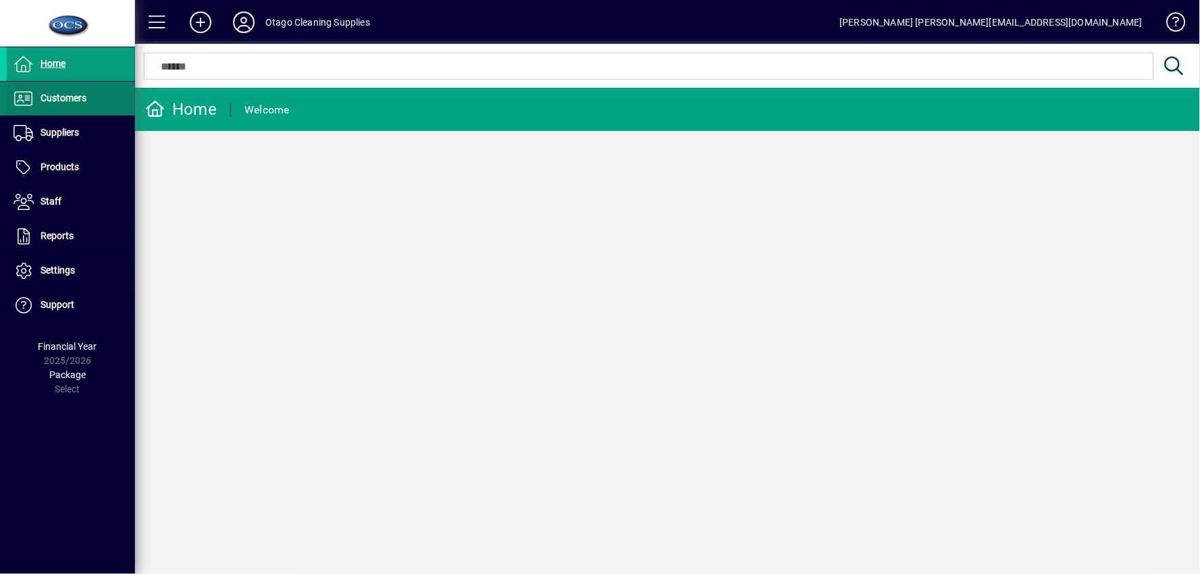
click at [63, 101] on span "Customers" at bounding box center [64, 98] width 46 height 11
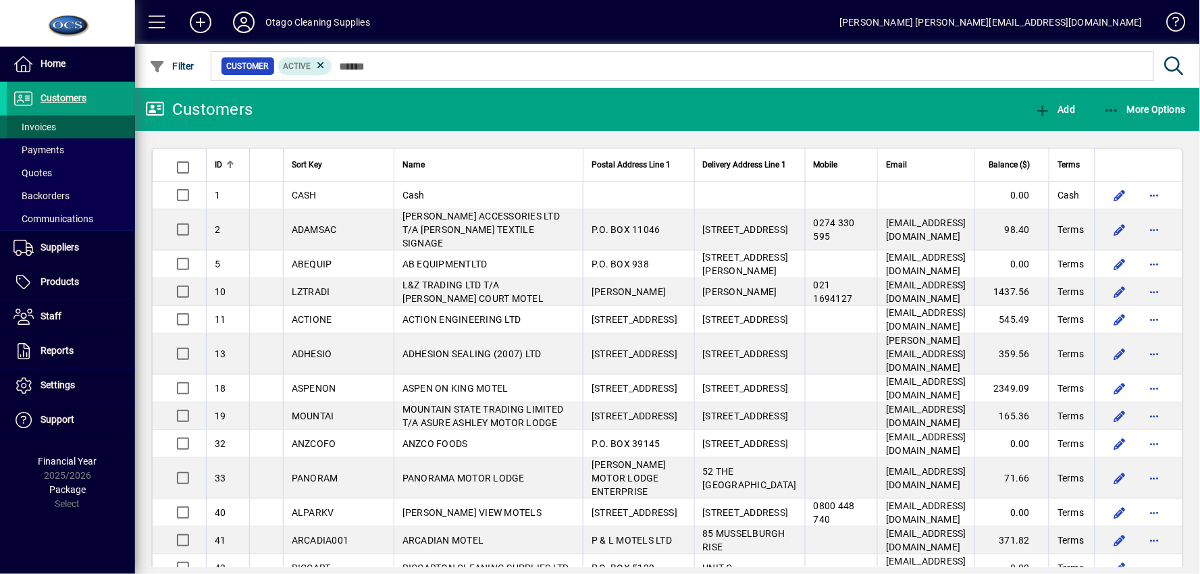
click at [17, 126] on span "Invoices" at bounding box center [35, 127] width 43 height 11
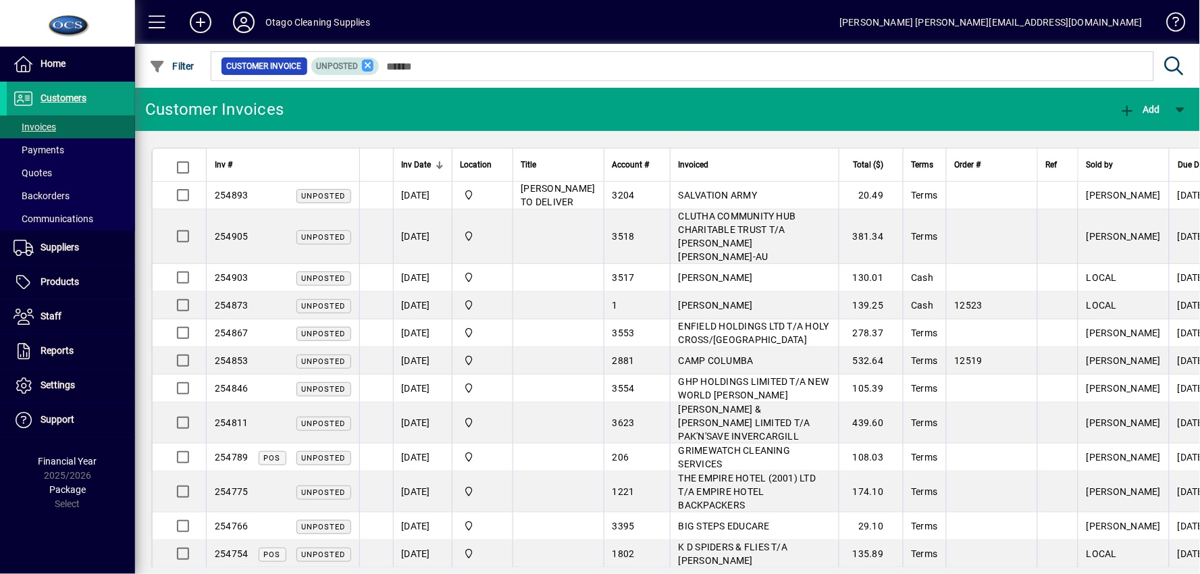
click at [368, 66] on icon at bounding box center [368, 65] width 12 height 12
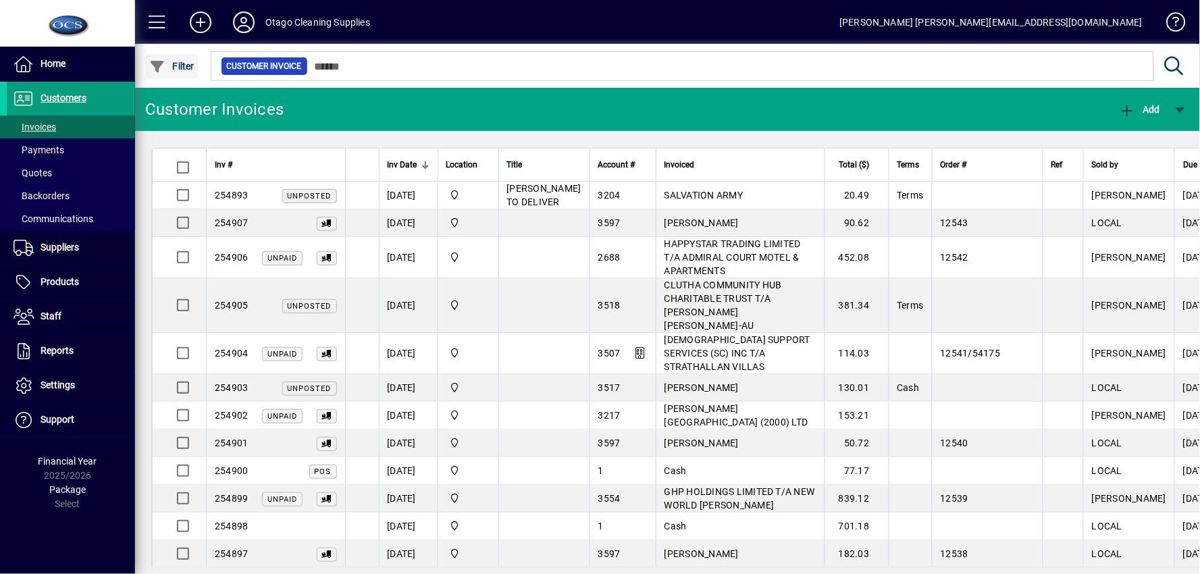
click at [190, 66] on span "Filter" at bounding box center [171, 66] width 45 height 11
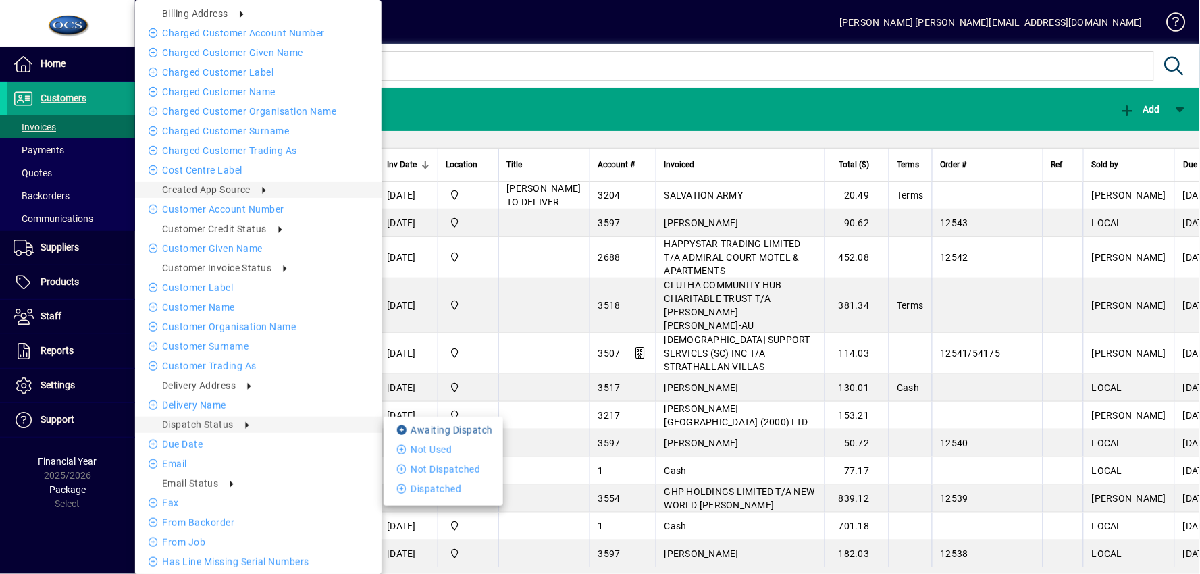
click at [412, 431] on li "Awaiting Dispatch" at bounding box center [444, 430] width 120 height 16
